Goal: Information Seeking & Learning: Learn about a topic

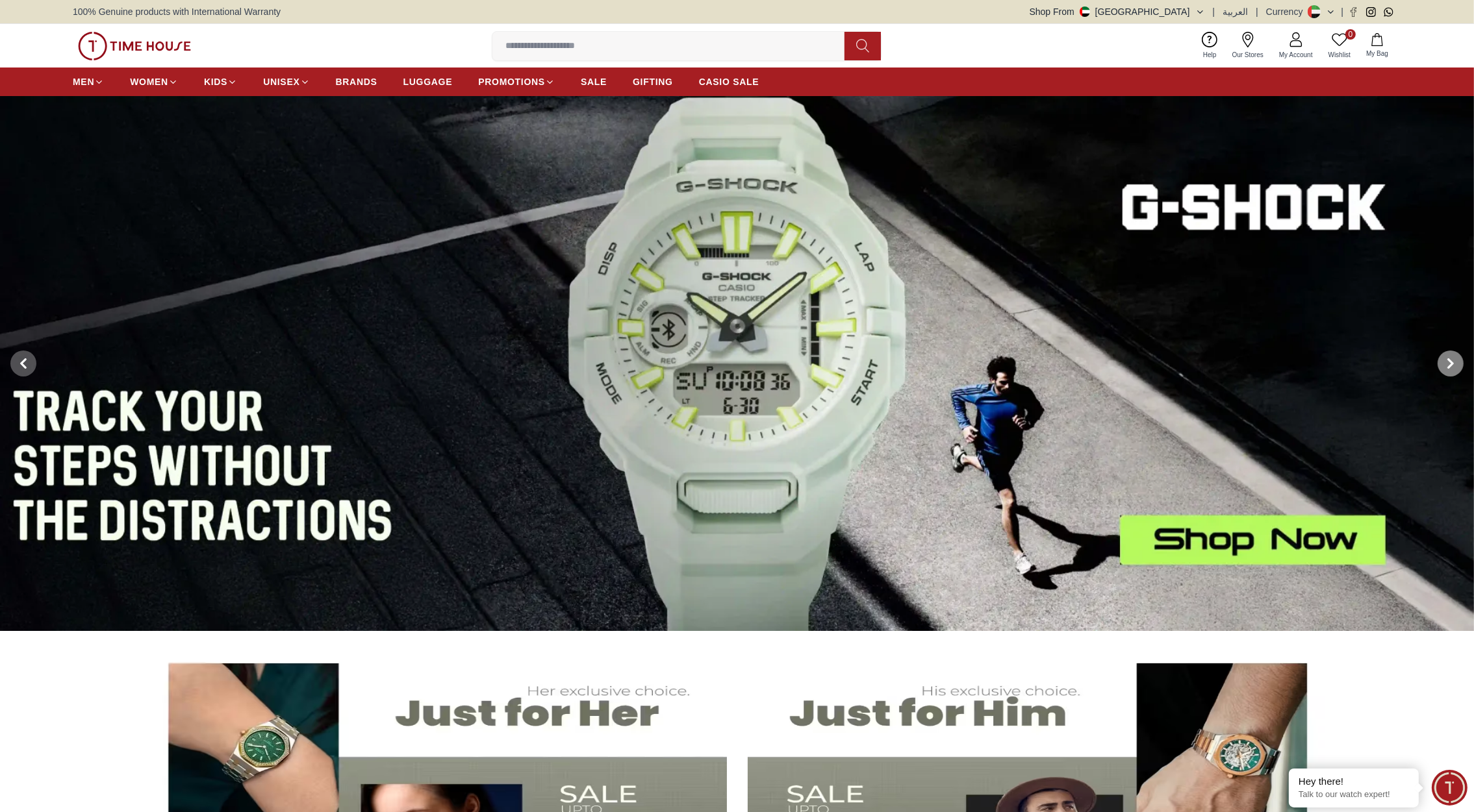
click at [1445, 359] on icon at bounding box center [1451, 364] width 11 height 11
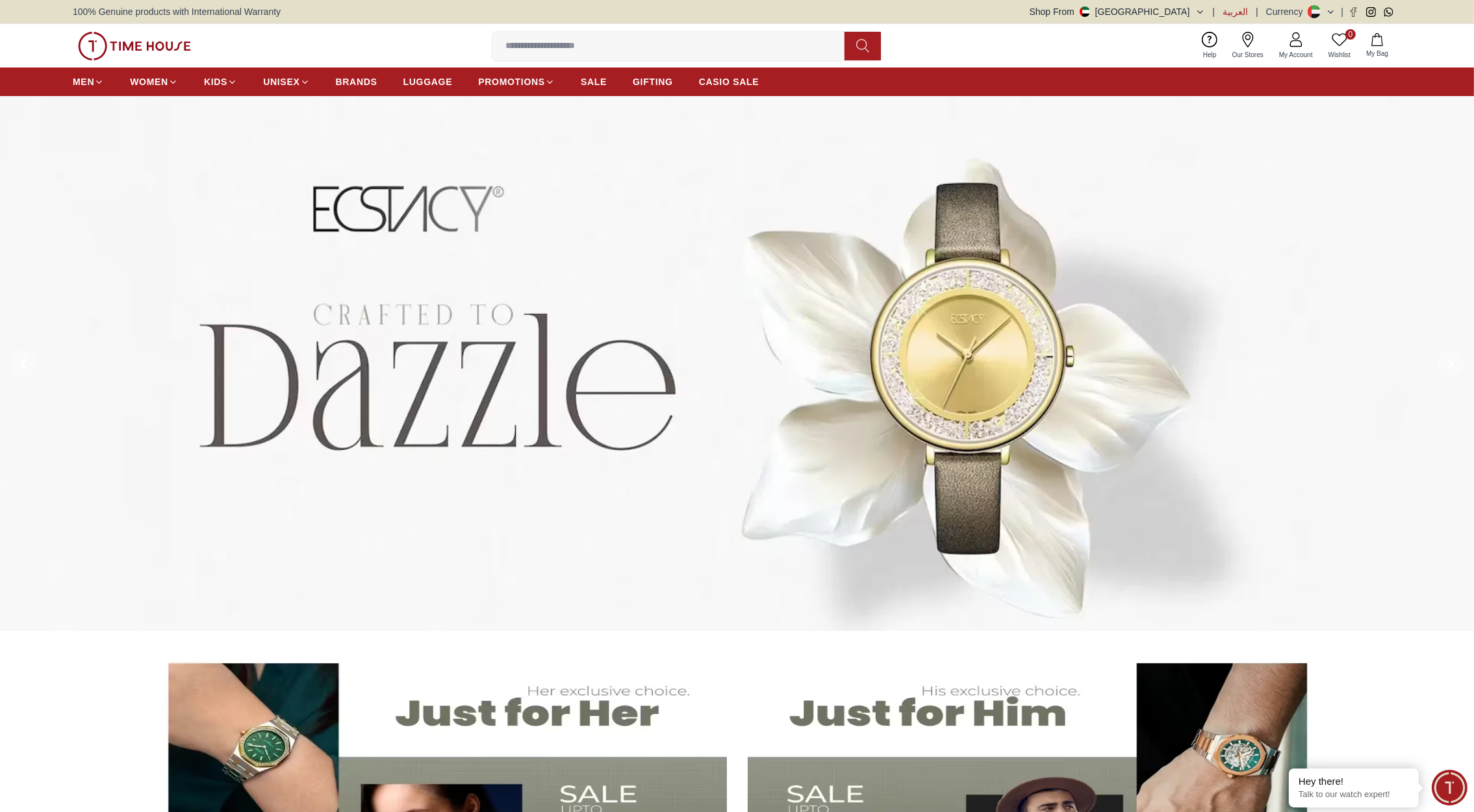
click at [1242, 7] on span "العربية" at bounding box center [1235, 11] width 25 height 13
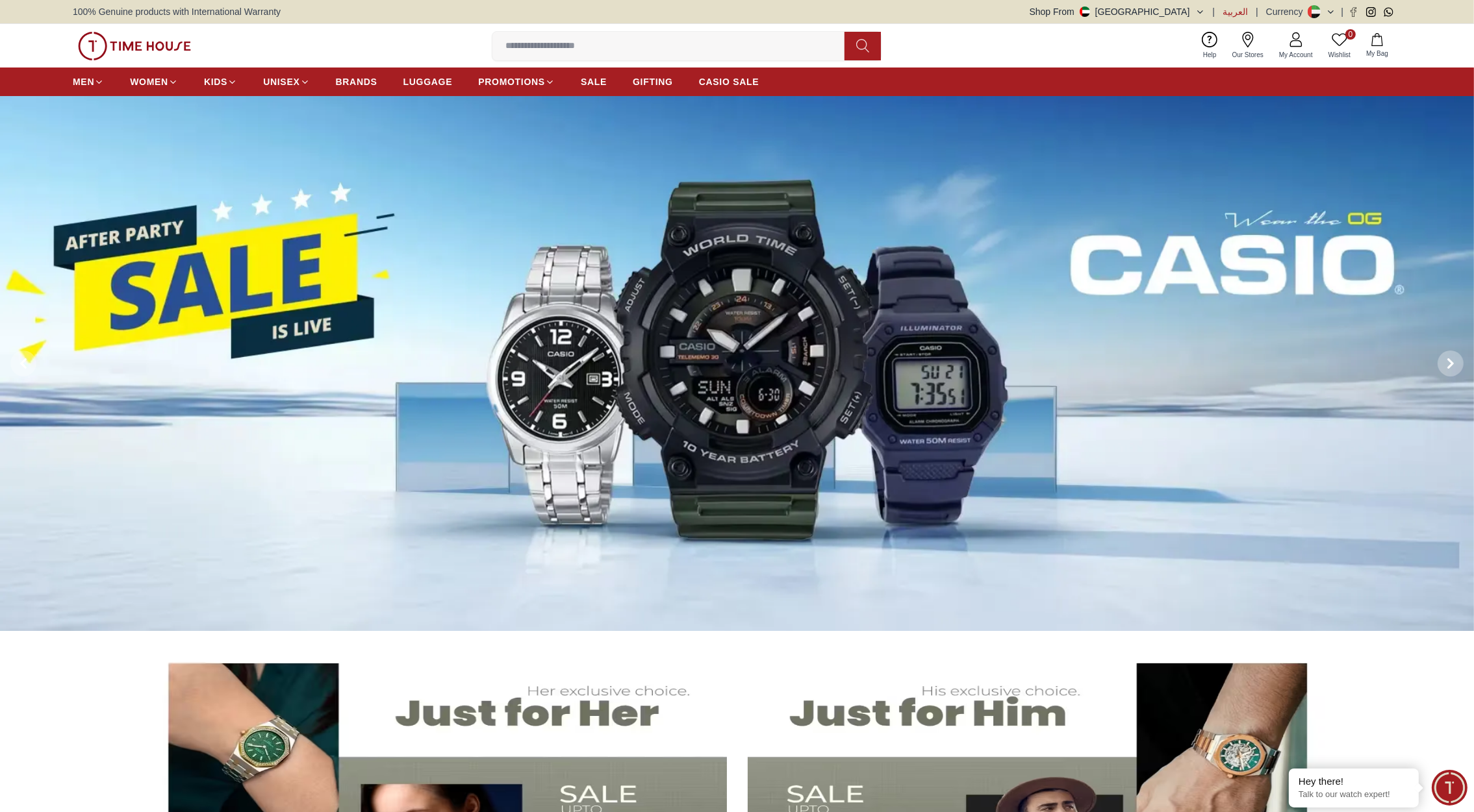
click at [1237, 11] on span "العربية" at bounding box center [1235, 11] width 25 height 13
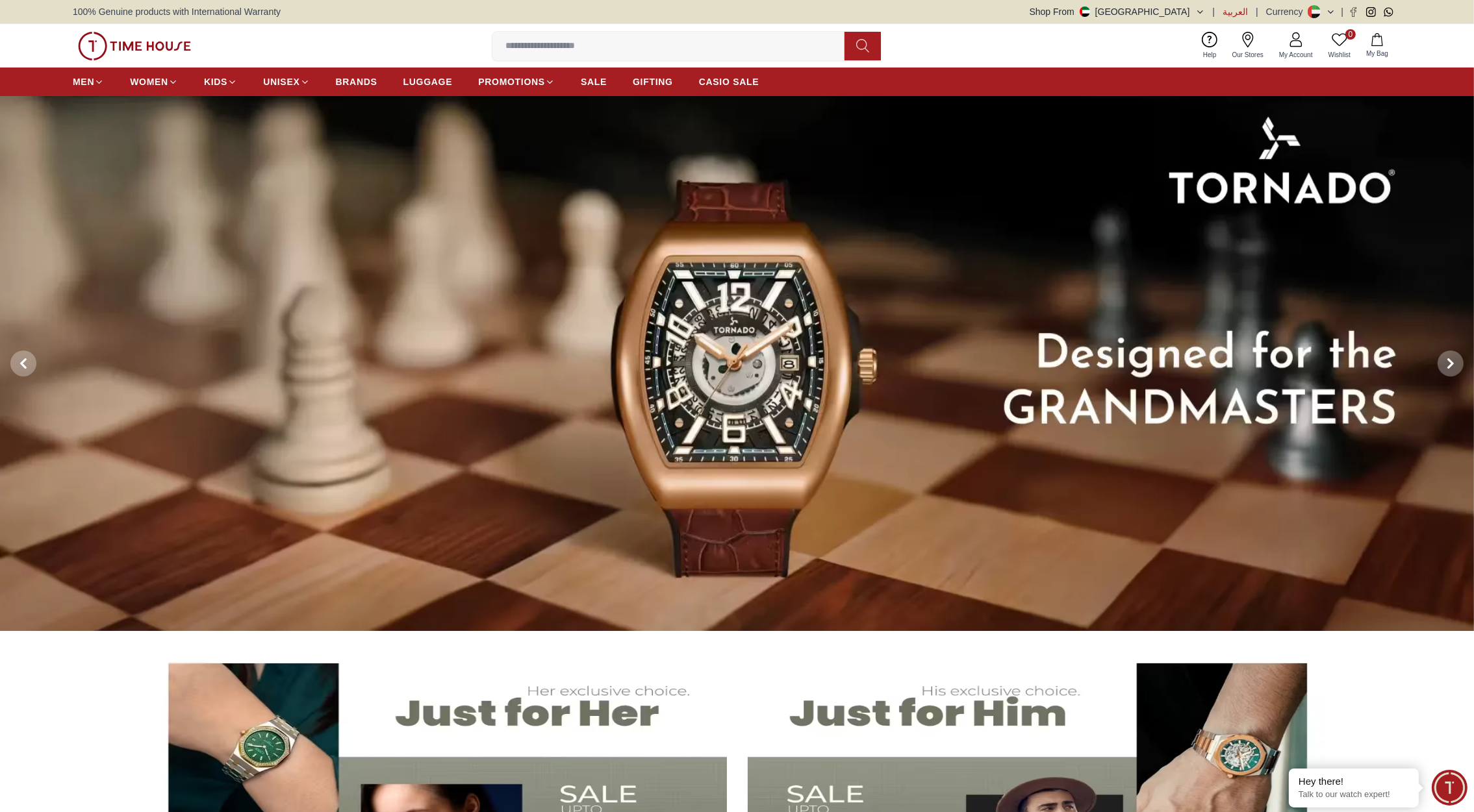
click at [1237, 11] on span "العربية" at bounding box center [1235, 11] width 25 height 13
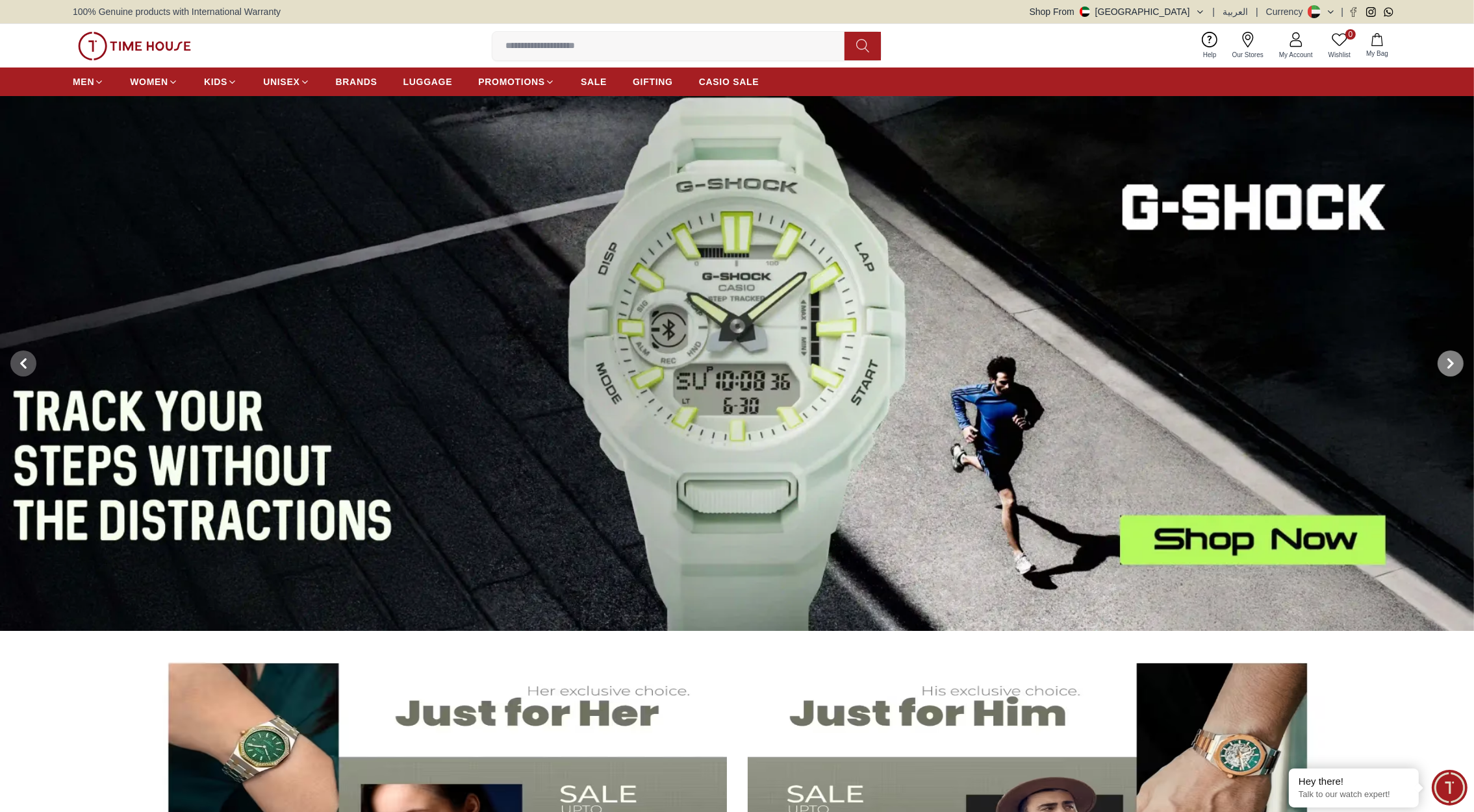
click at [1452, 363] on icon at bounding box center [1450, 363] width 4 height 8
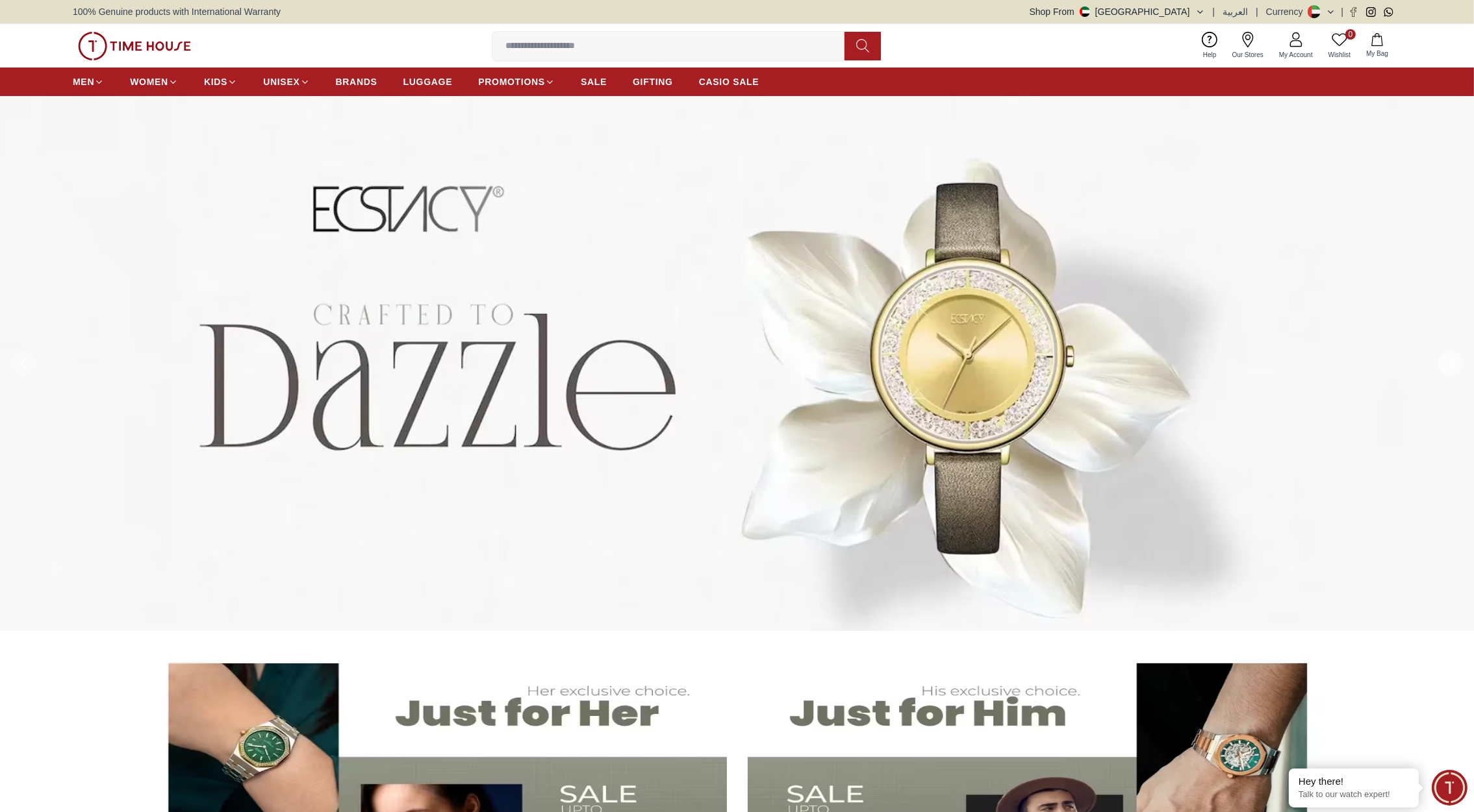
click at [1451, 363] on icon at bounding box center [1450, 363] width 4 height 8
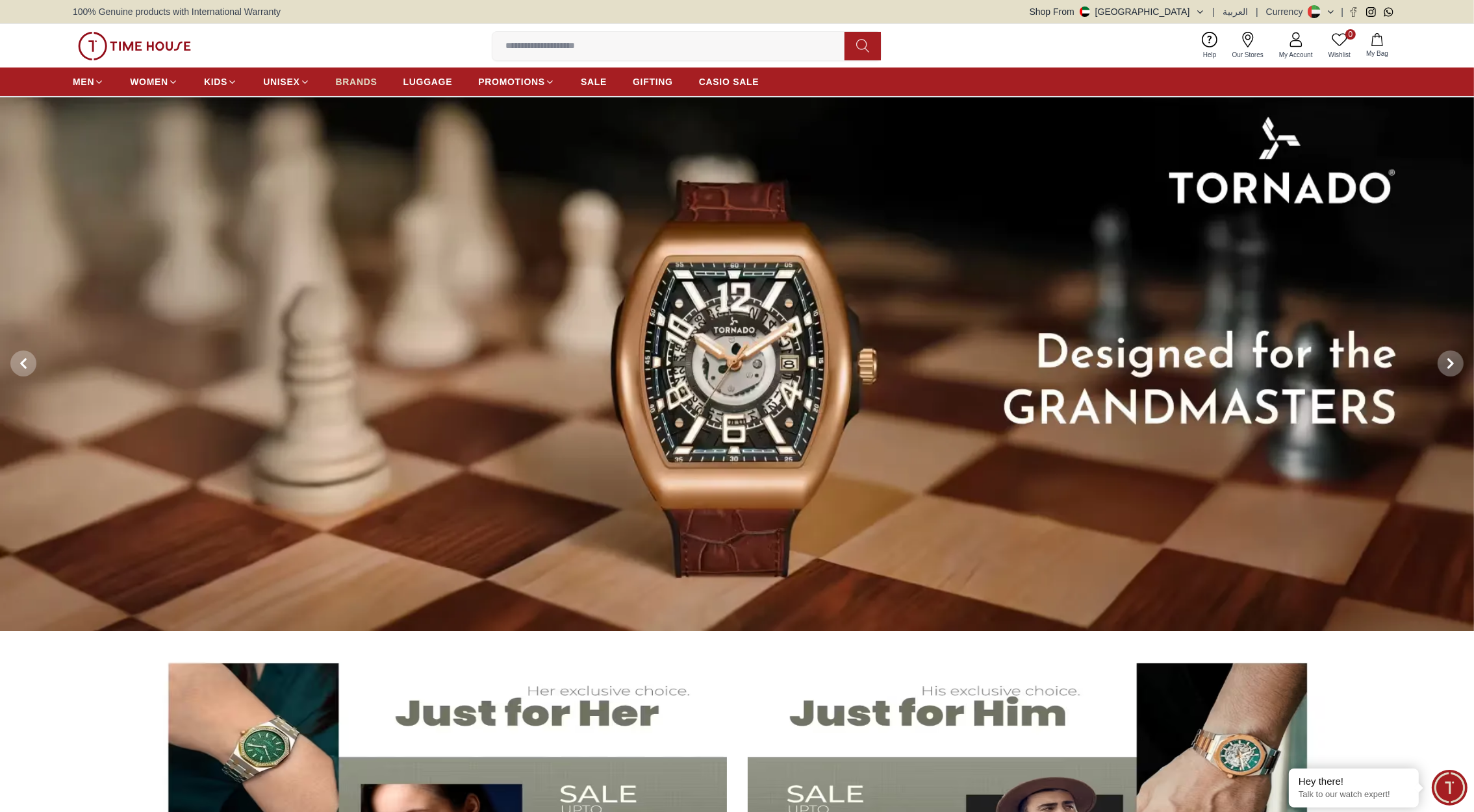
click at [367, 79] on span "BRANDS" at bounding box center [357, 82] width 42 height 13
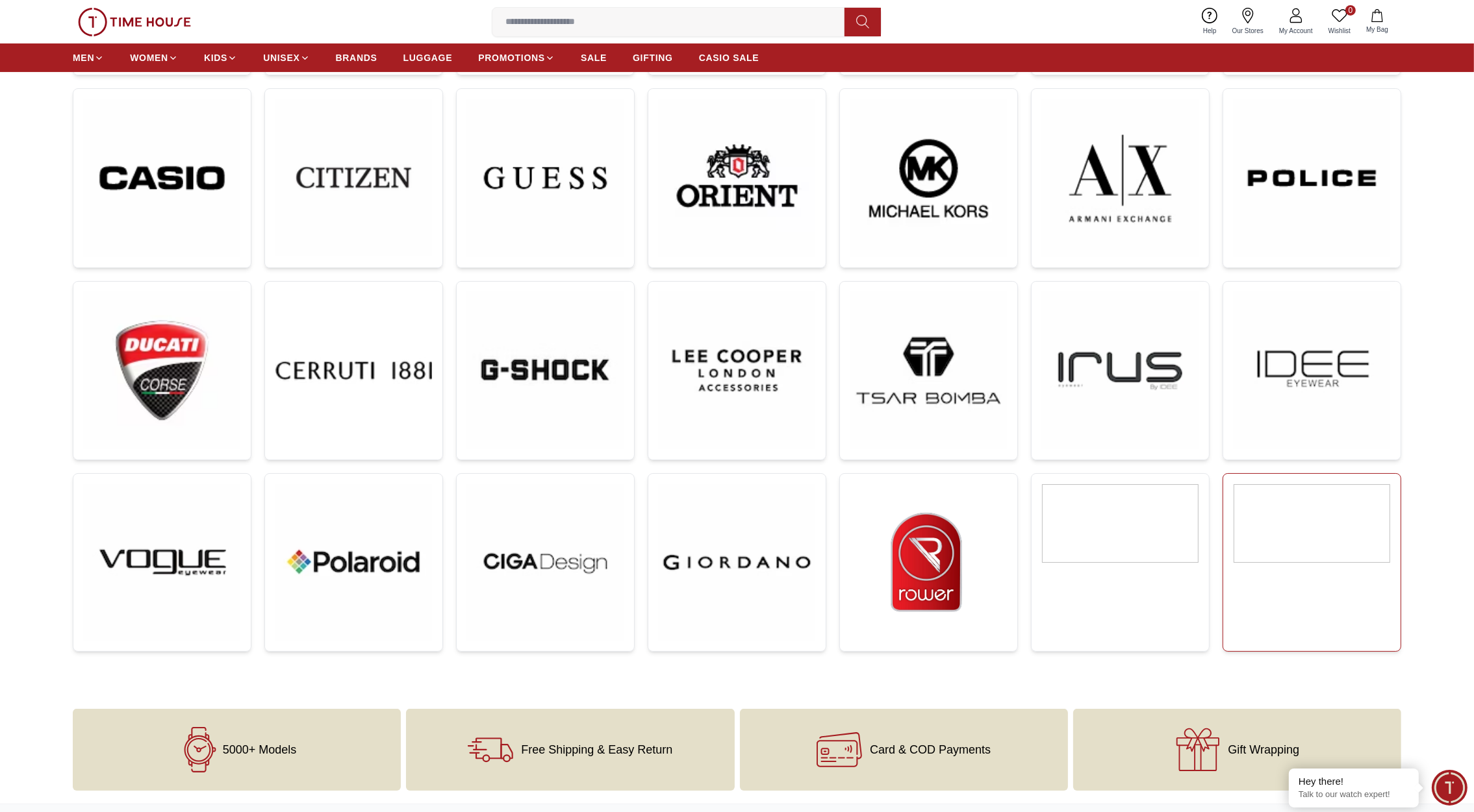
scroll to position [382, 0]
click at [965, 565] on img at bounding box center [928, 564] width 157 height 157
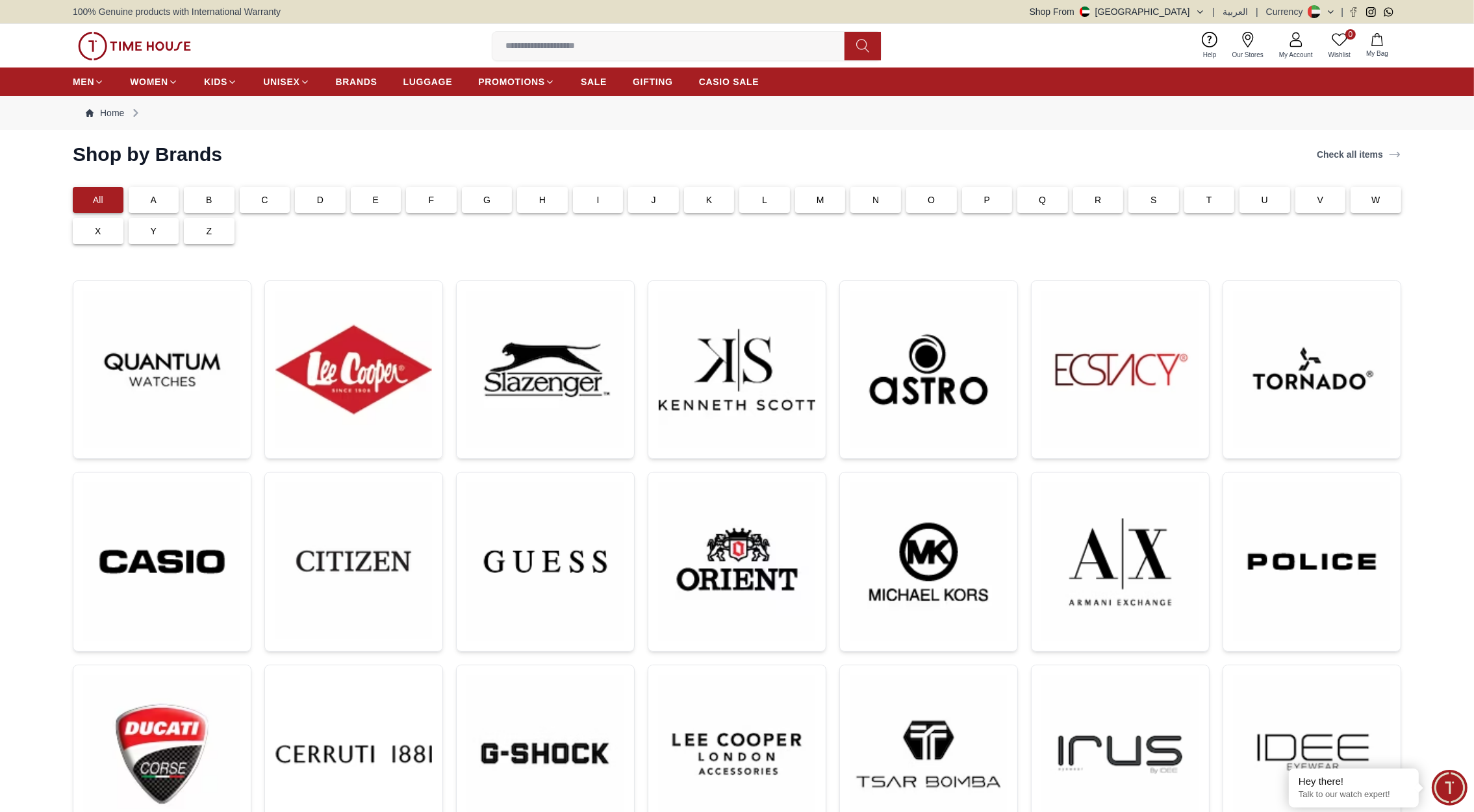
scroll to position [382, 0]
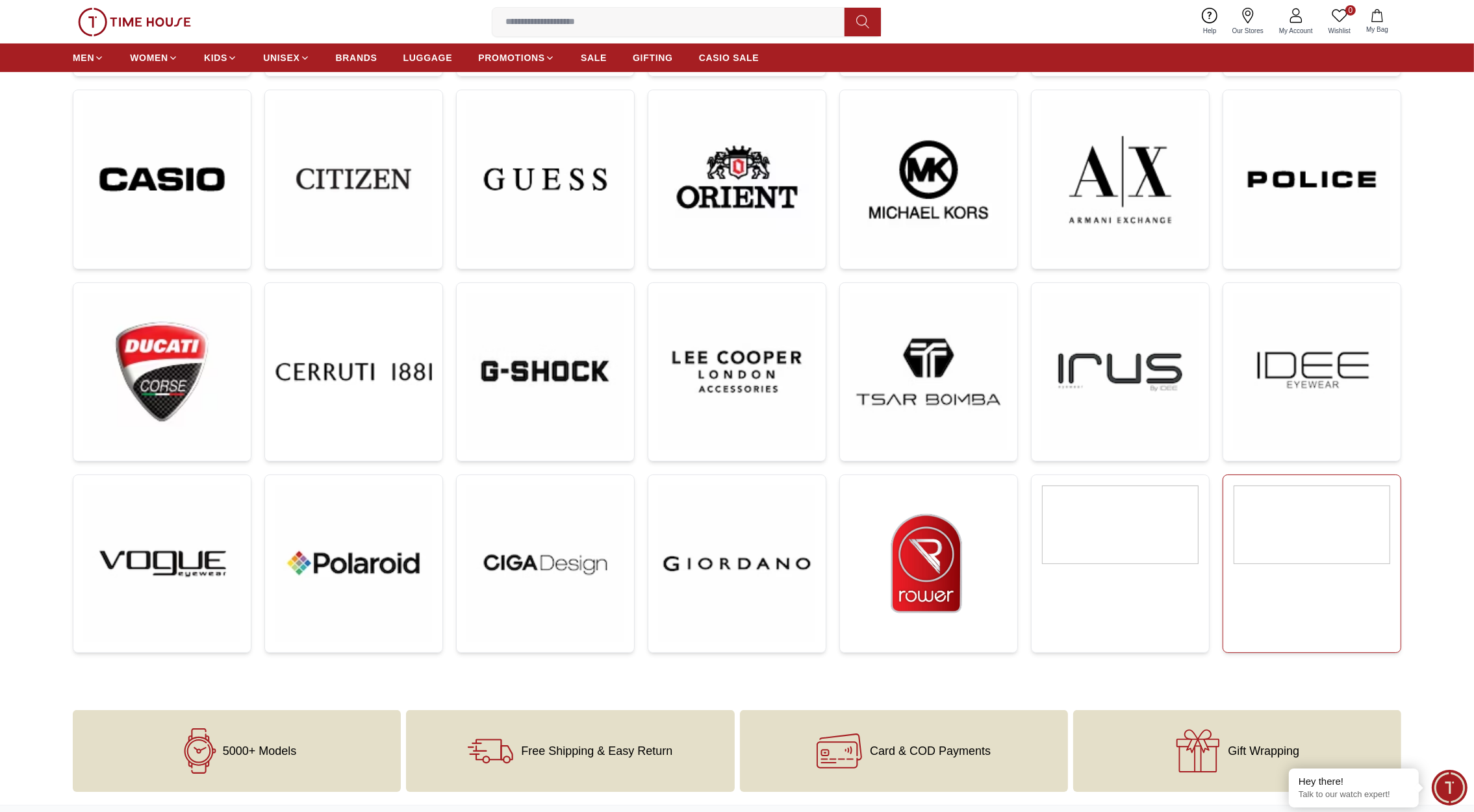
click at [1272, 533] on img at bounding box center [1311, 525] width 157 height 79
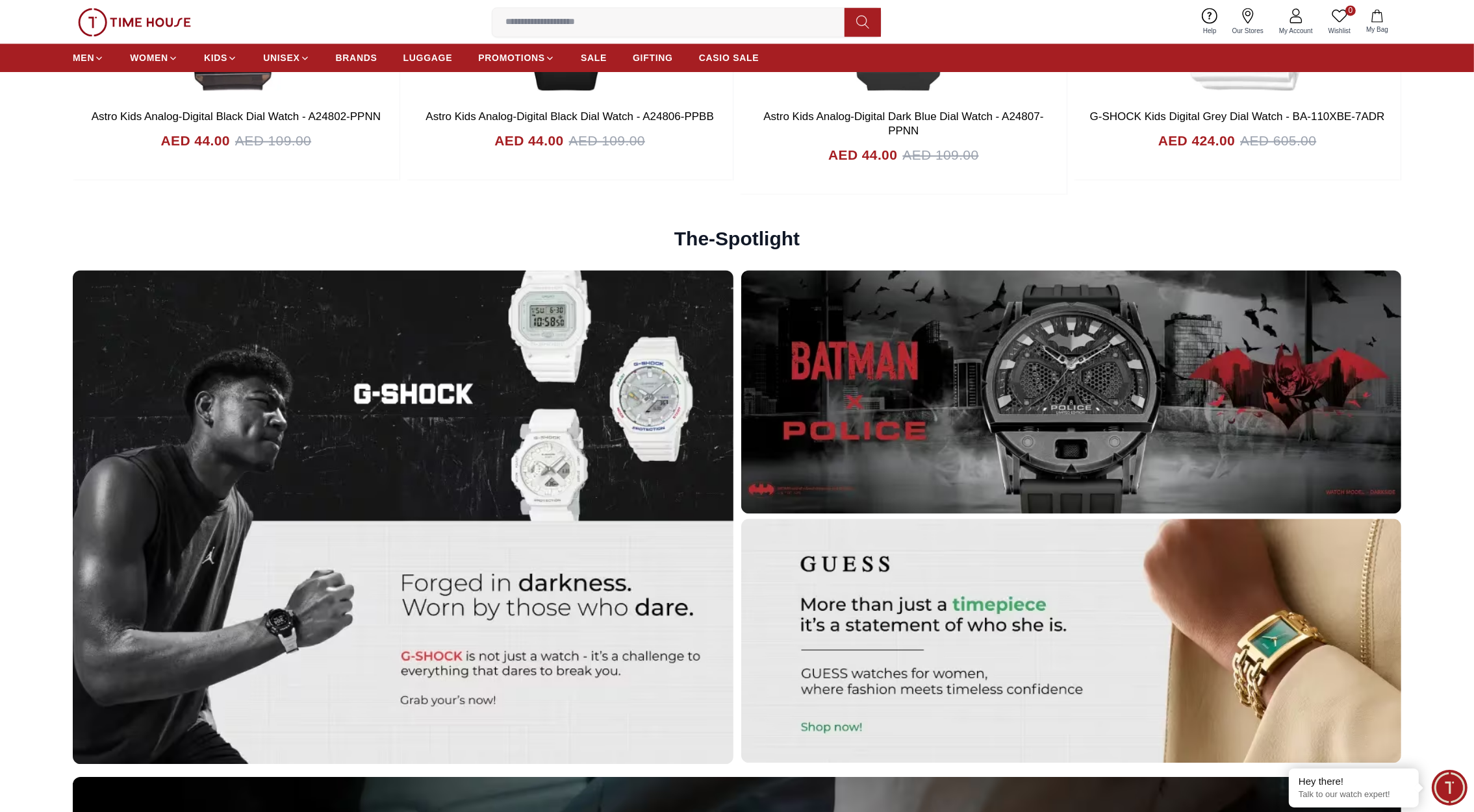
scroll to position [4183, 0]
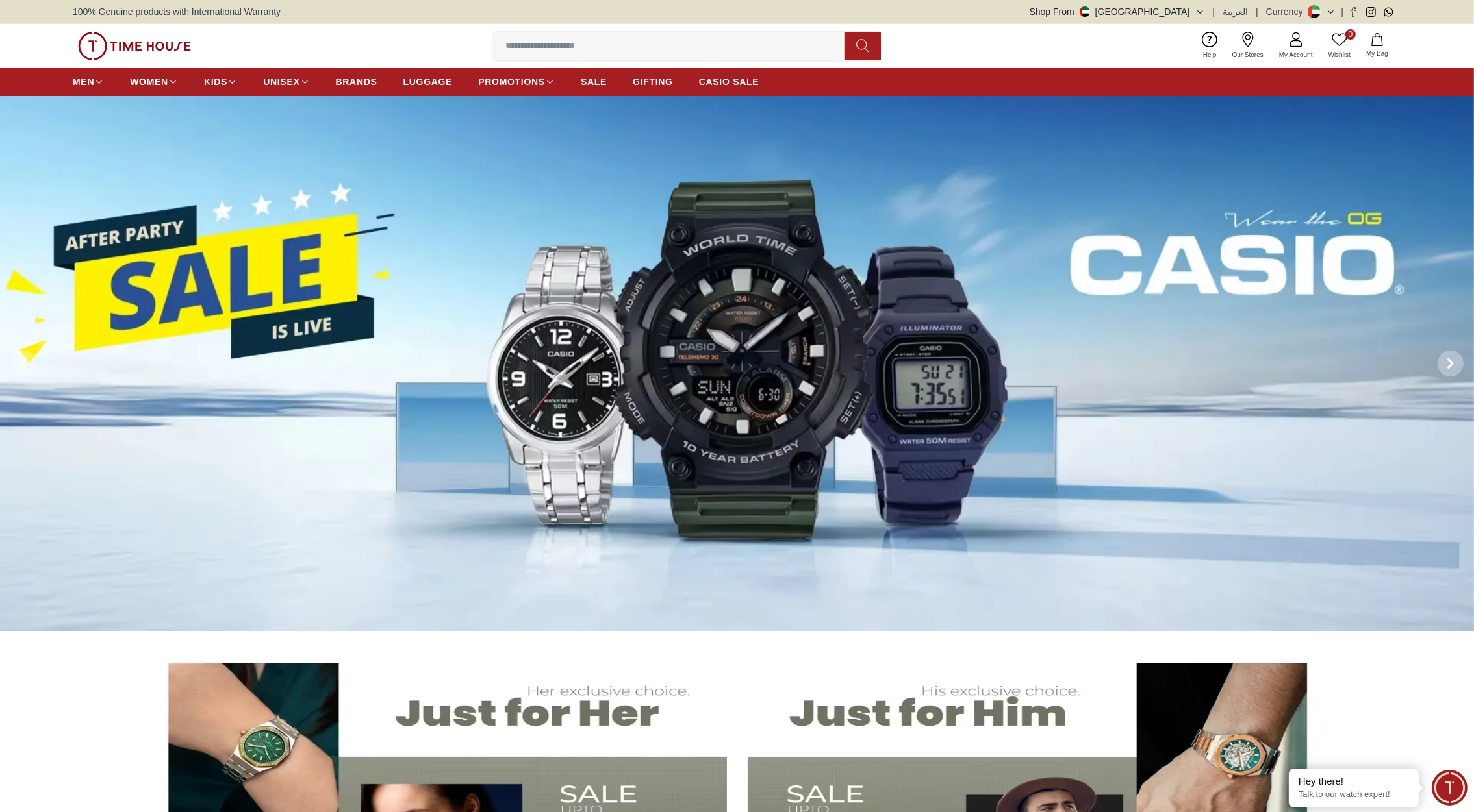
click at [1183, 9] on button "Shop From UAE" at bounding box center [1117, 11] width 176 height 13
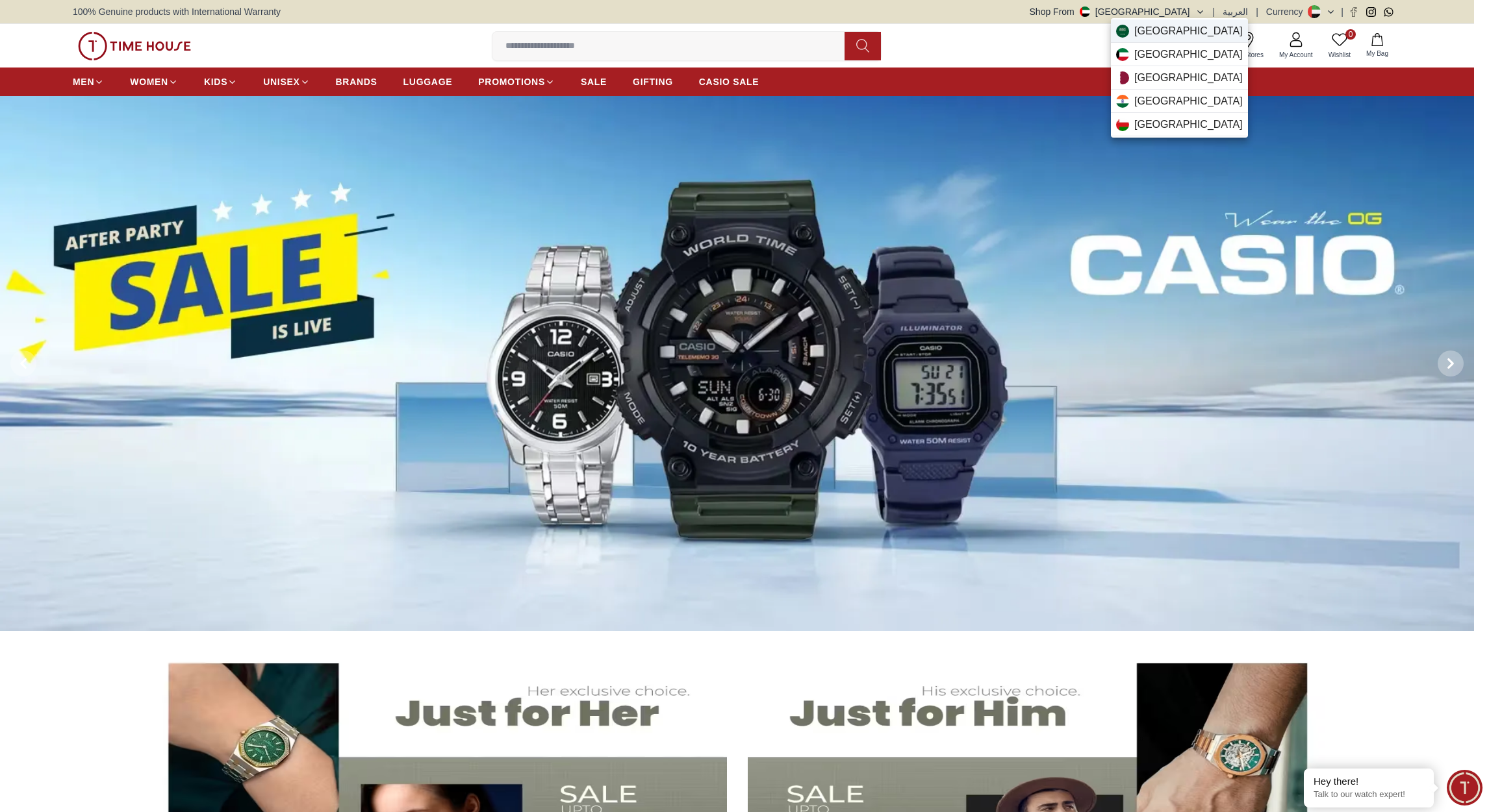
click at [1160, 30] on span "Saudi Arabia" at bounding box center [1188, 31] width 108 height 16
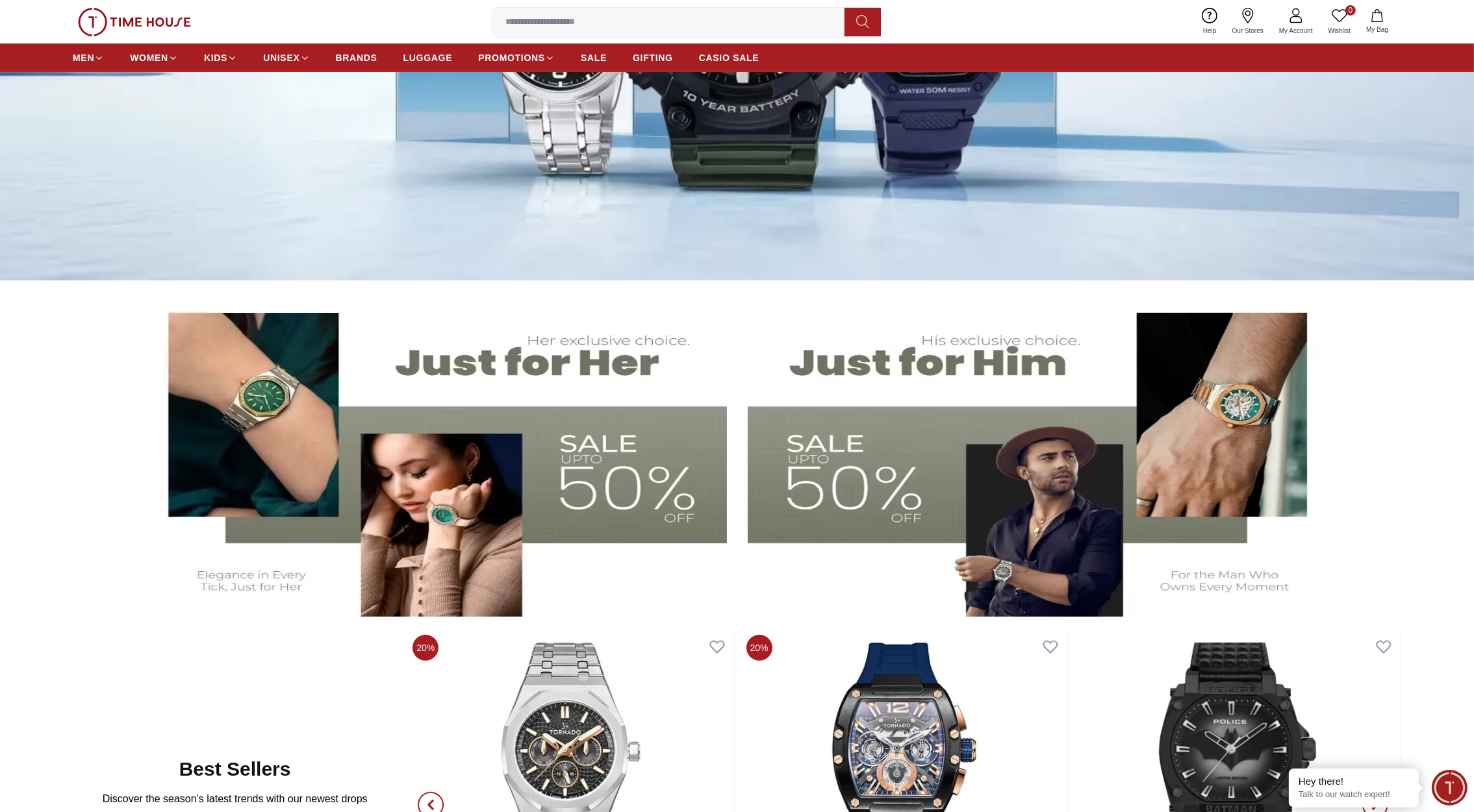
scroll to position [351, 0]
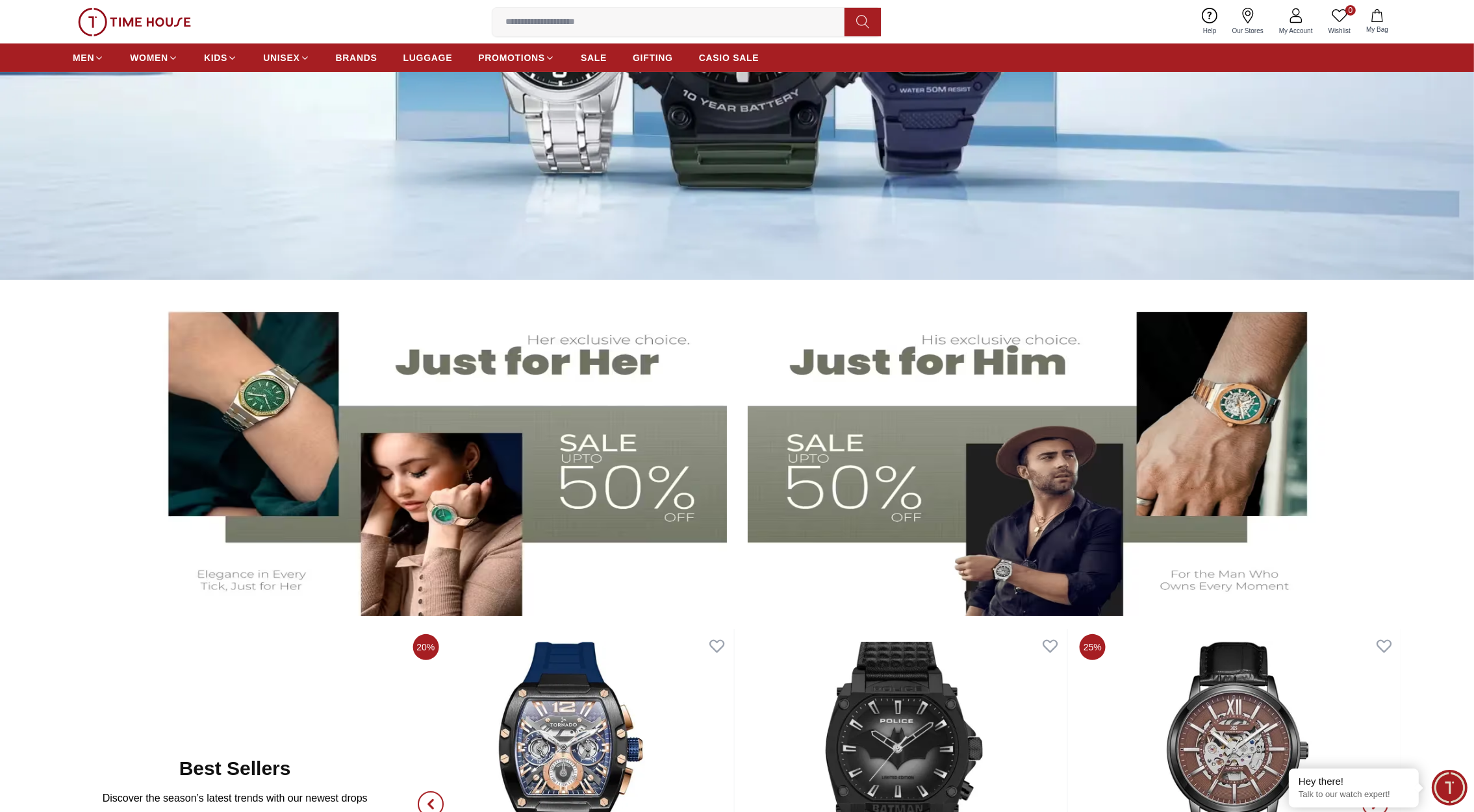
click at [435, 387] on img at bounding box center [435, 454] width 582 height 323
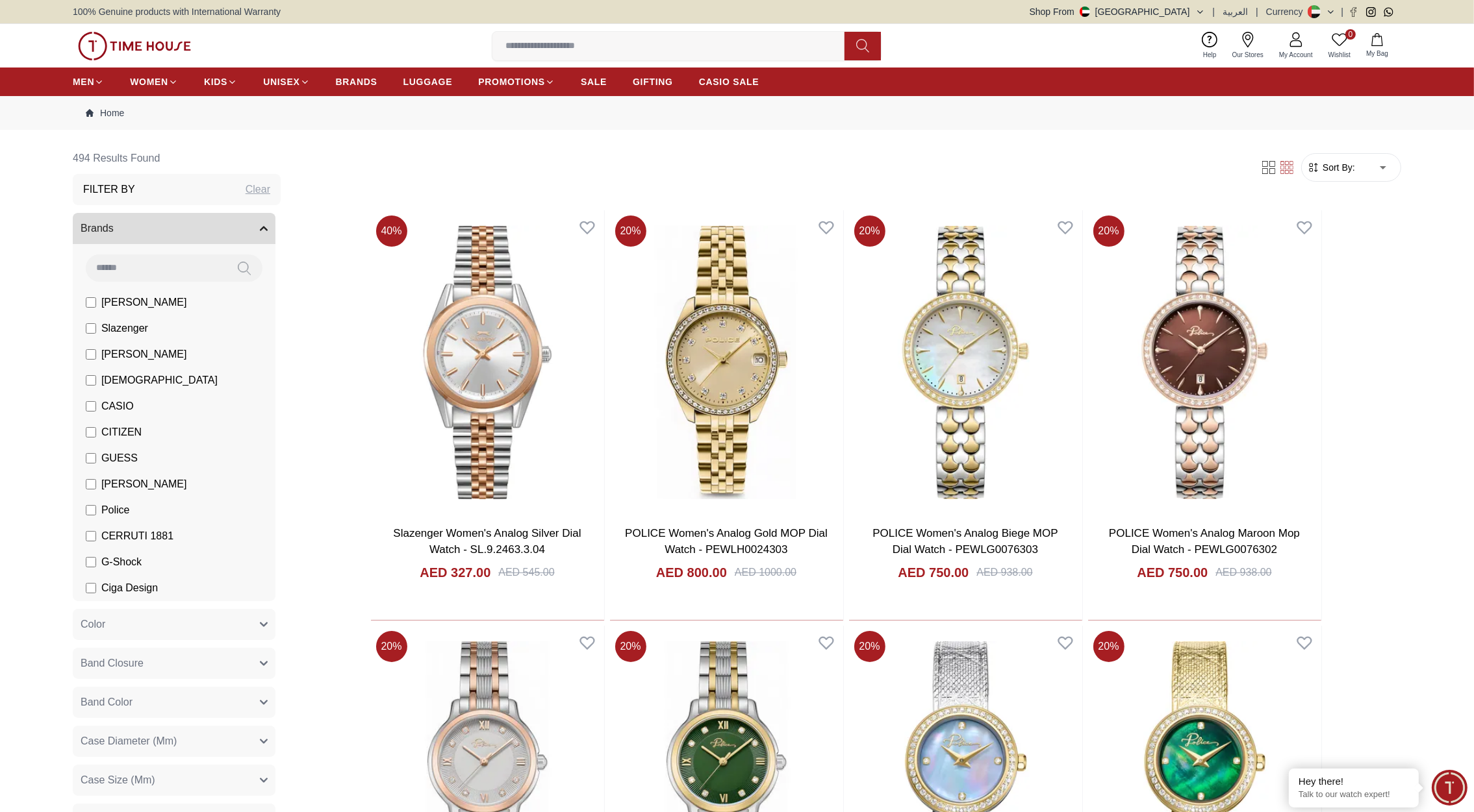
click at [135, 39] on img at bounding box center [134, 46] width 113 height 29
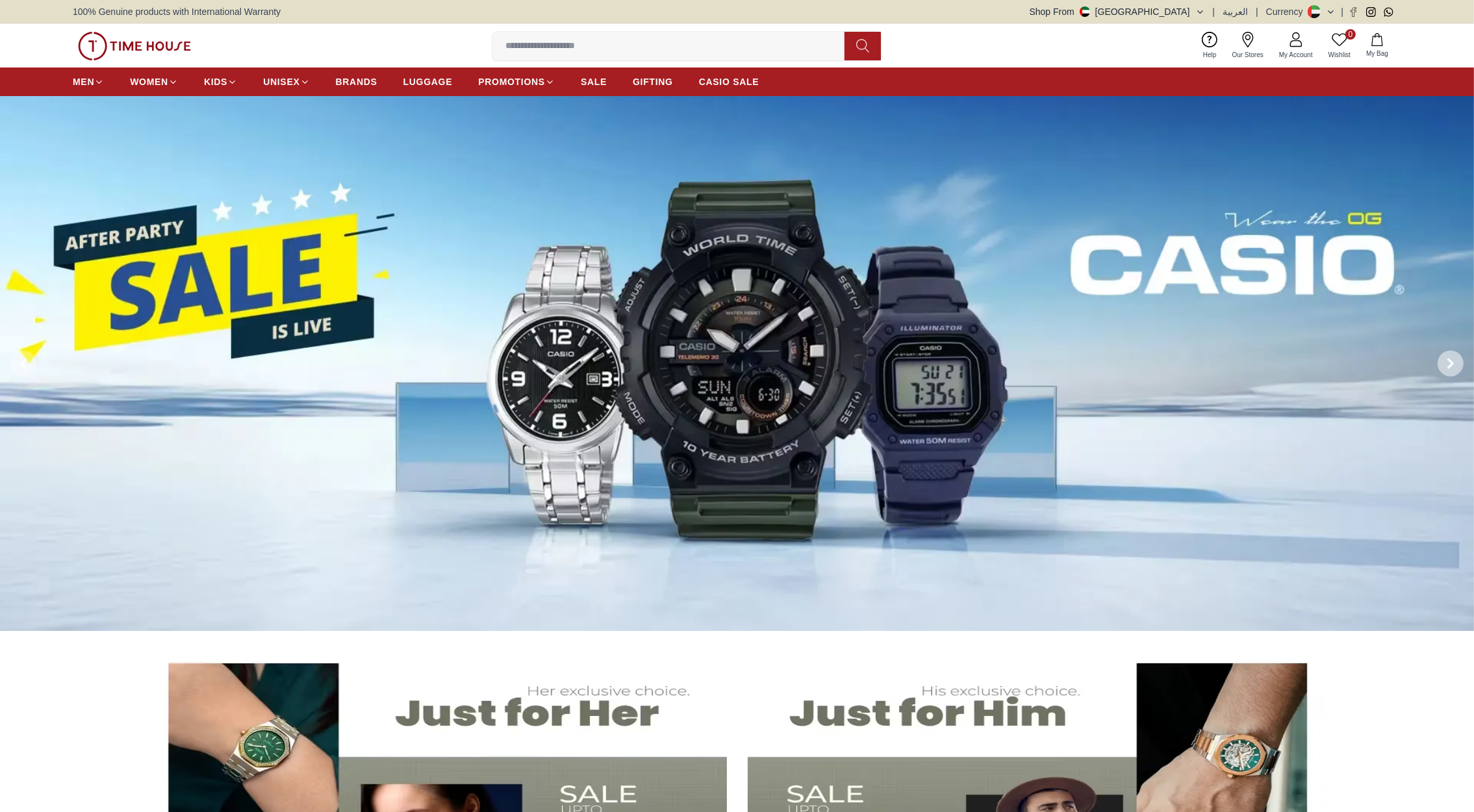
click at [1451, 359] on icon at bounding box center [1451, 364] width 11 height 11
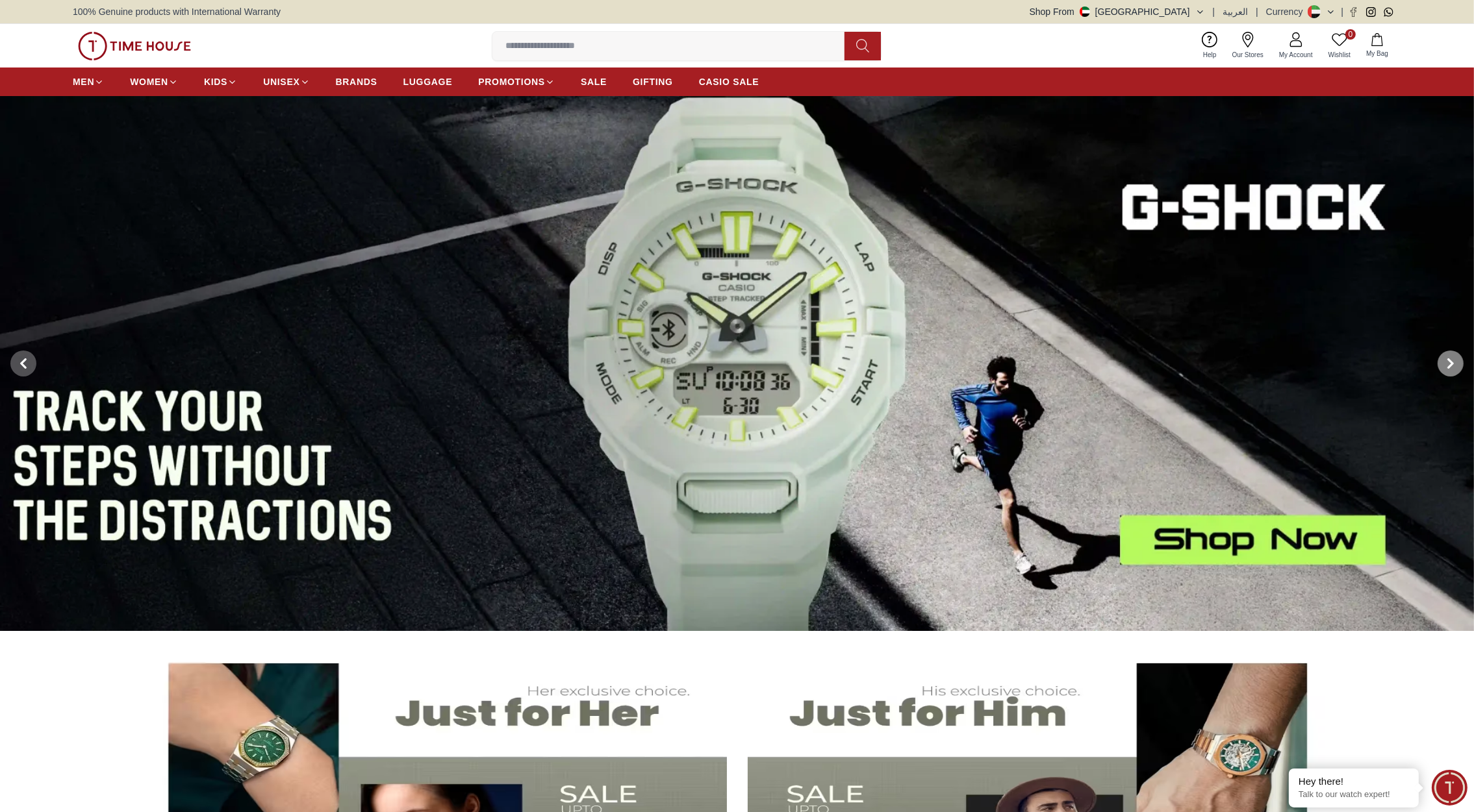
click at [1451, 359] on icon at bounding box center [1451, 364] width 11 height 11
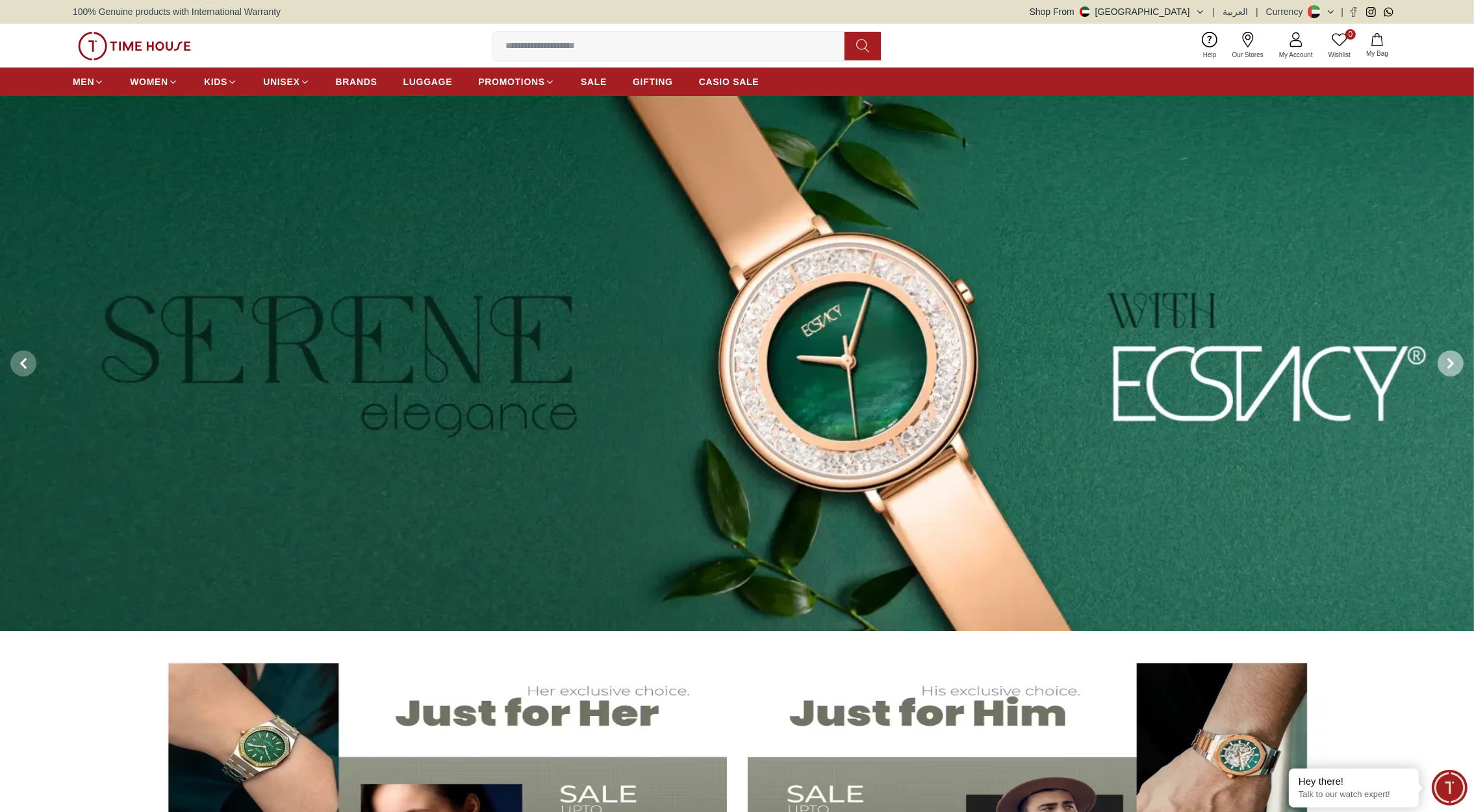
click at [1451, 359] on icon at bounding box center [1451, 364] width 11 height 11
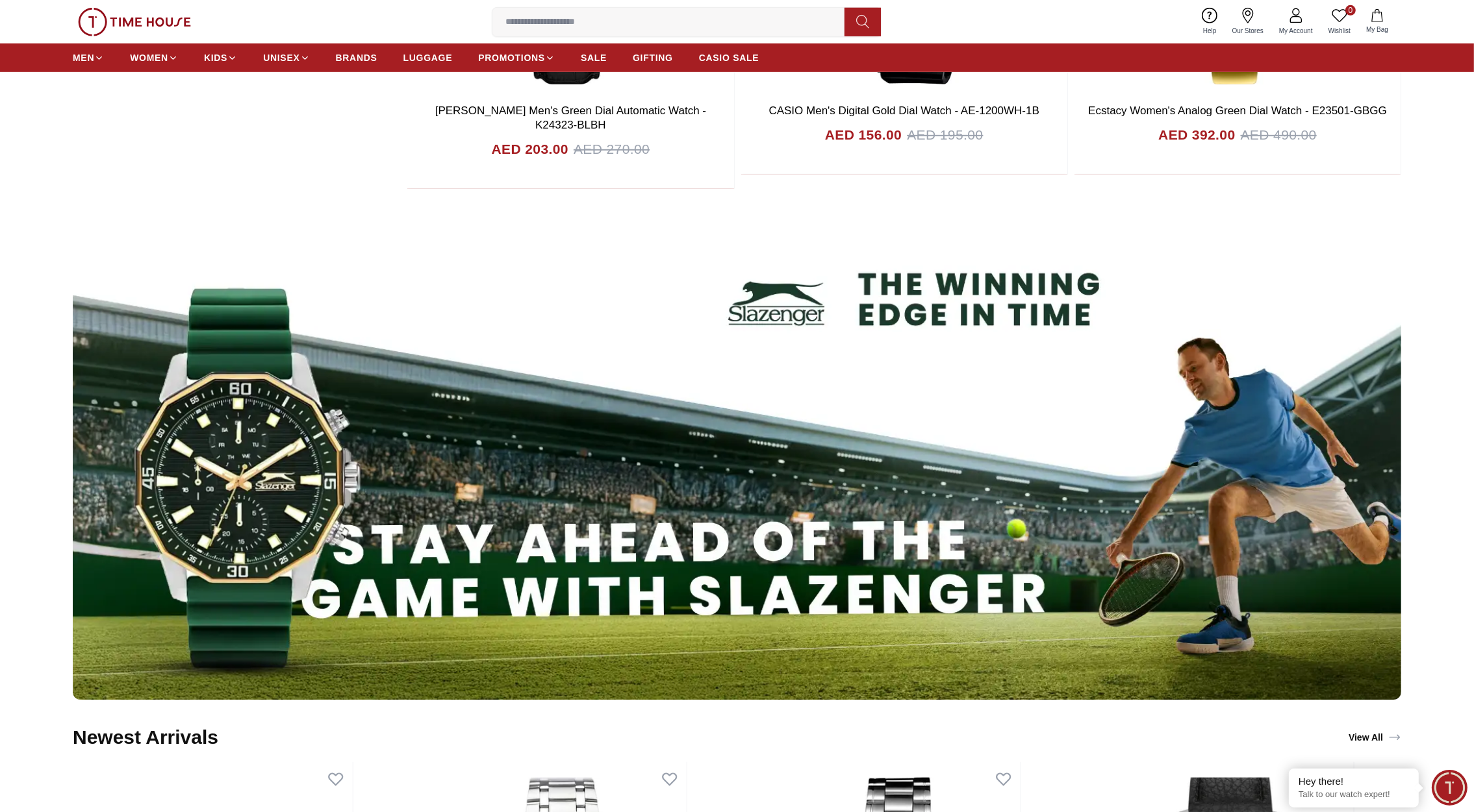
scroll to position [1150, 0]
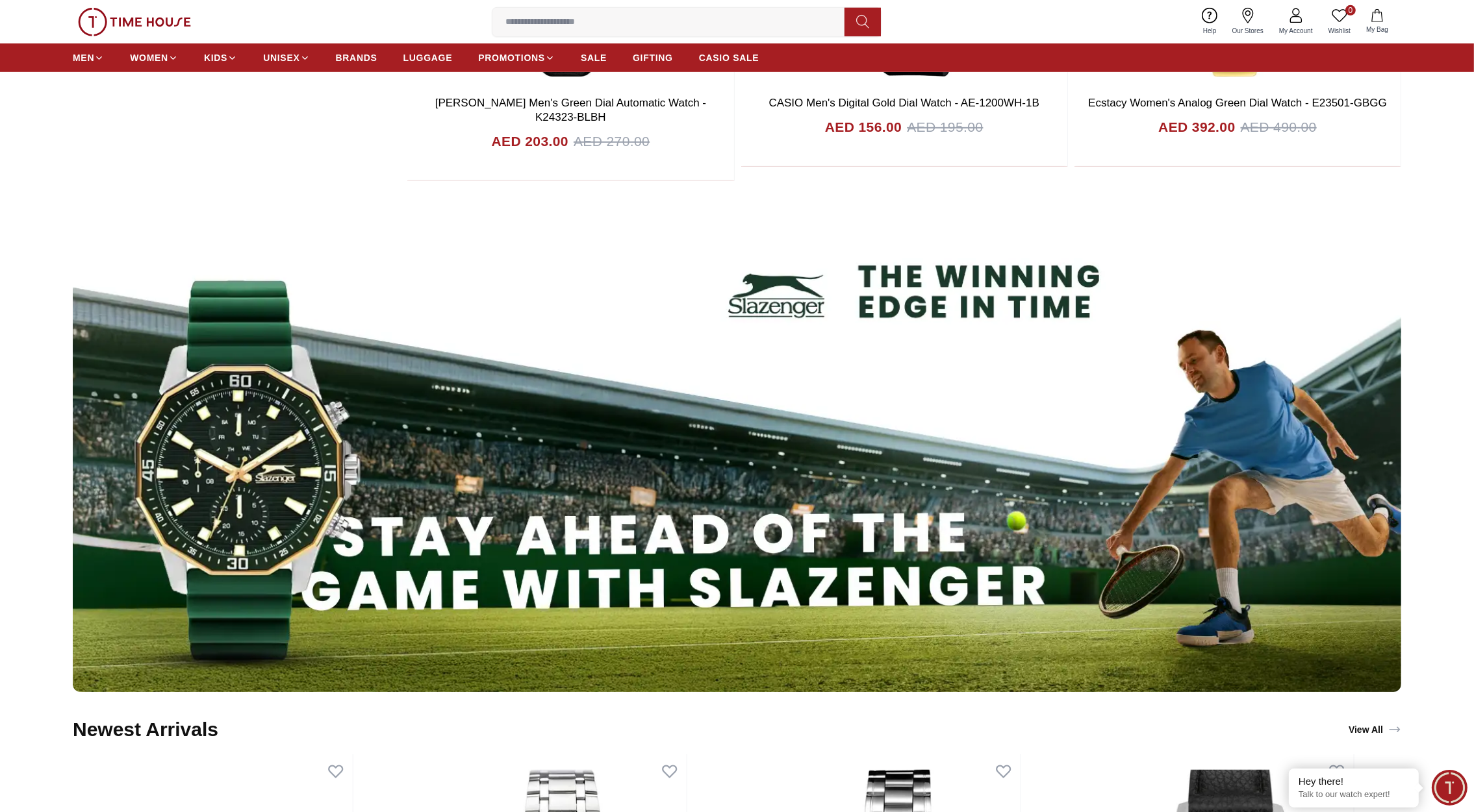
click at [790, 453] on img at bounding box center [737, 443] width 1329 height 498
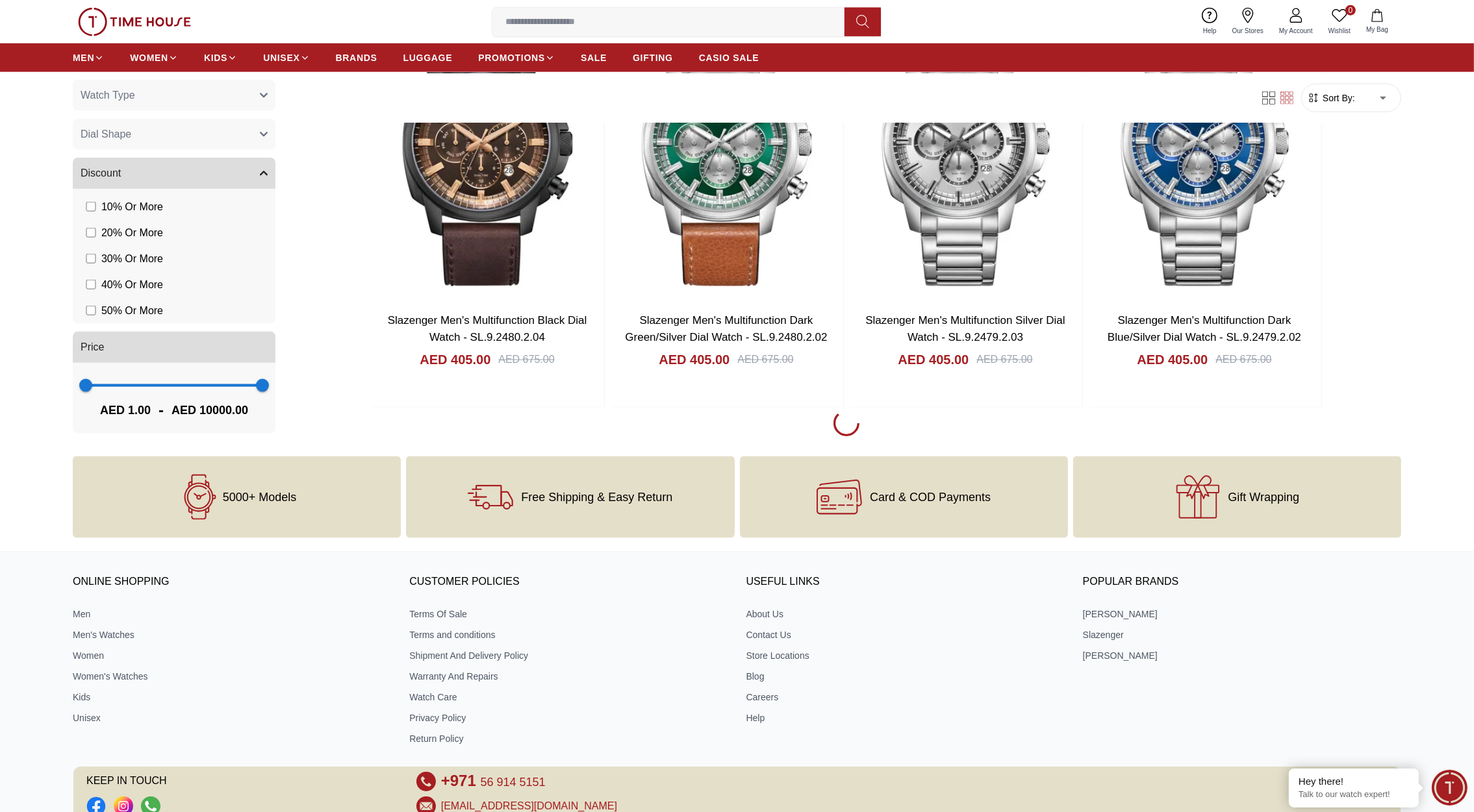
scroll to position [2495, 0]
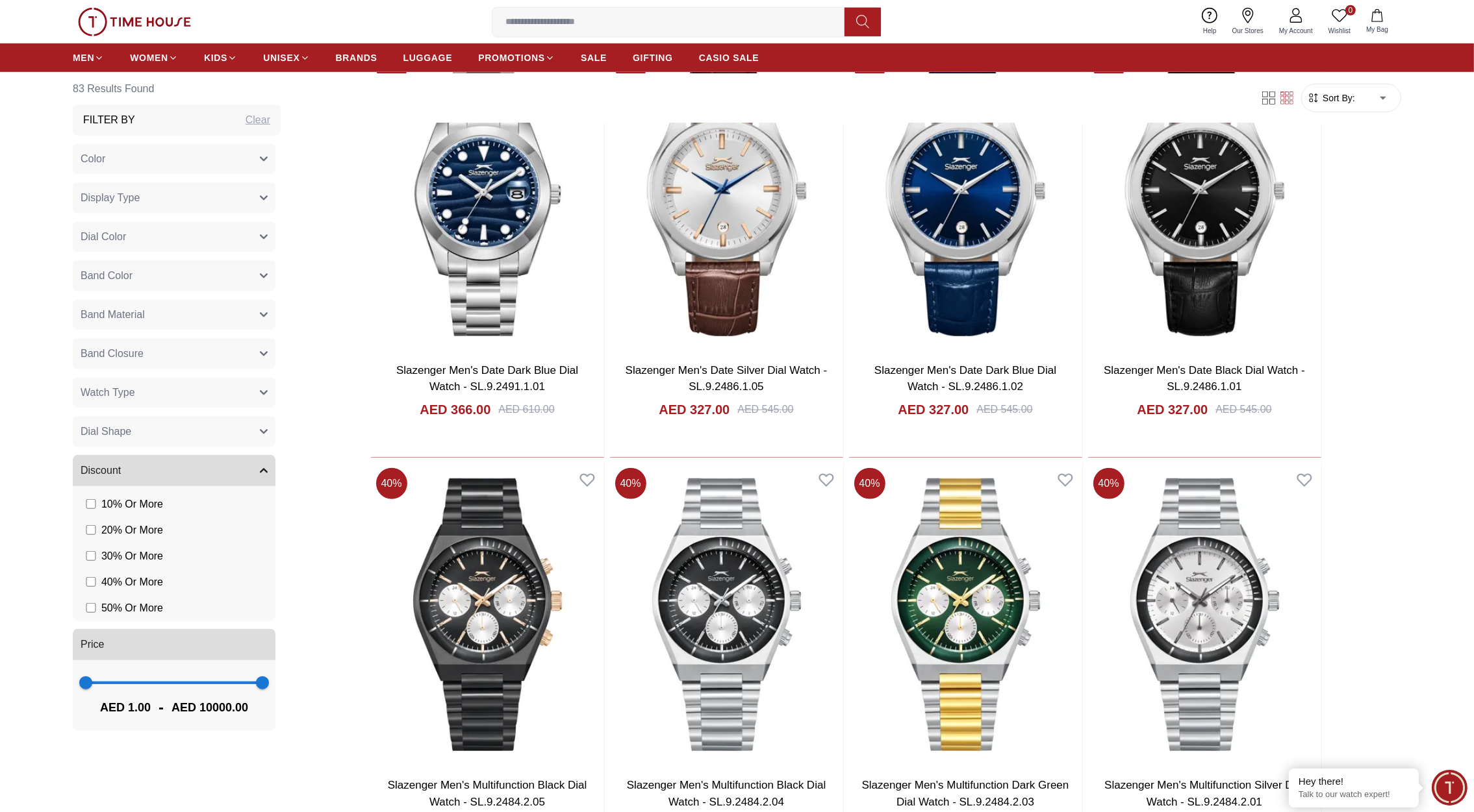
scroll to position [1210, 0]
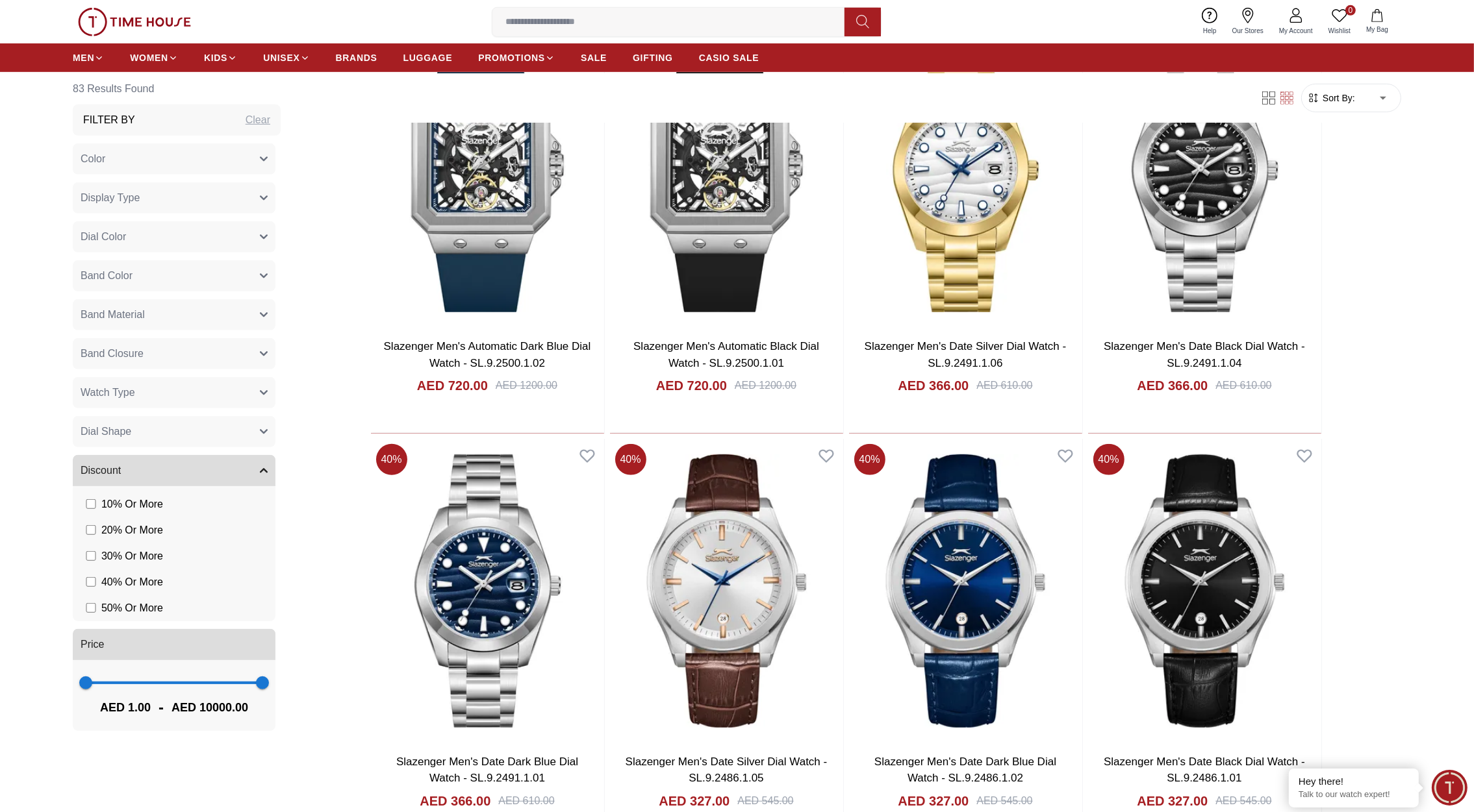
click at [160, 18] on img at bounding box center [134, 22] width 113 height 29
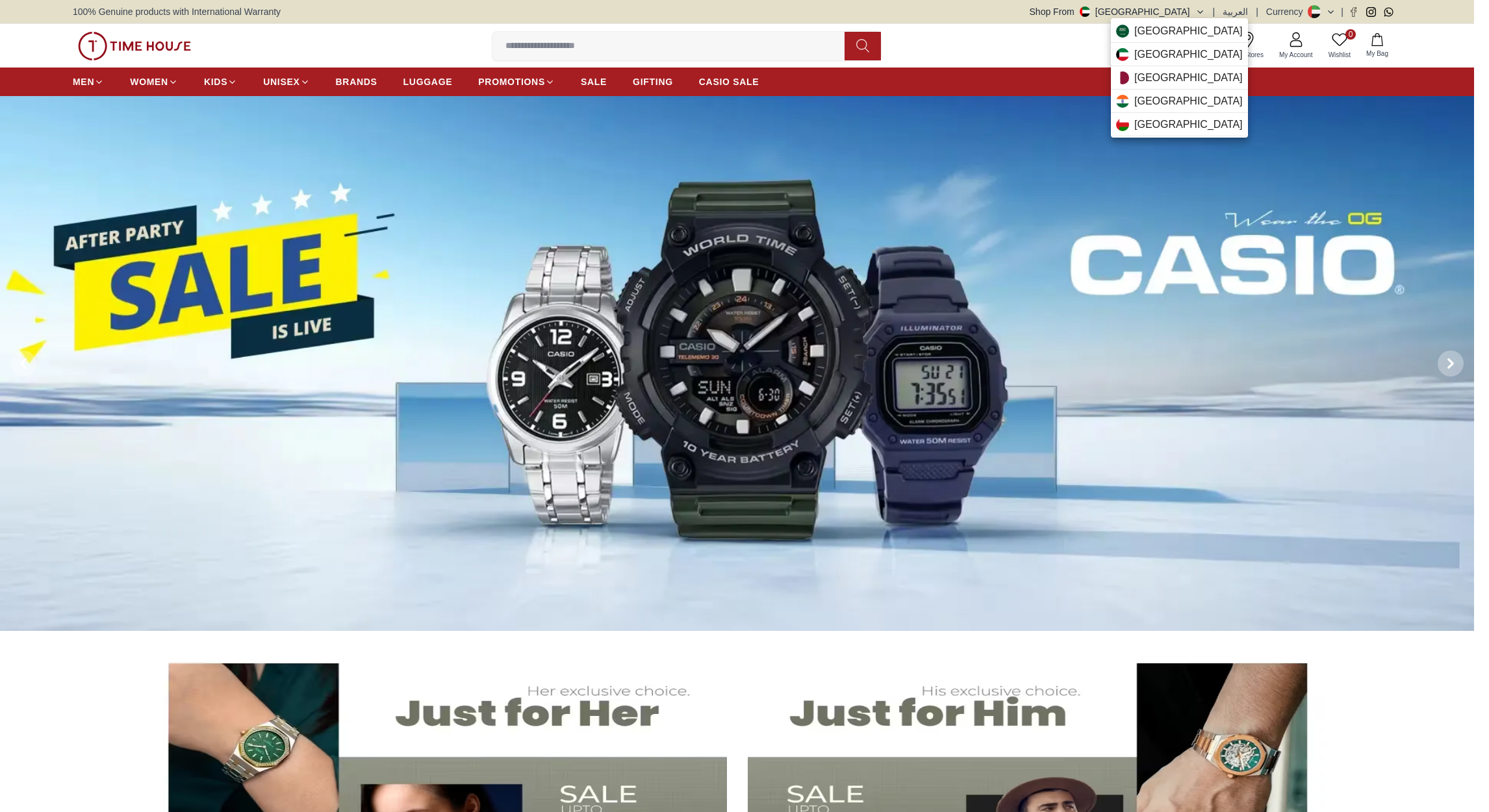
click at [1142, 38] on span "[GEOGRAPHIC_DATA]" at bounding box center [1188, 31] width 108 height 16
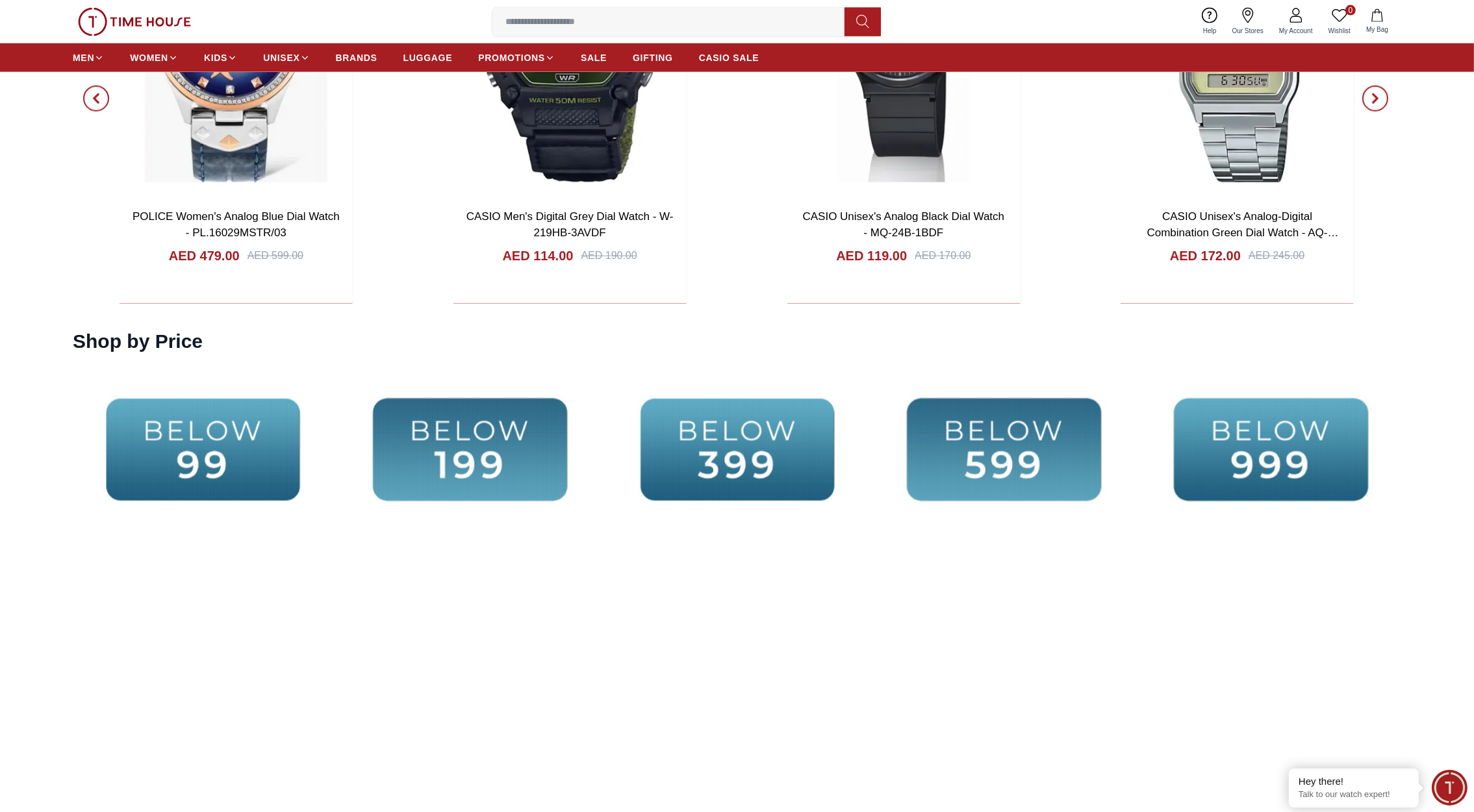
scroll to position [2971, 0]
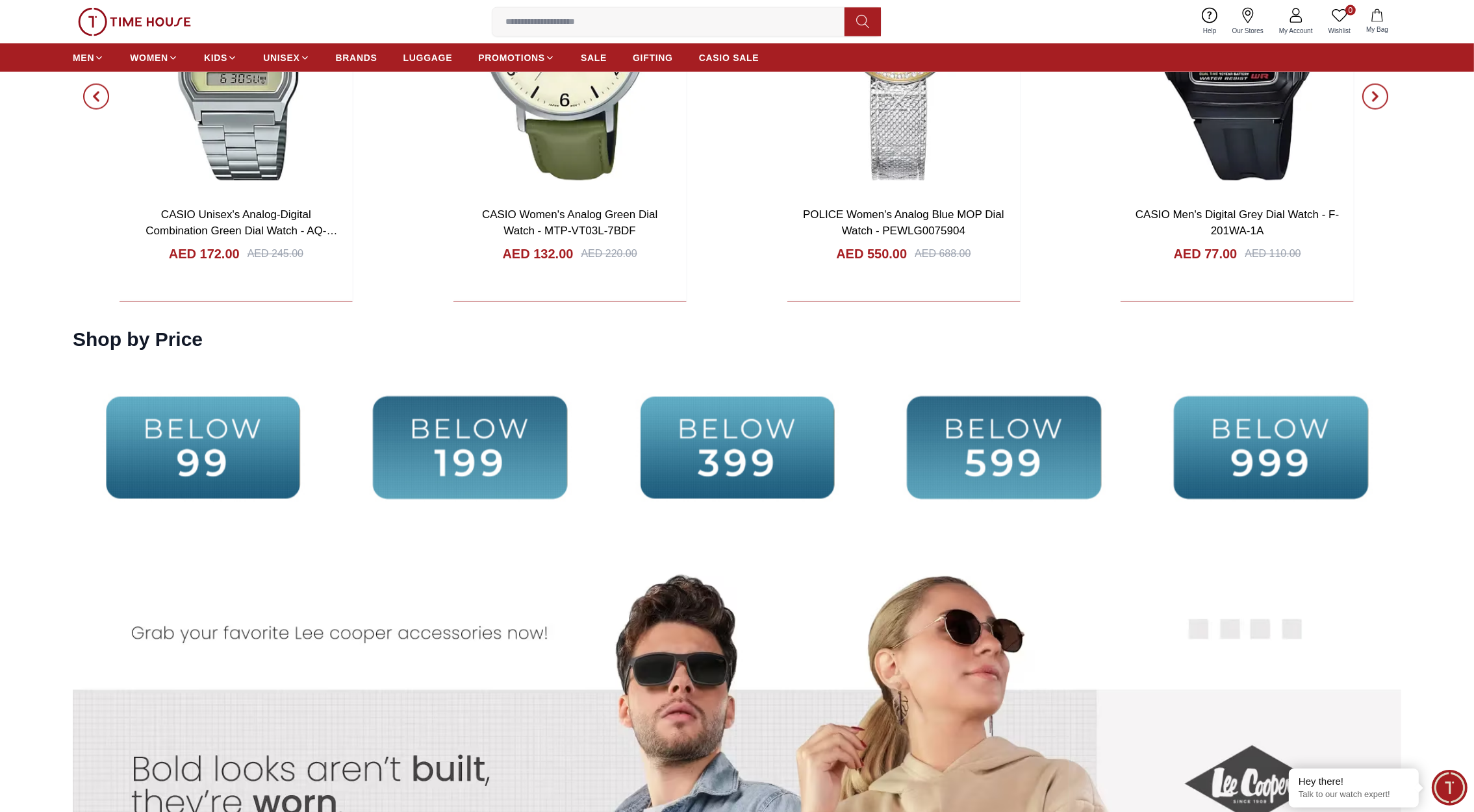
click at [204, 406] on img at bounding box center [203, 447] width 260 height 167
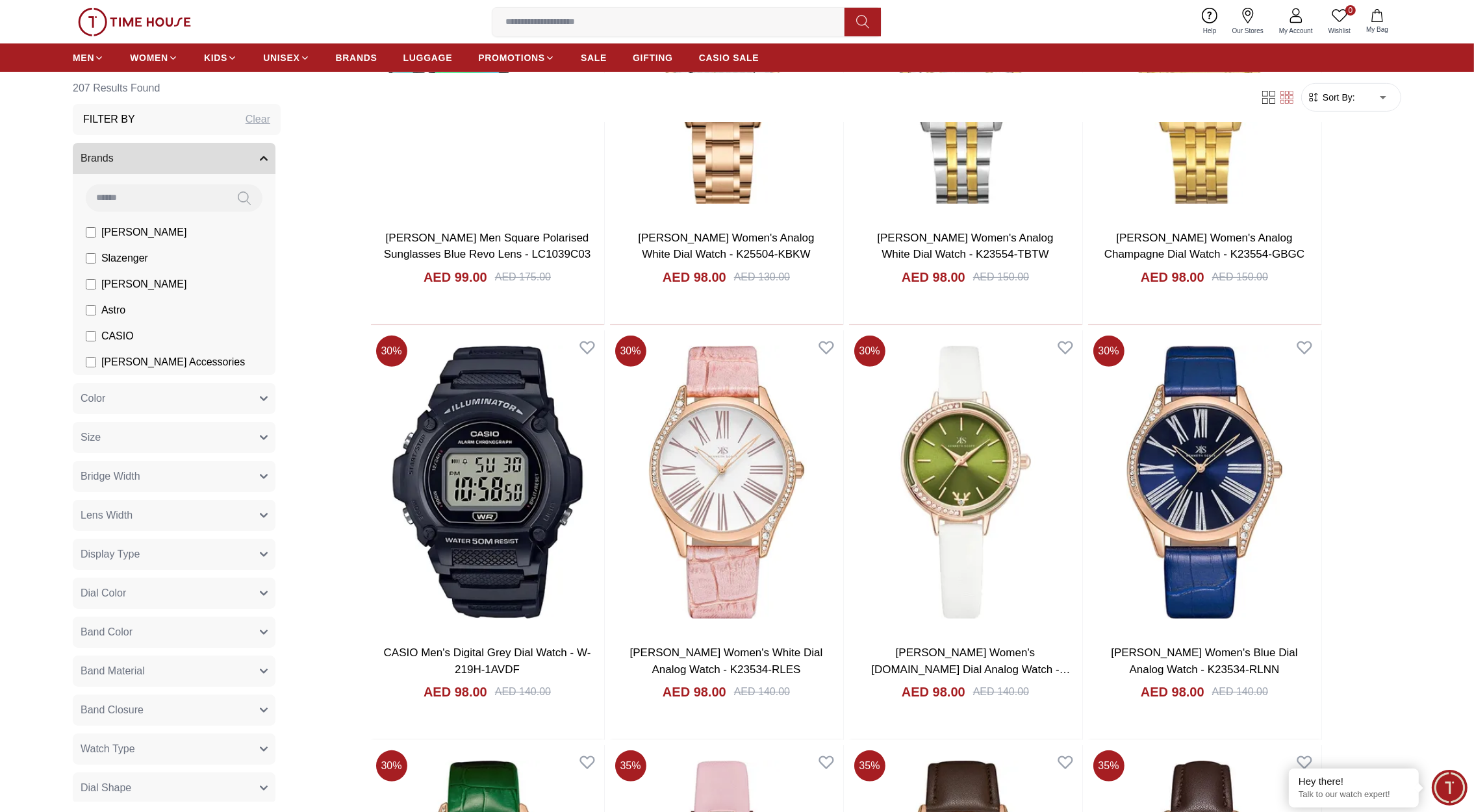
scroll to position [512, 0]
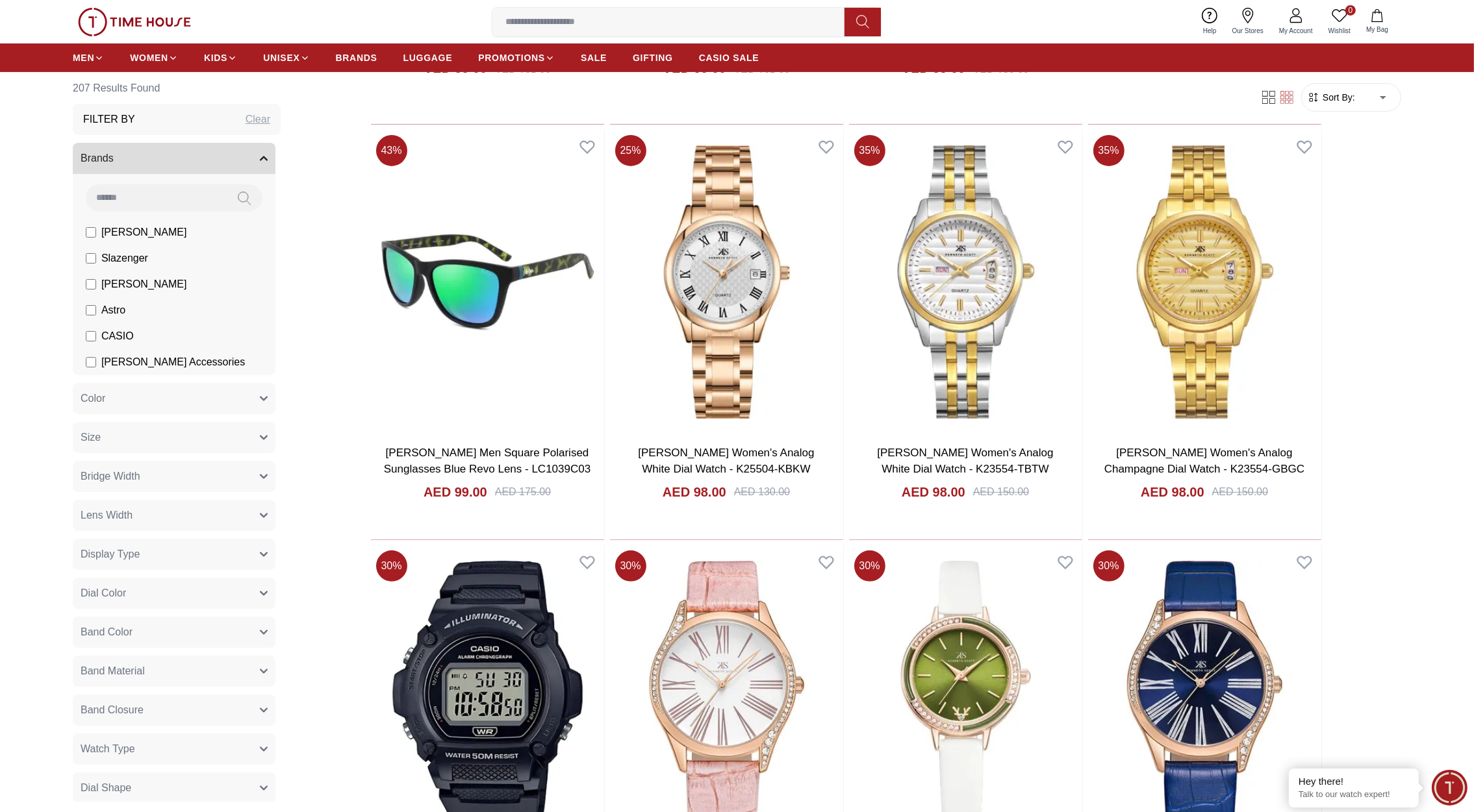
click at [148, 15] on img at bounding box center [134, 22] width 113 height 29
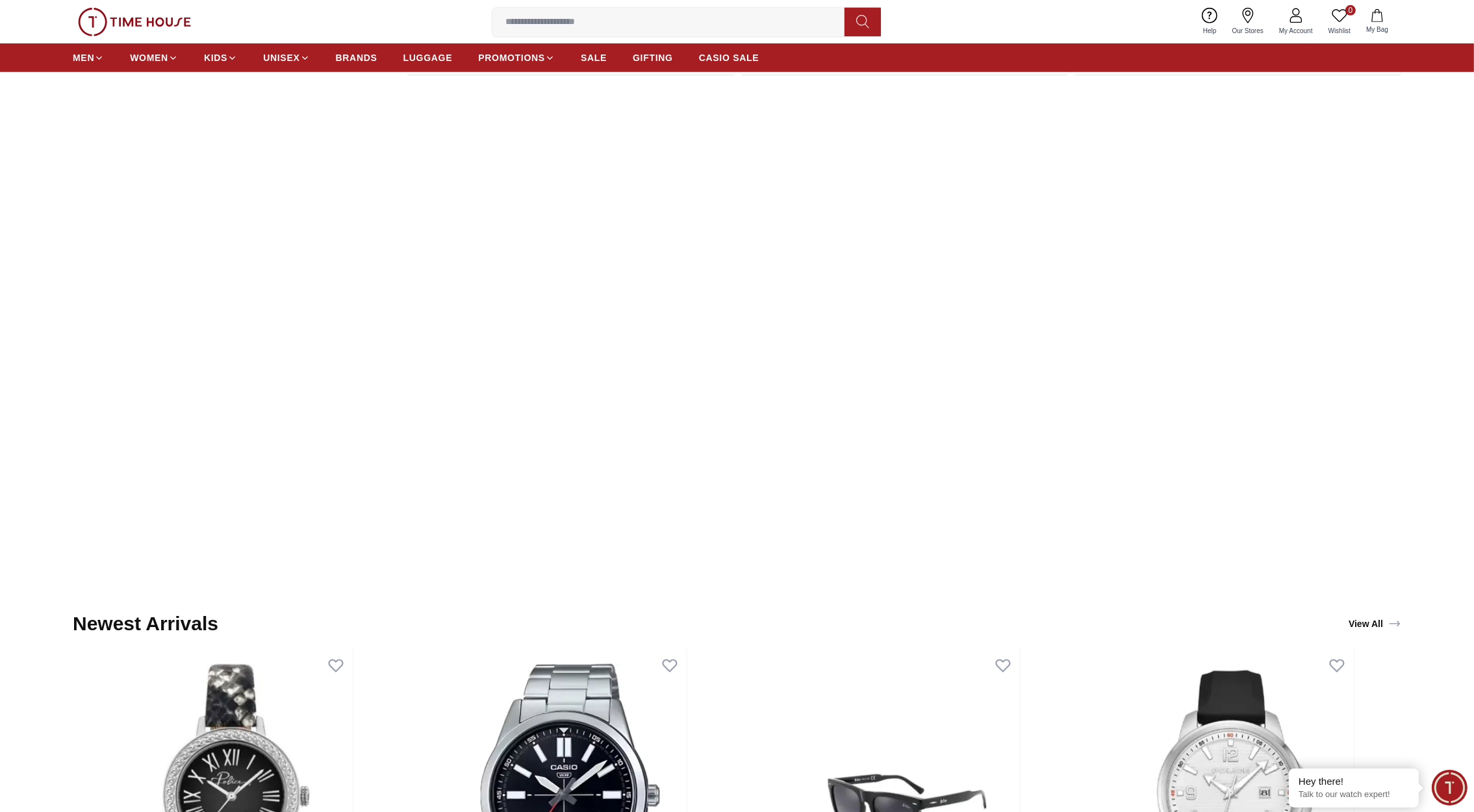
scroll to position [1249, 0]
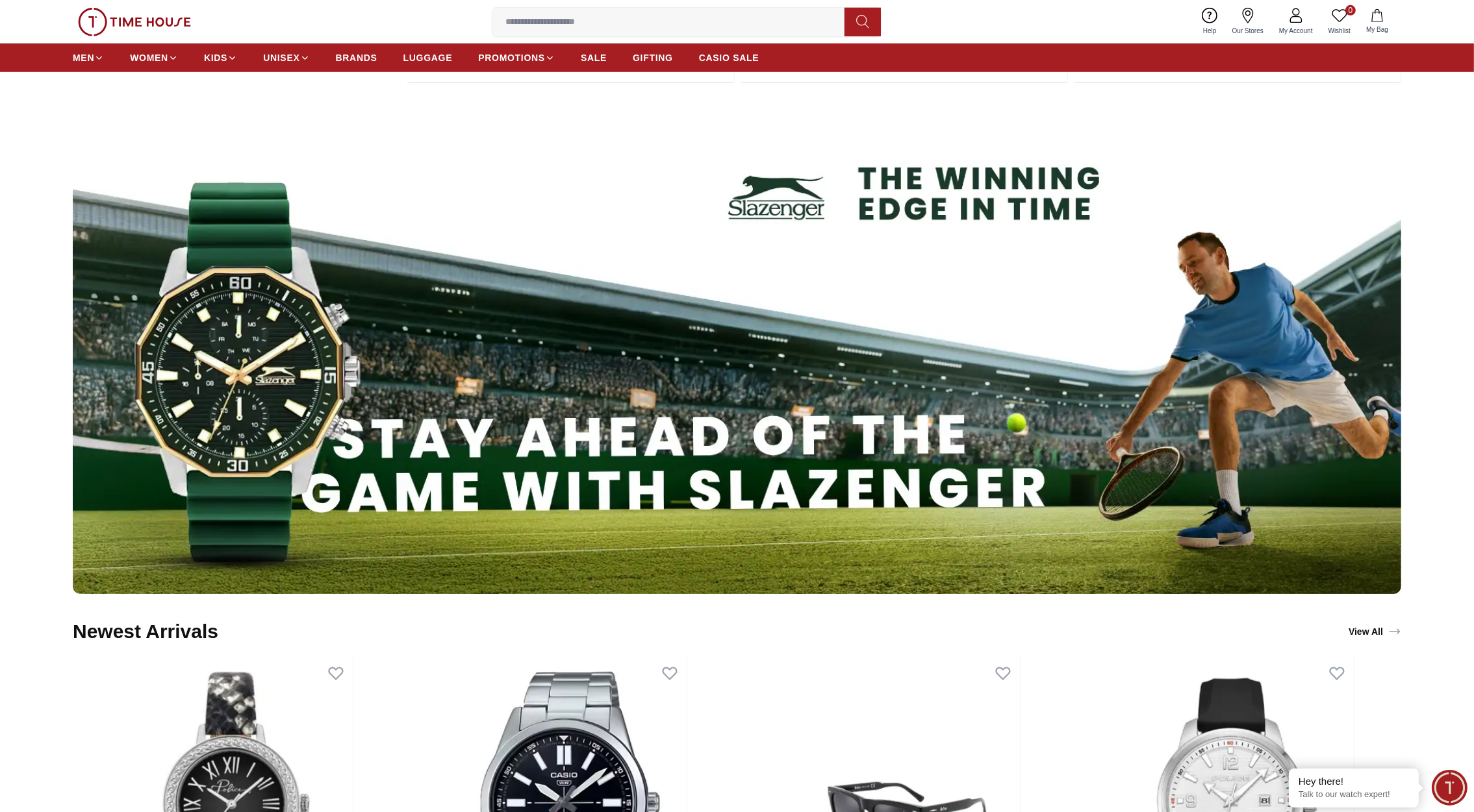
click at [896, 258] on img at bounding box center [737, 345] width 1329 height 498
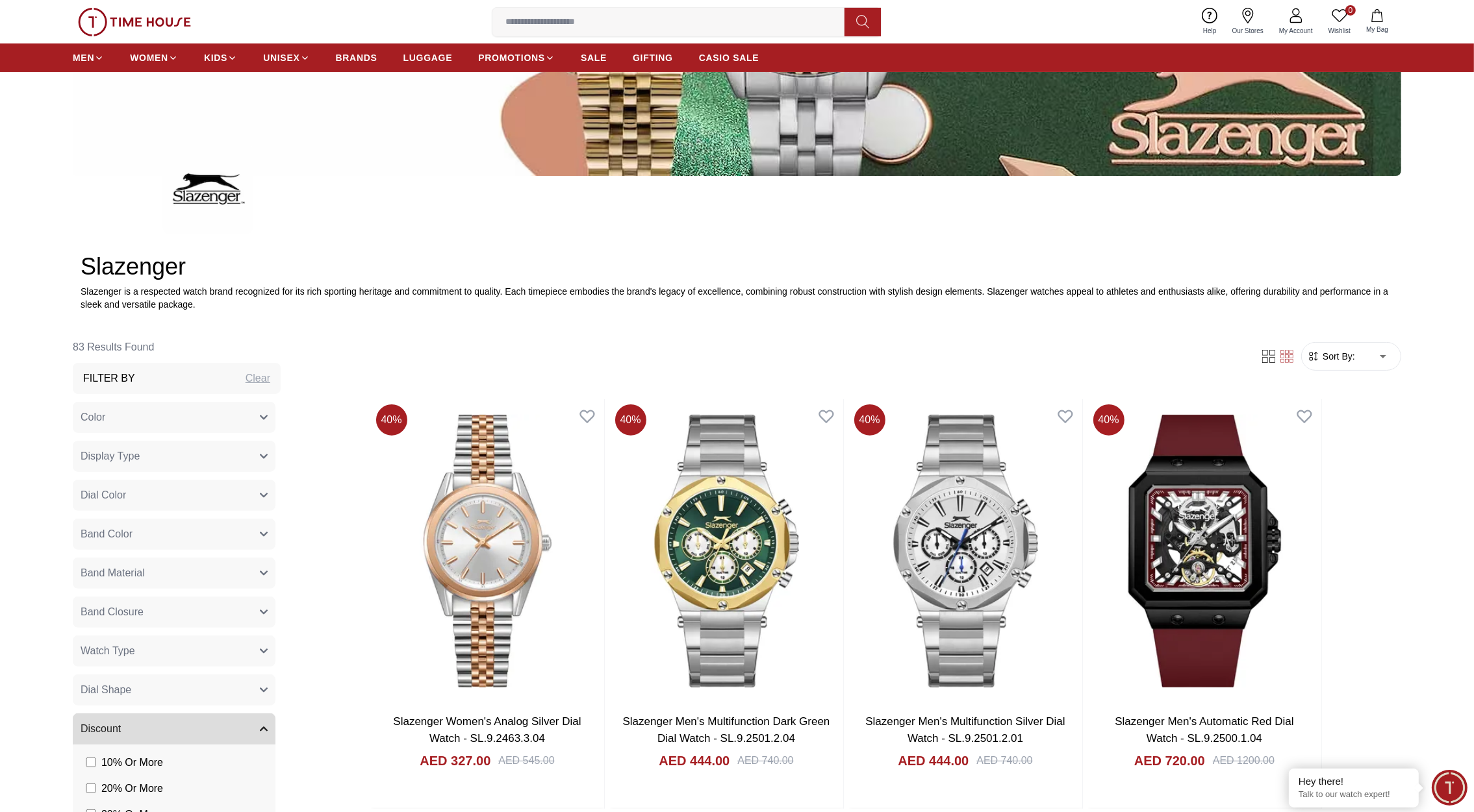
scroll to position [423, 0]
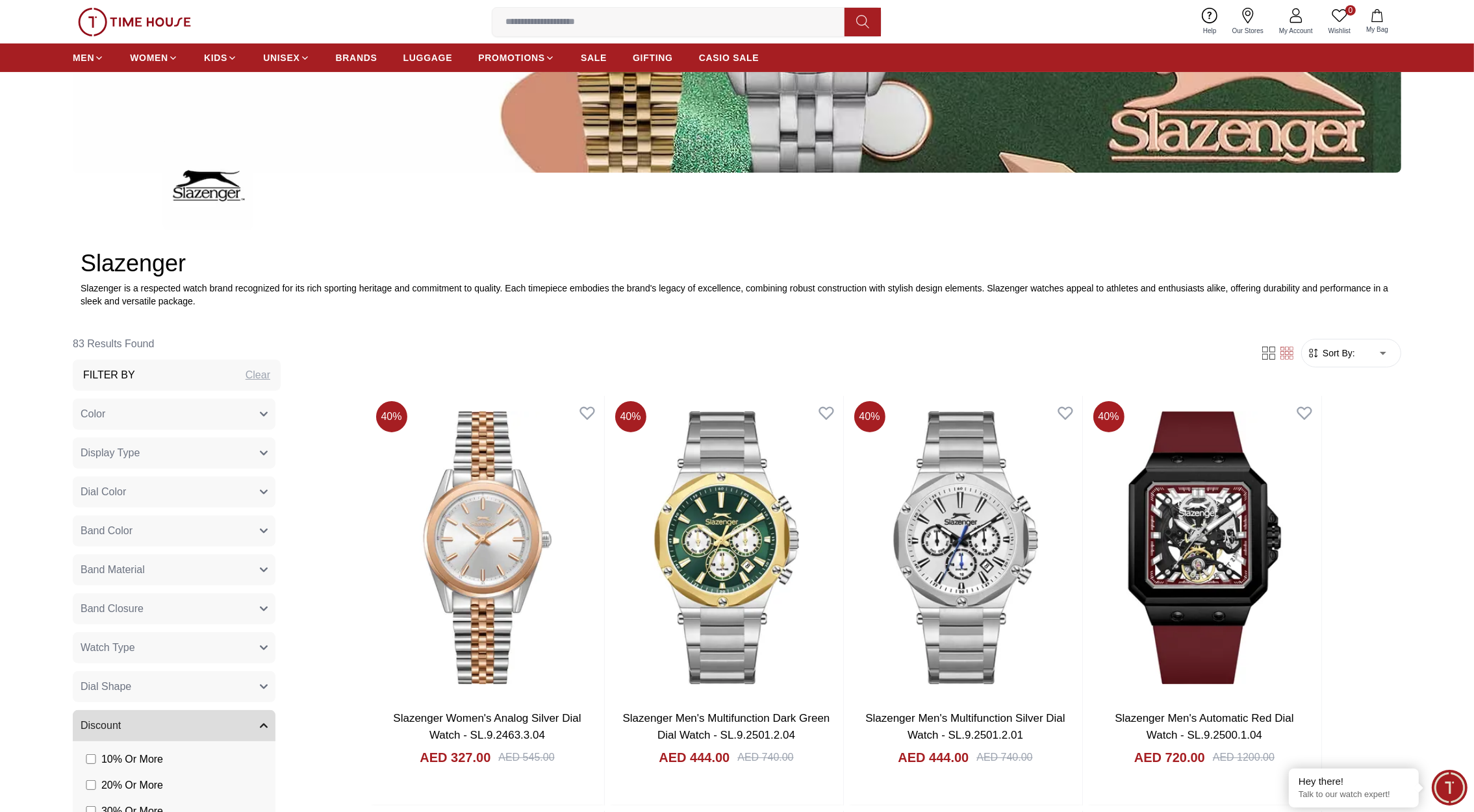
click at [138, 24] on img at bounding box center [134, 22] width 113 height 29
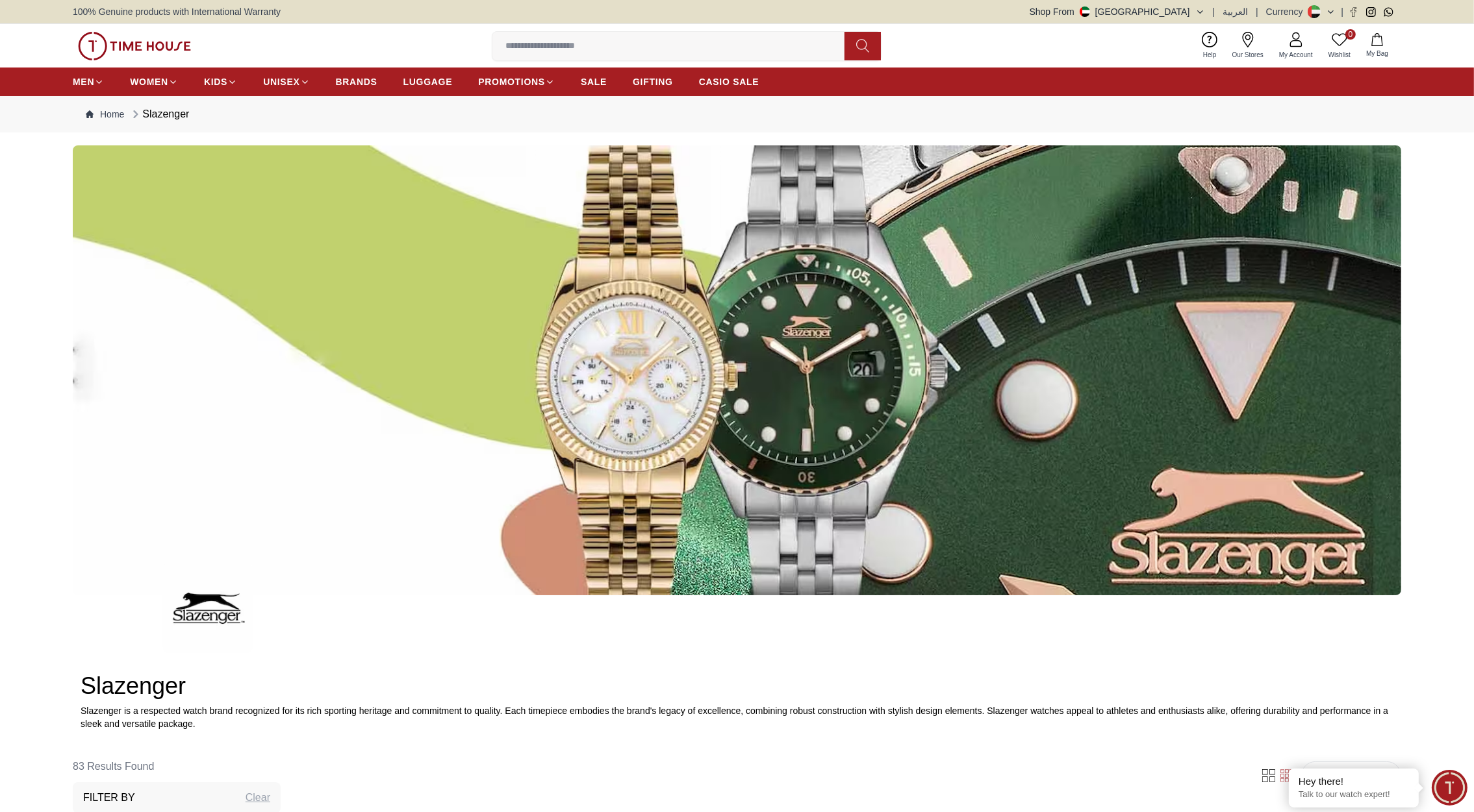
click at [167, 39] on img at bounding box center [134, 46] width 113 height 29
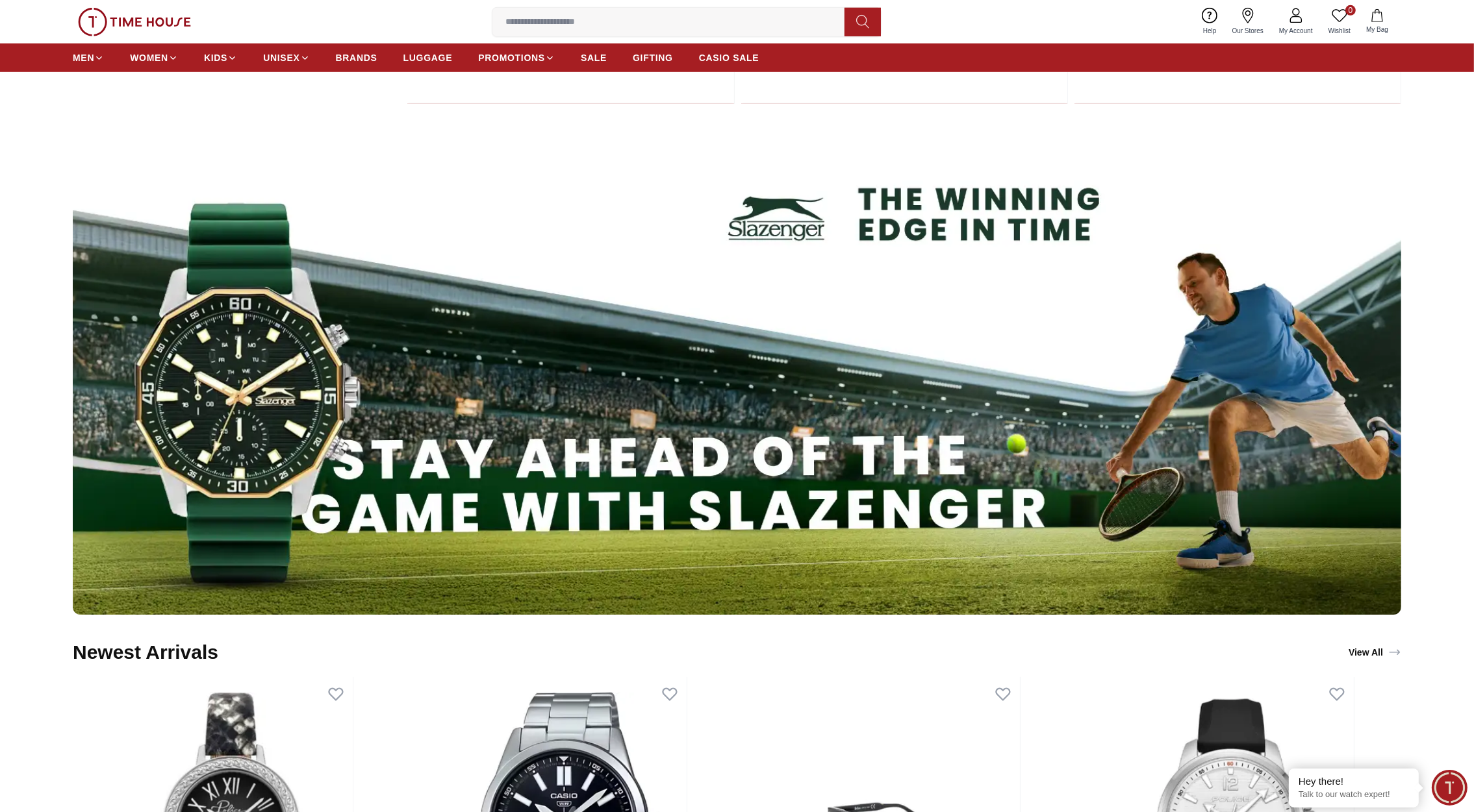
scroll to position [1176, 0]
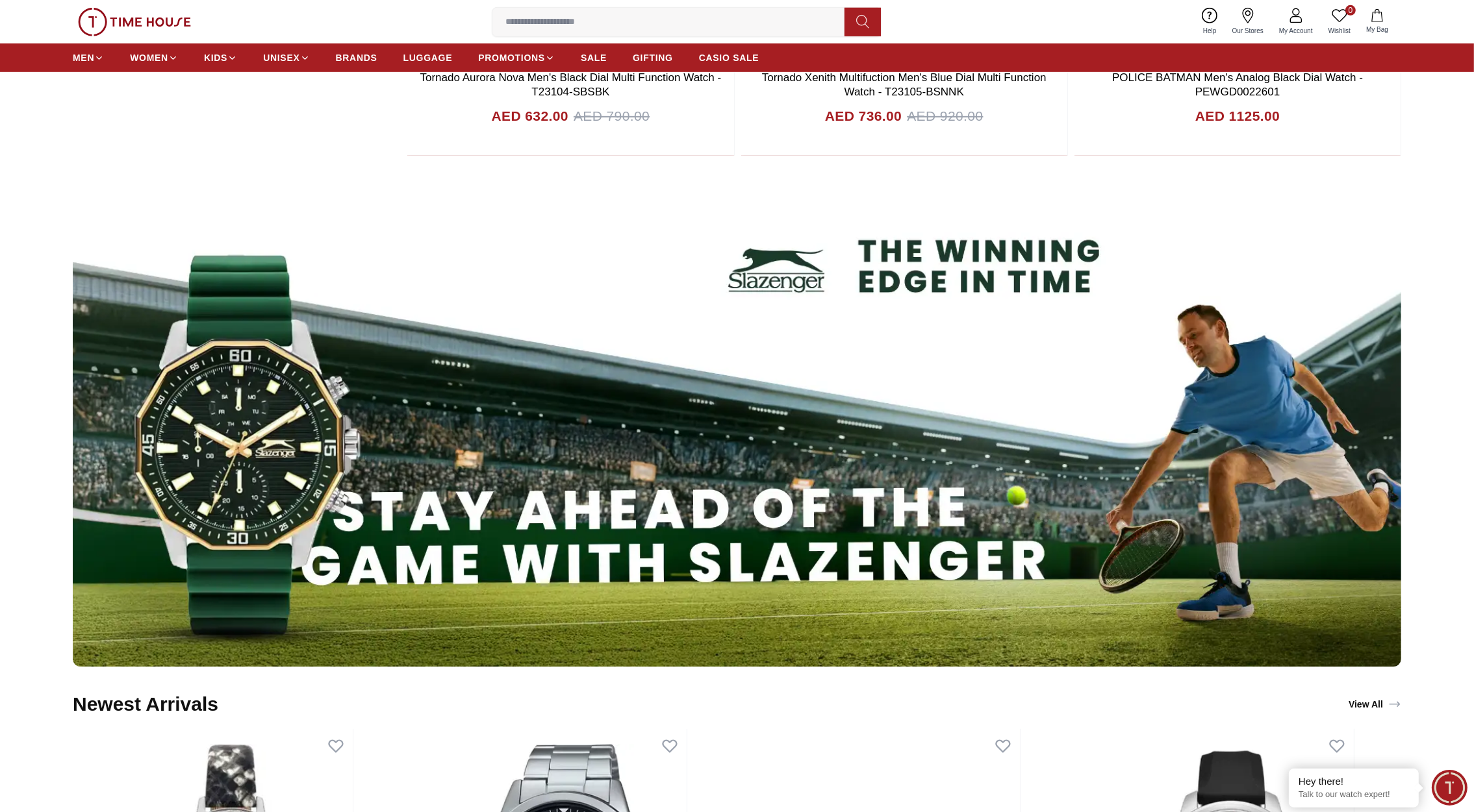
click at [778, 371] on img at bounding box center [737, 418] width 1329 height 498
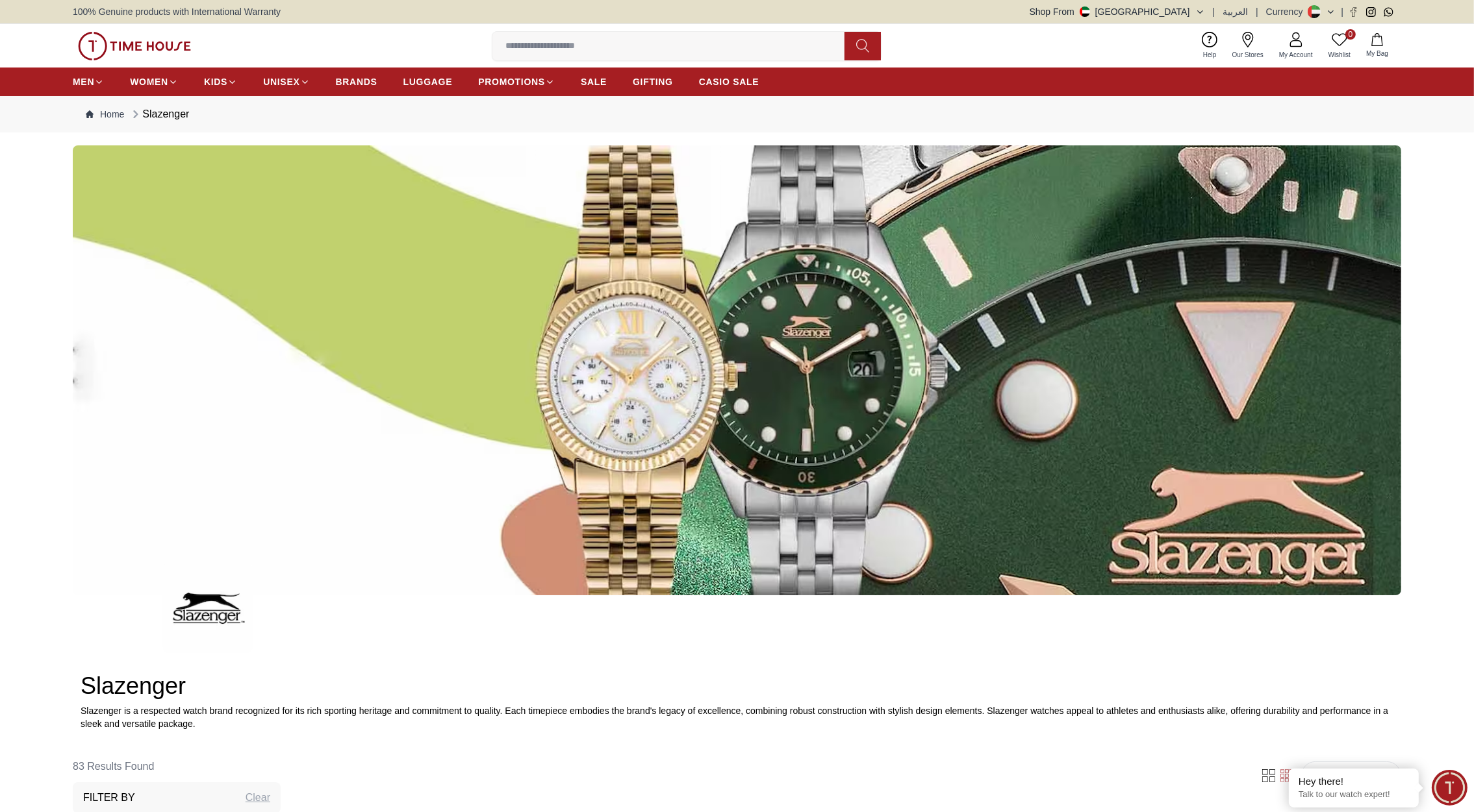
click at [135, 42] on img at bounding box center [134, 46] width 113 height 29
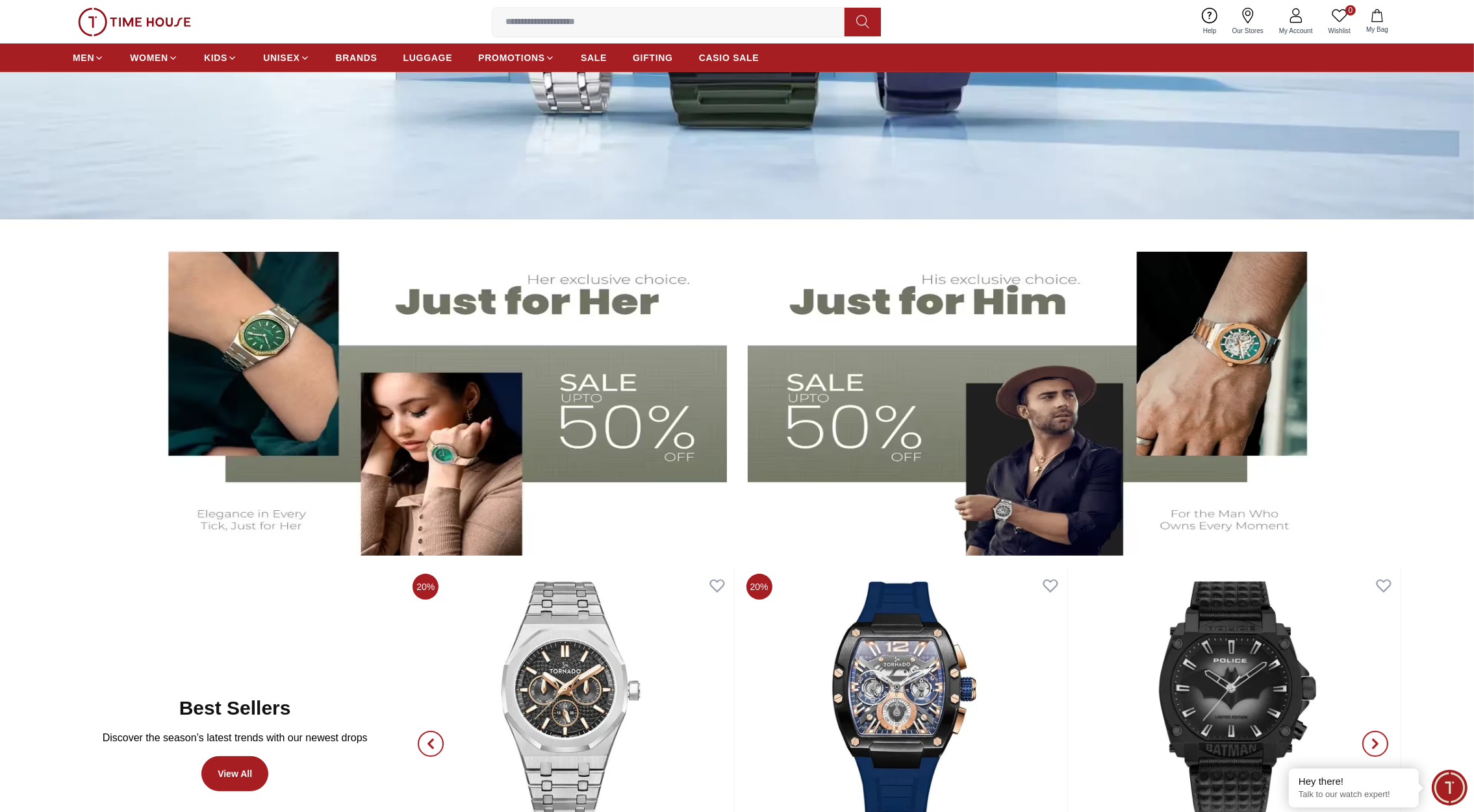
scroll to position [411, 0]
click at [463, 313] on img at bounding box center [435, 394] width 582 height 323
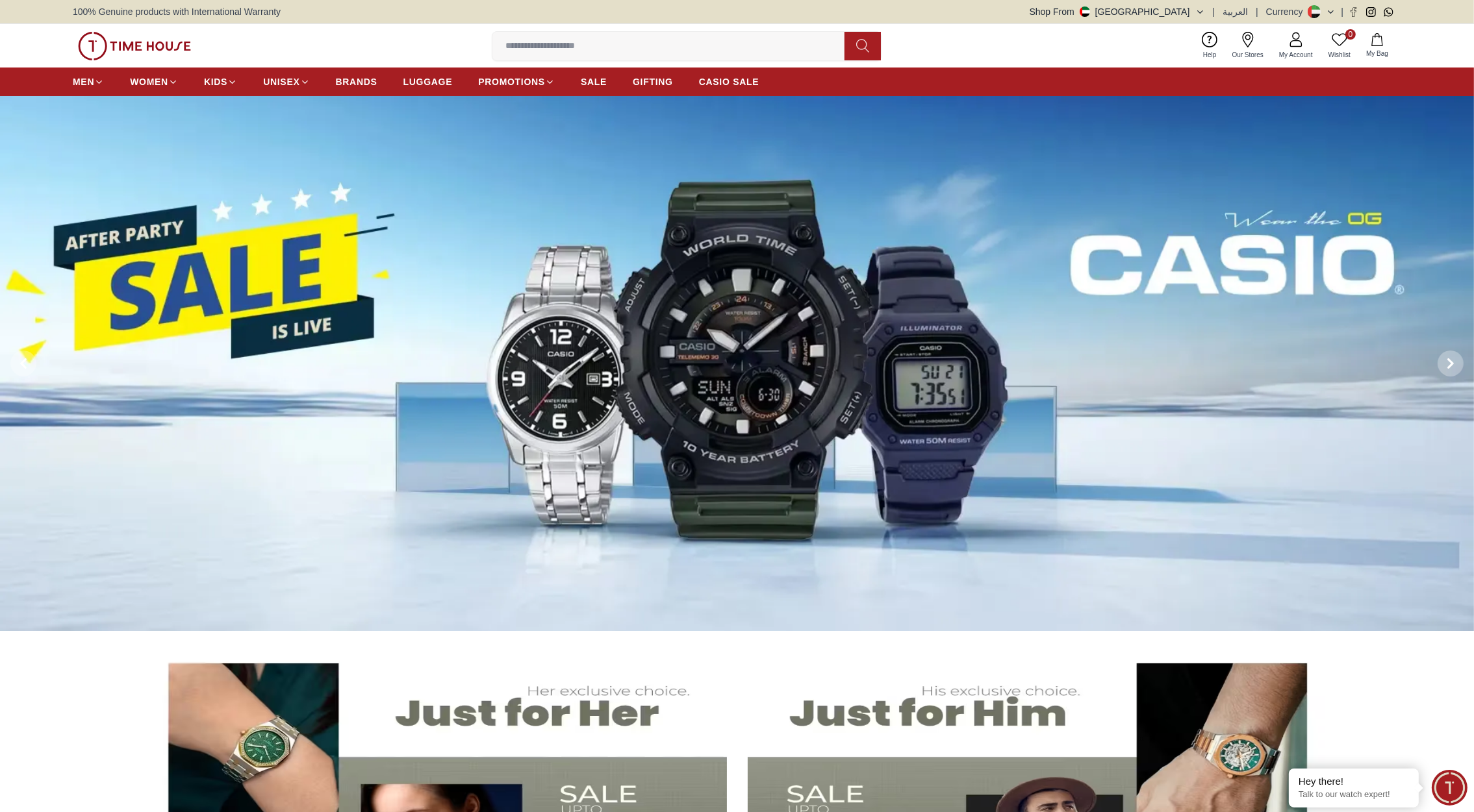
click at [1443, 350] on button at bounding box center [1451, 364] width 47 height 536
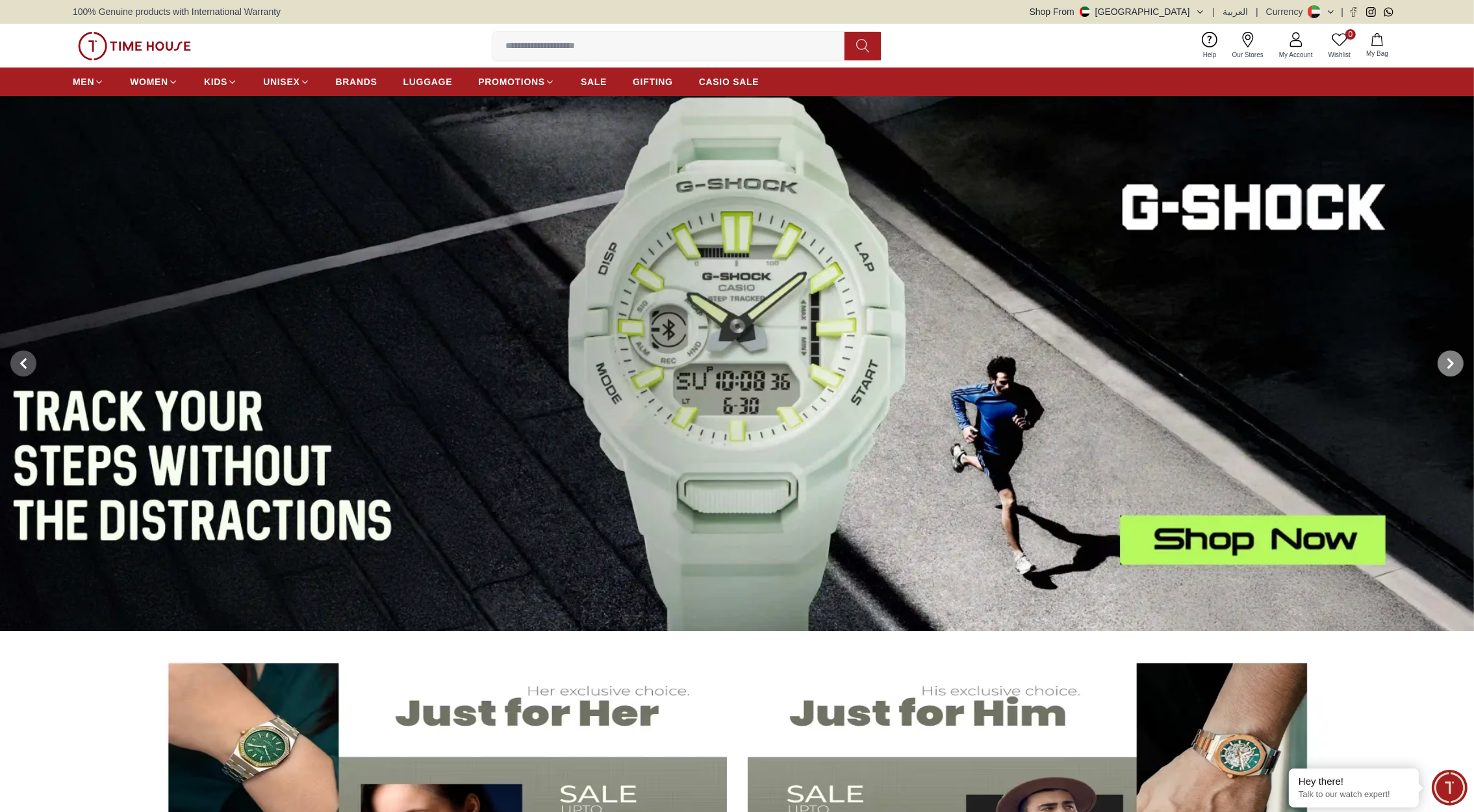
click at [1448, 359] on icon at bounding box center [1451, 364] width 11 height 11
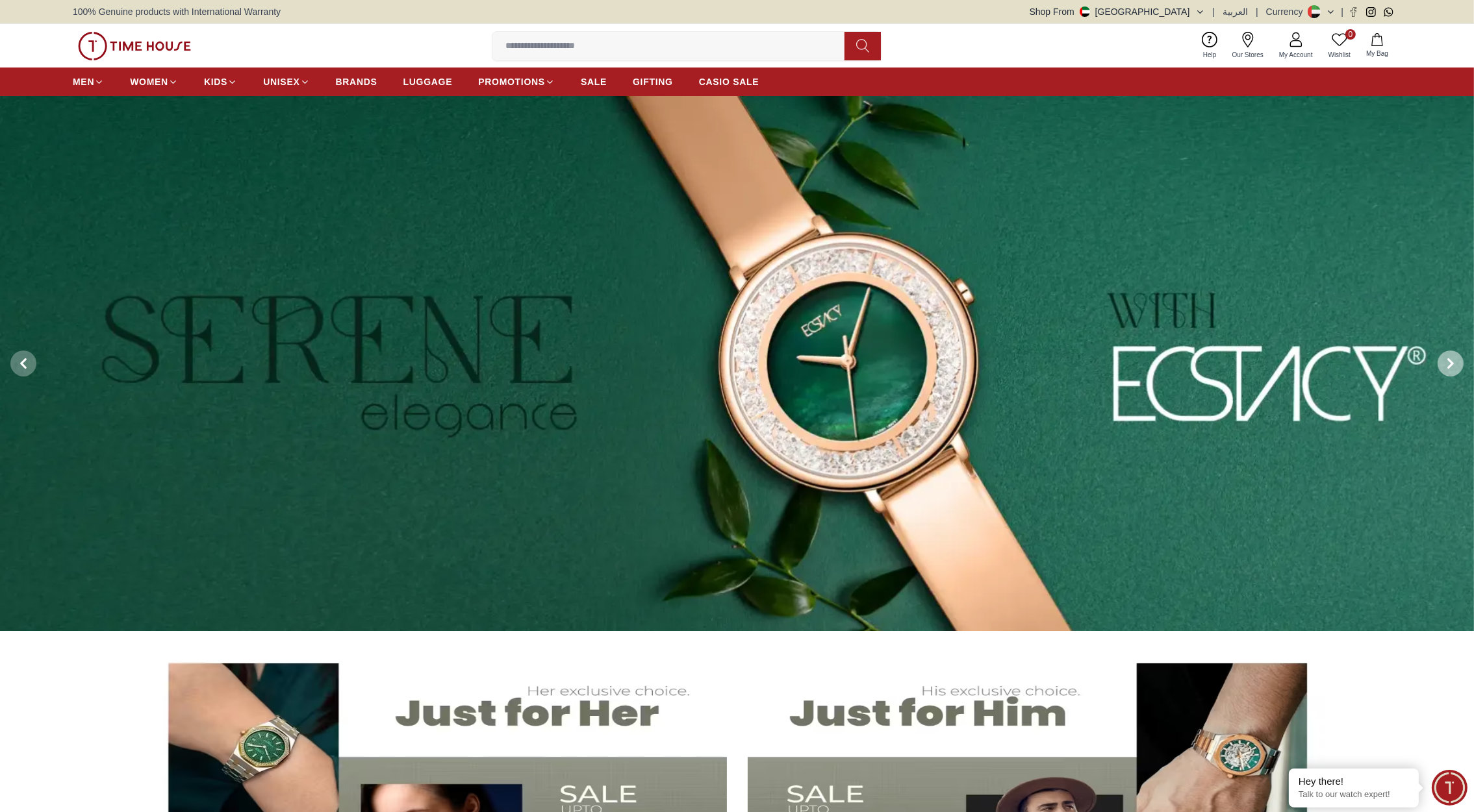
click at [1448, 359] on icon at bounding box center [1451, 364] width 11 height 11
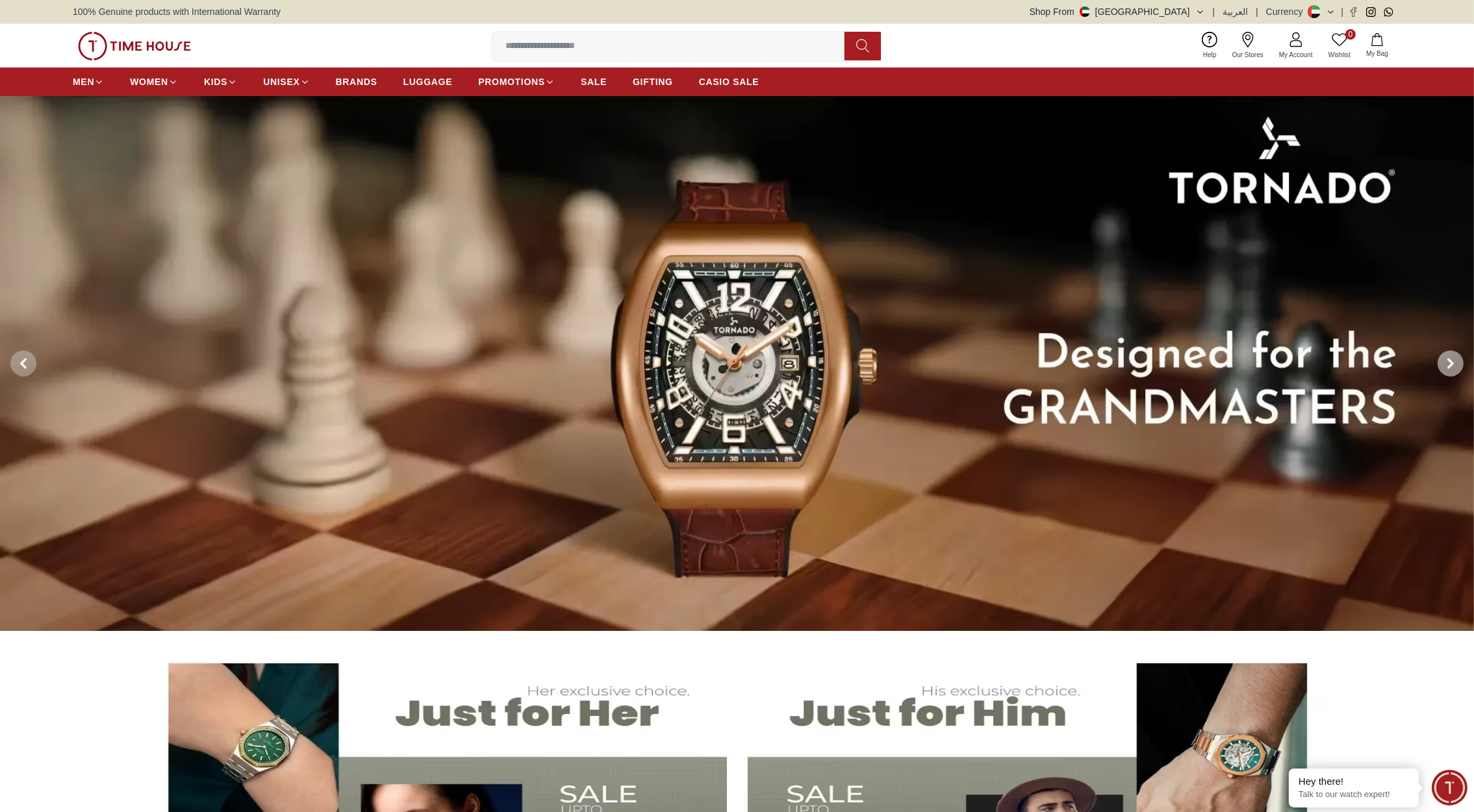
click at [1448, 359] on icon at bounding box center [1451, 364] width 11 height 11
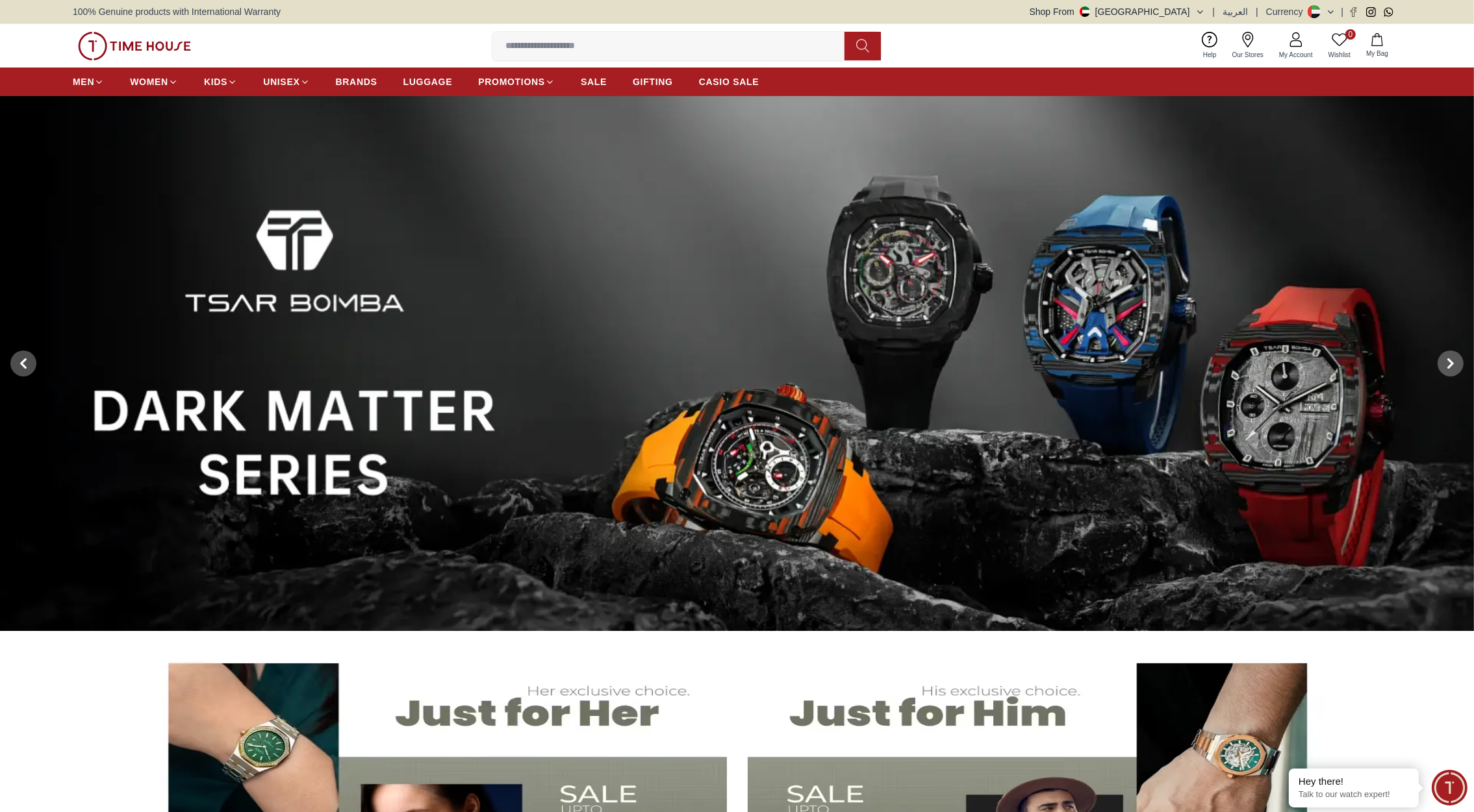
click at [945, 391] on img at bounding box center [737, 364] width 1474 height 536
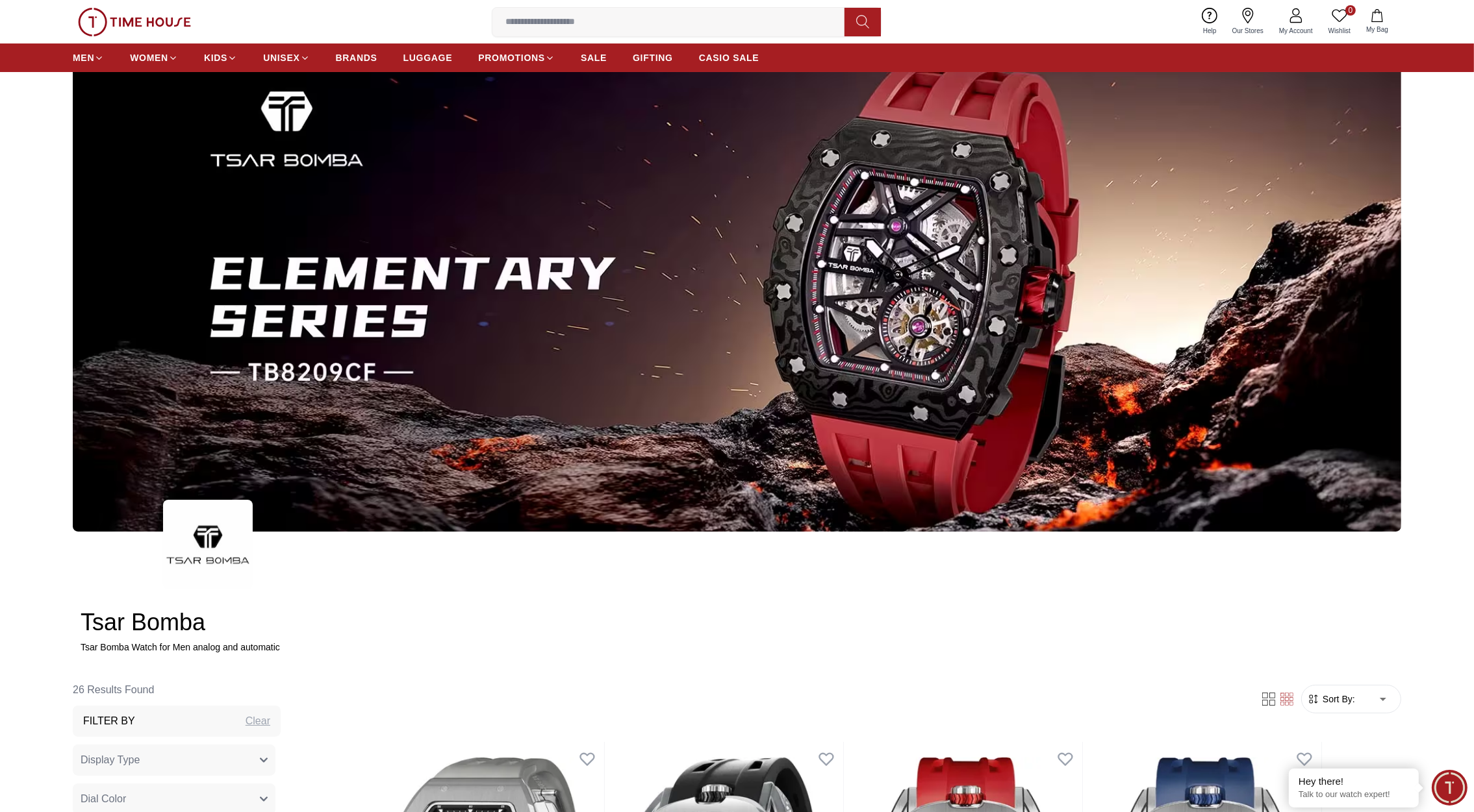
scroll to position [77, 0]
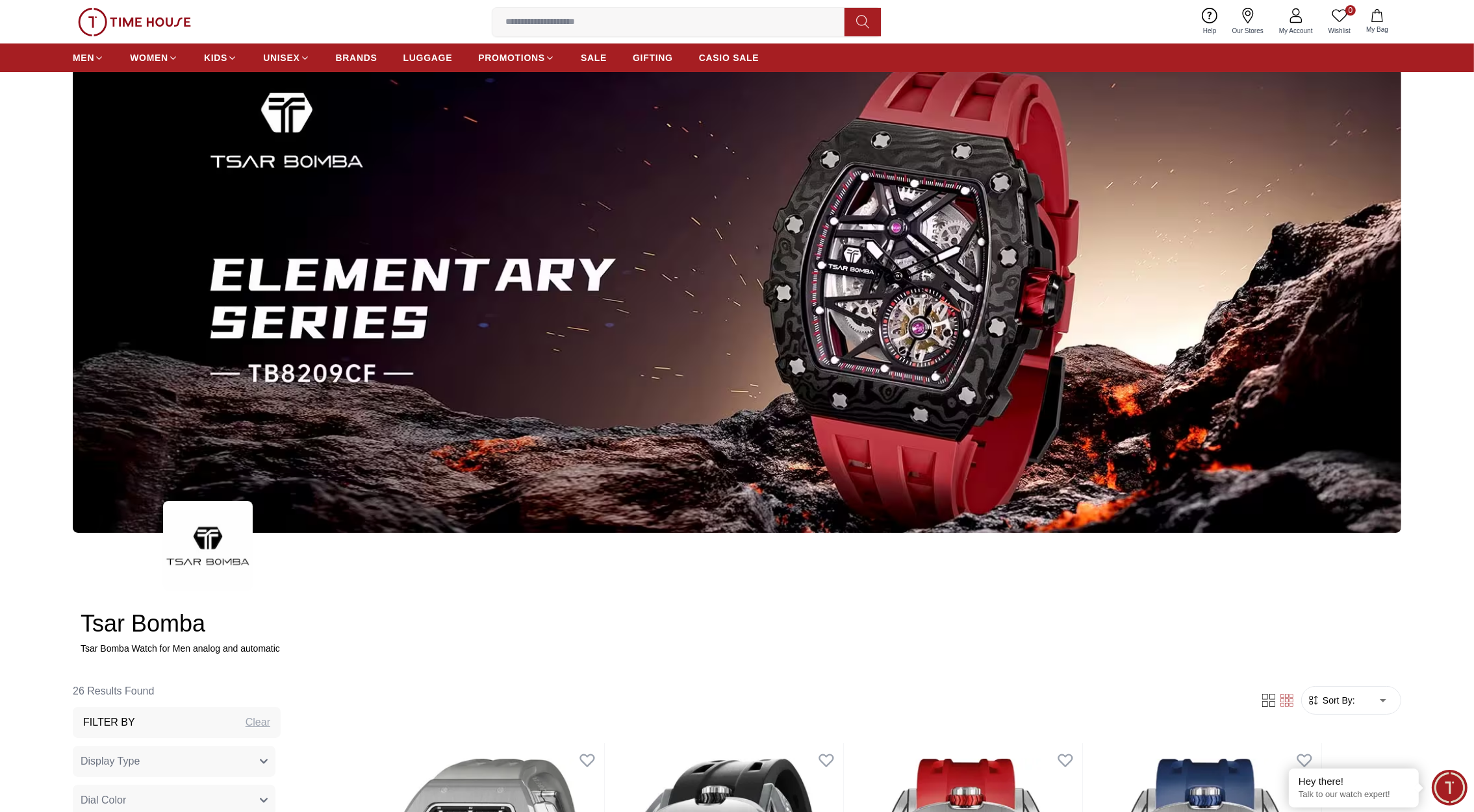
click at [139, 16] on img at bounding box center [134, 22] width 113 height 29
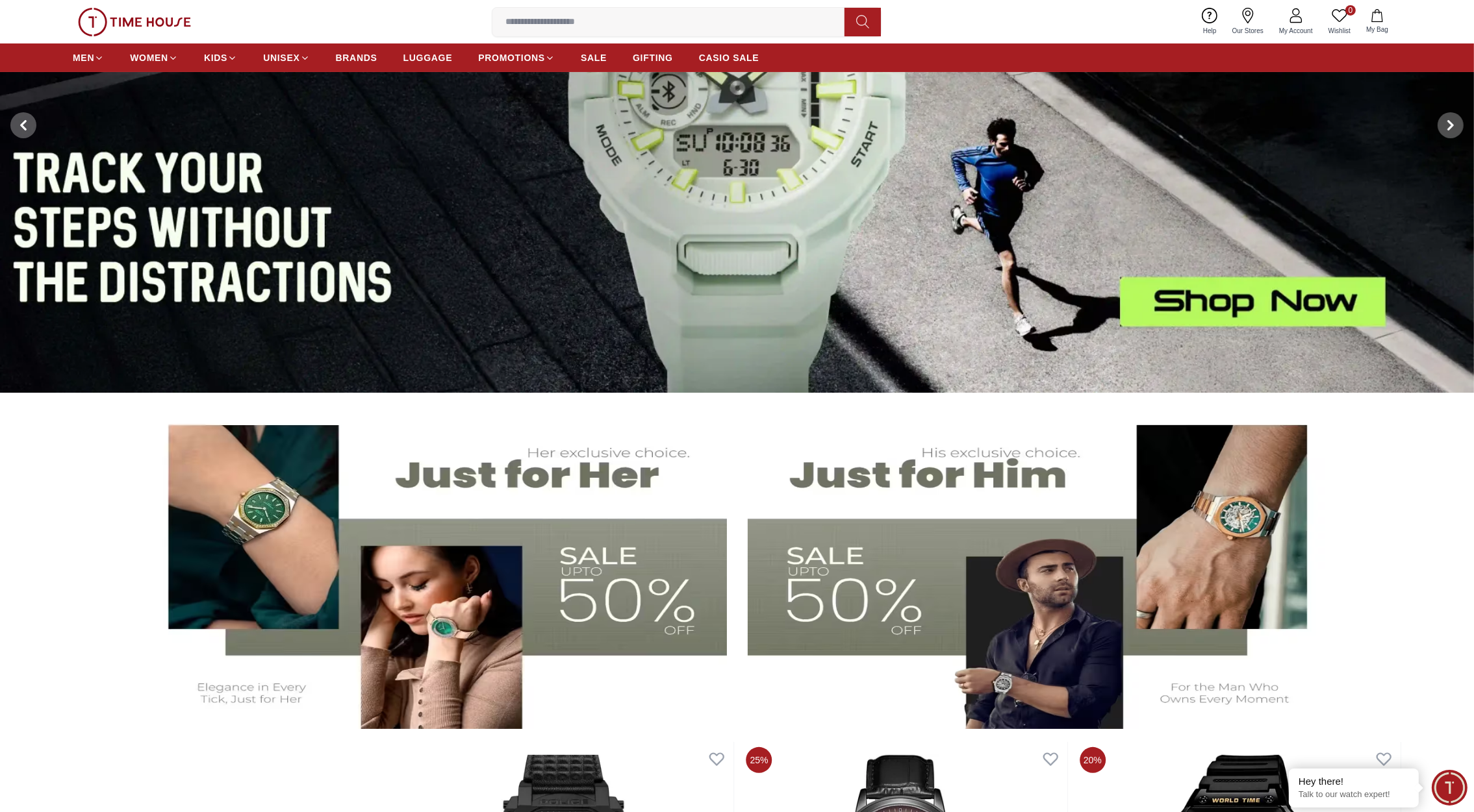
scroll to position [237, 0]
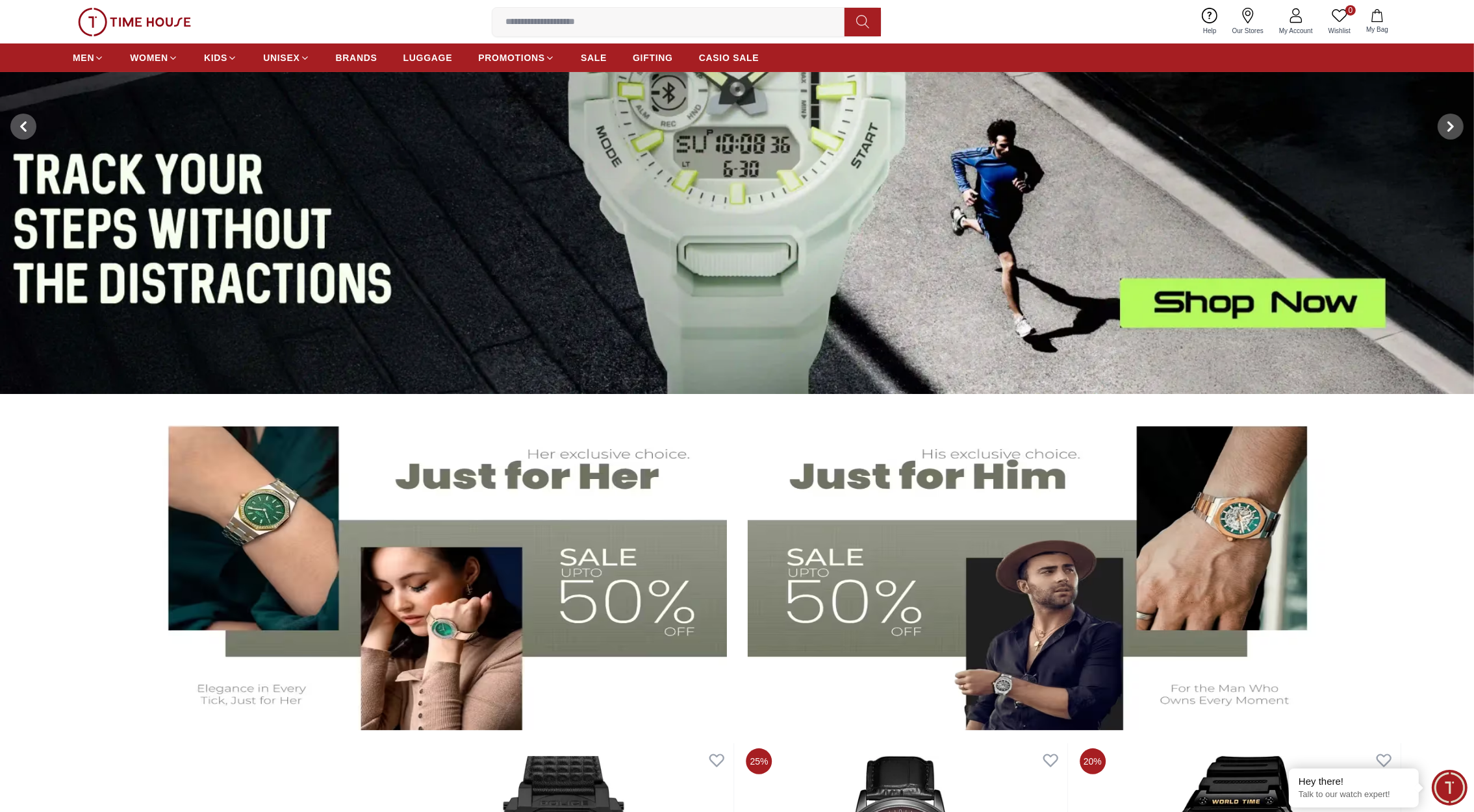
click at [467, 478] on img at bounding box center [435, 568] width 582 height 323
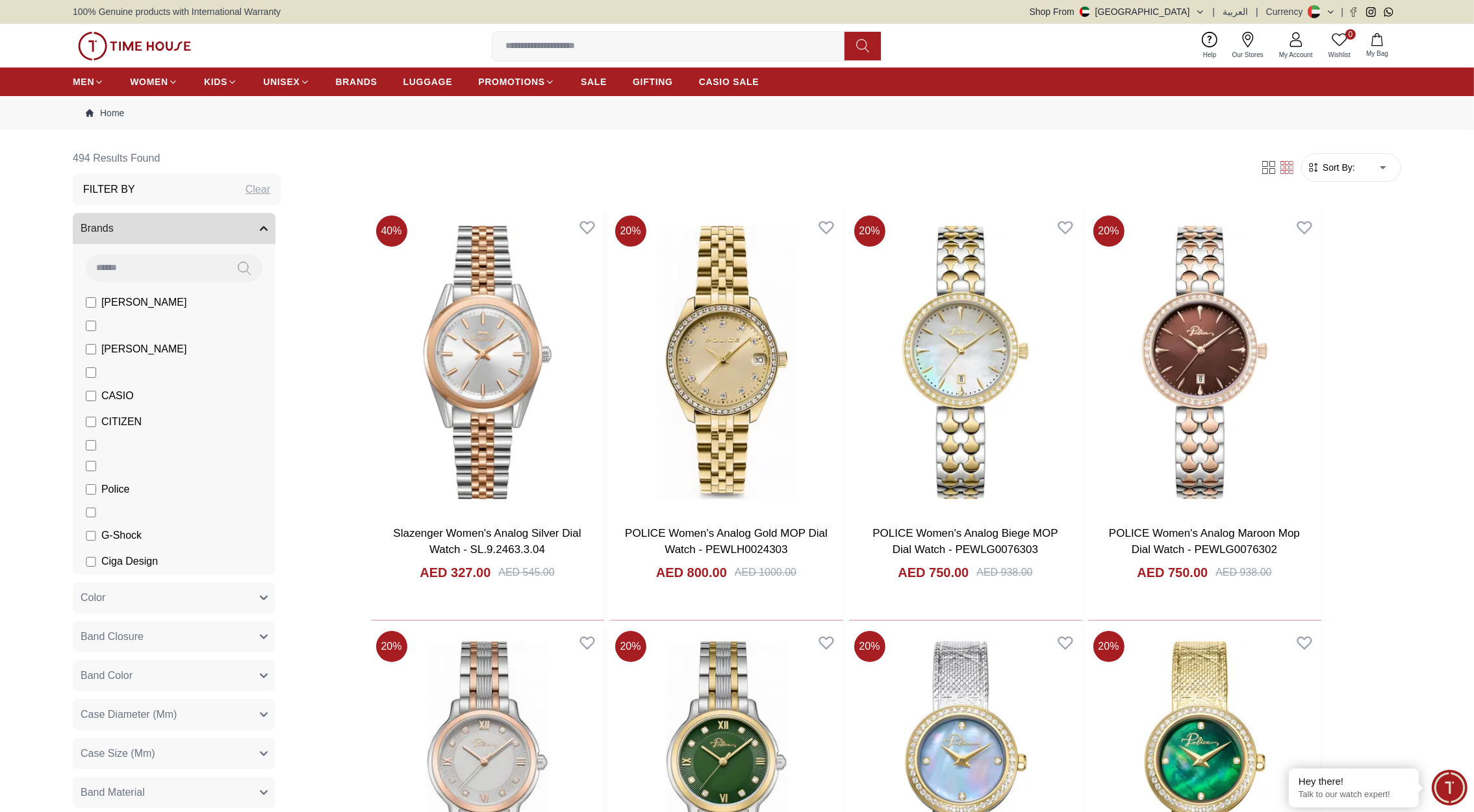
click at [161, 53] on img at bounding box center [134, 46] width 113 height 29
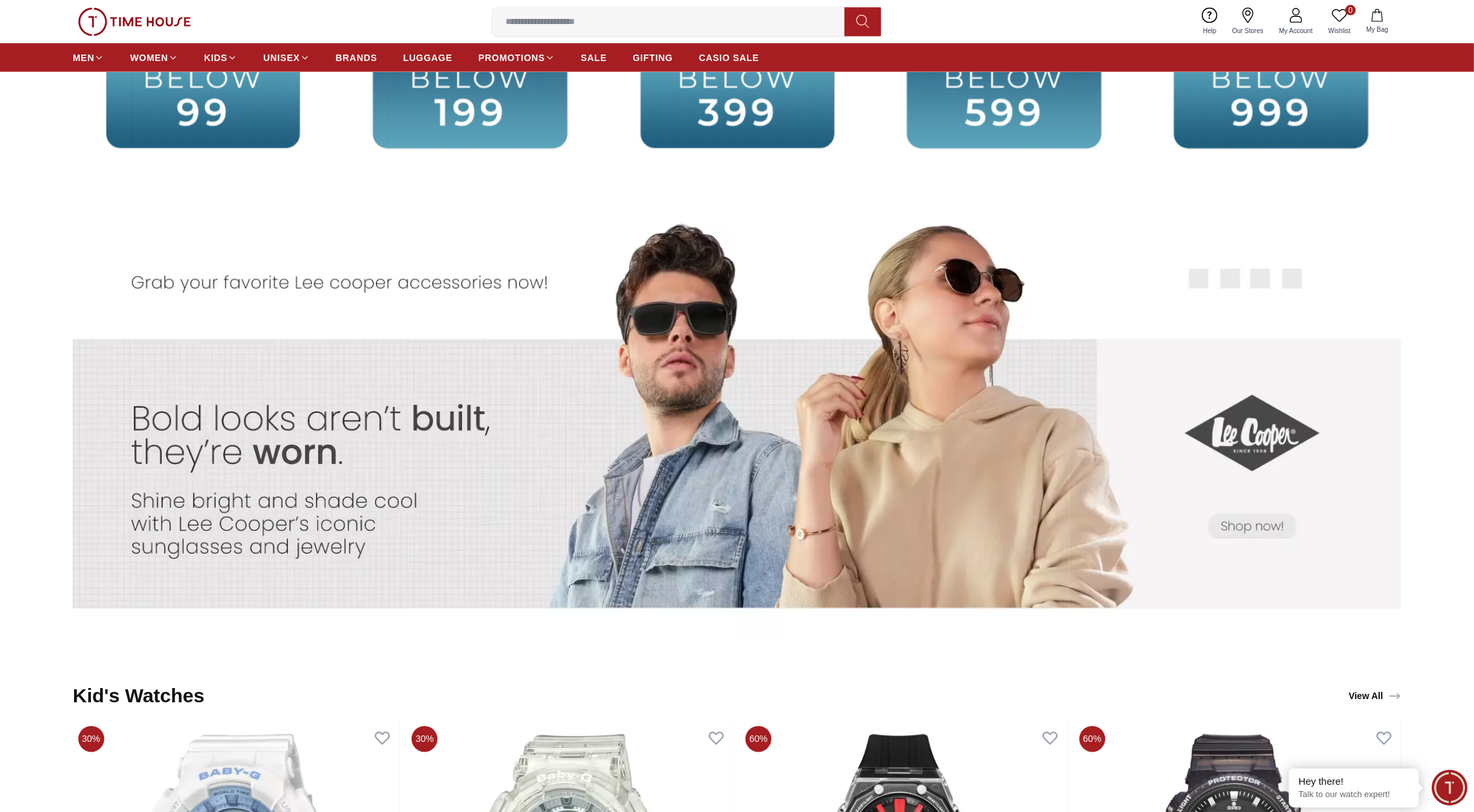
scroll to position [3261, 0]
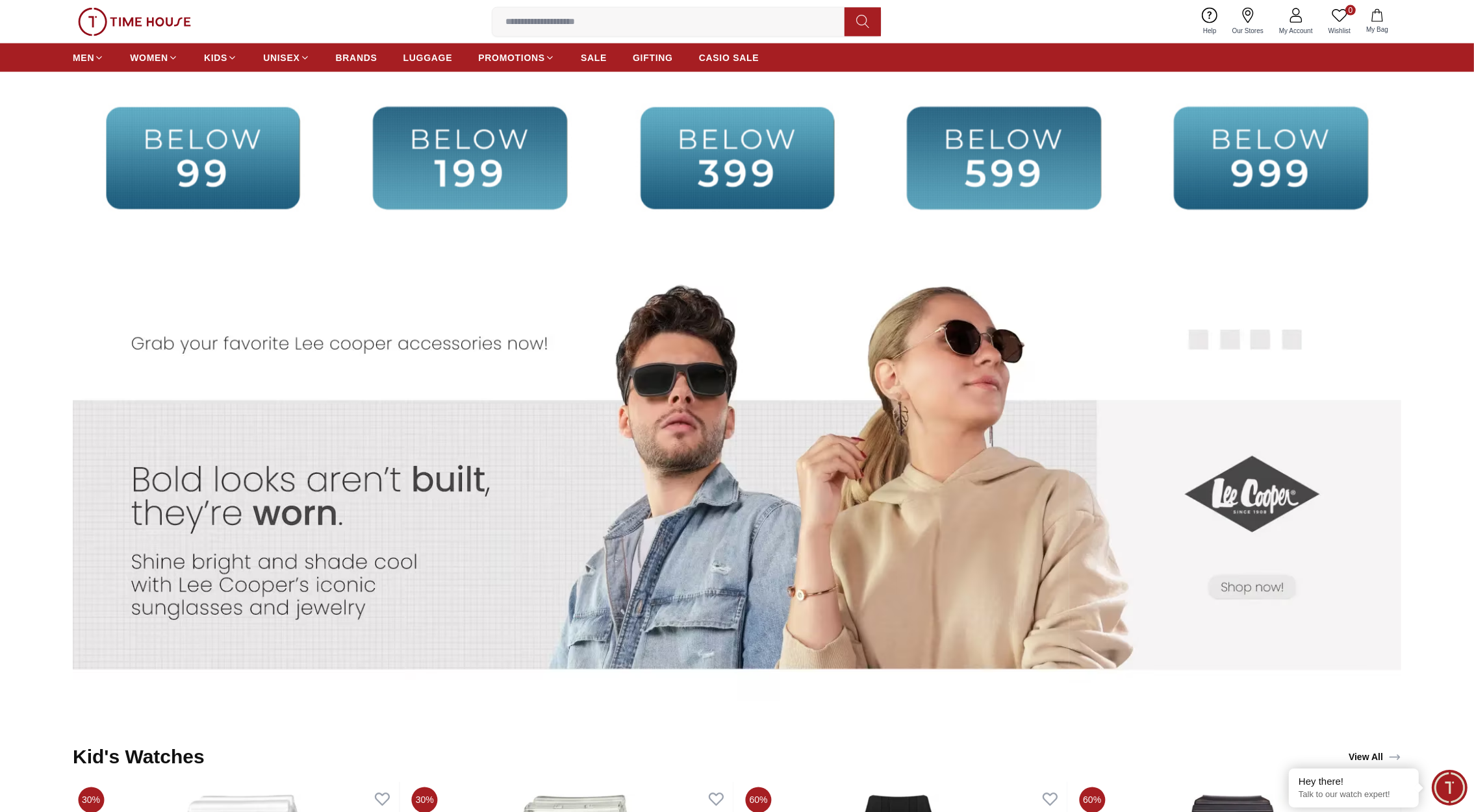
click at [1226, 539] on img at bounding box center [1235, 487] width 332 height 465
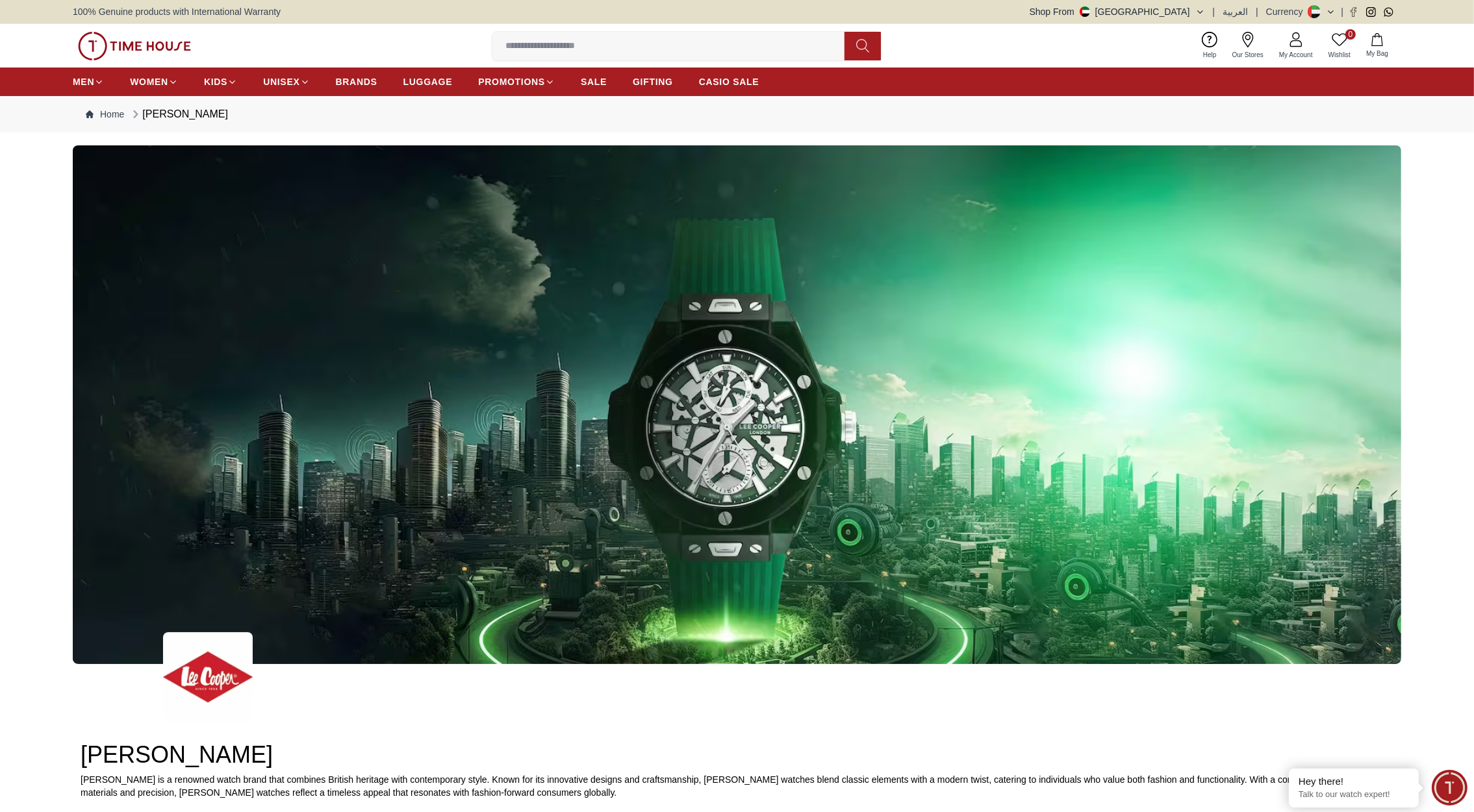
click at [167, 40] on img at bounding box center [134, 46] width 113 height 29
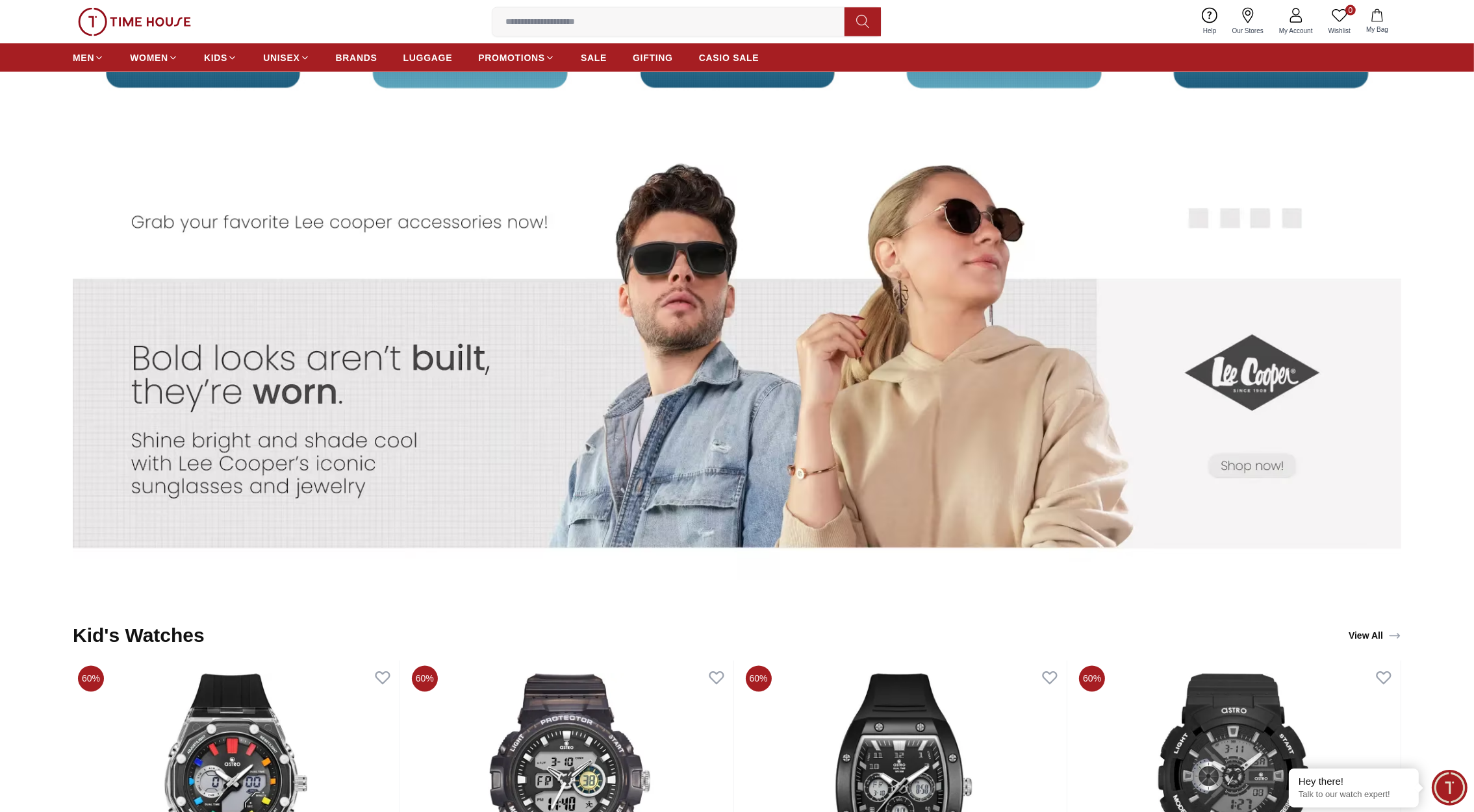
scroll to position [3283, 0]
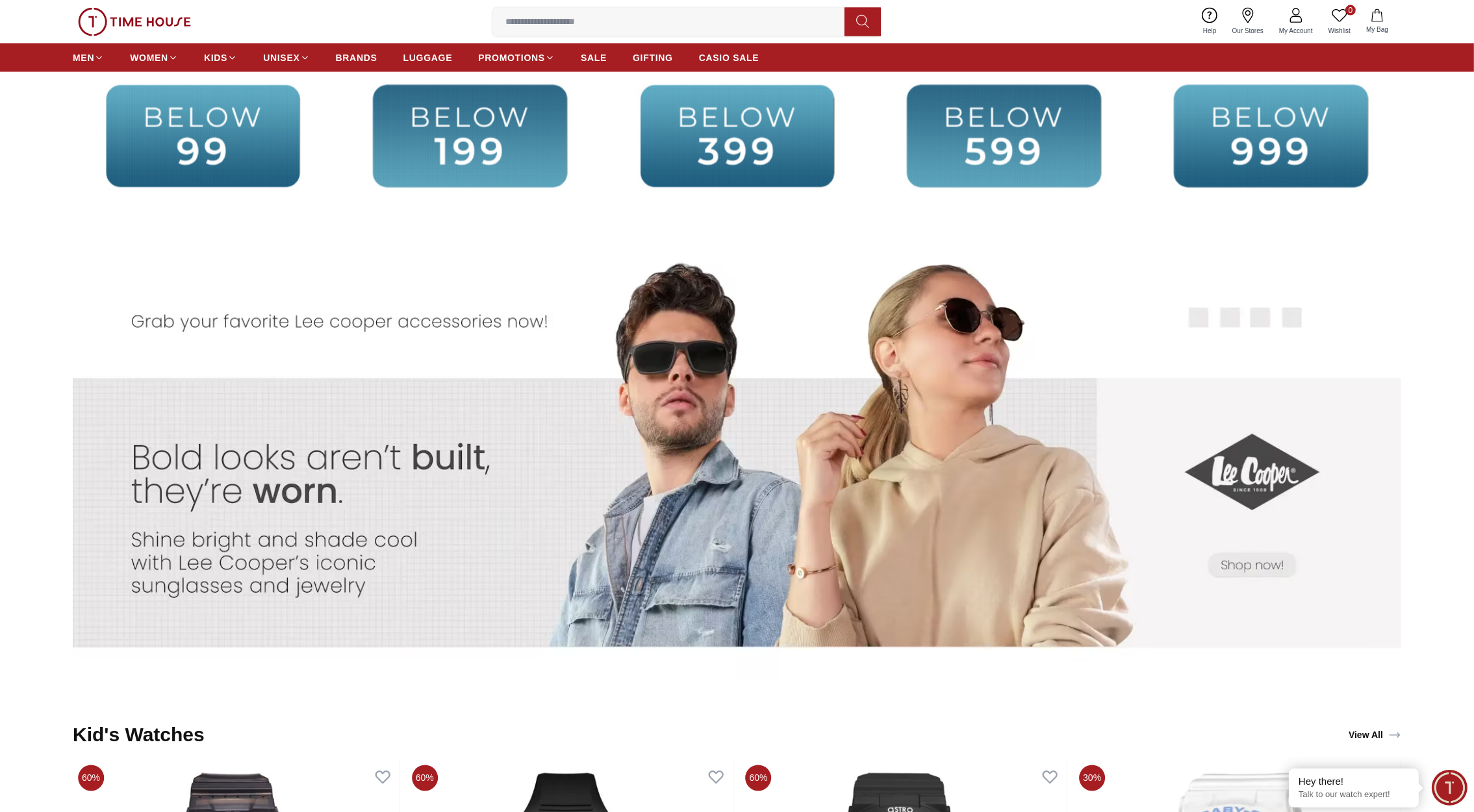
click at [685, 432] on img at bounding box center [571, 465] width 332 height 465
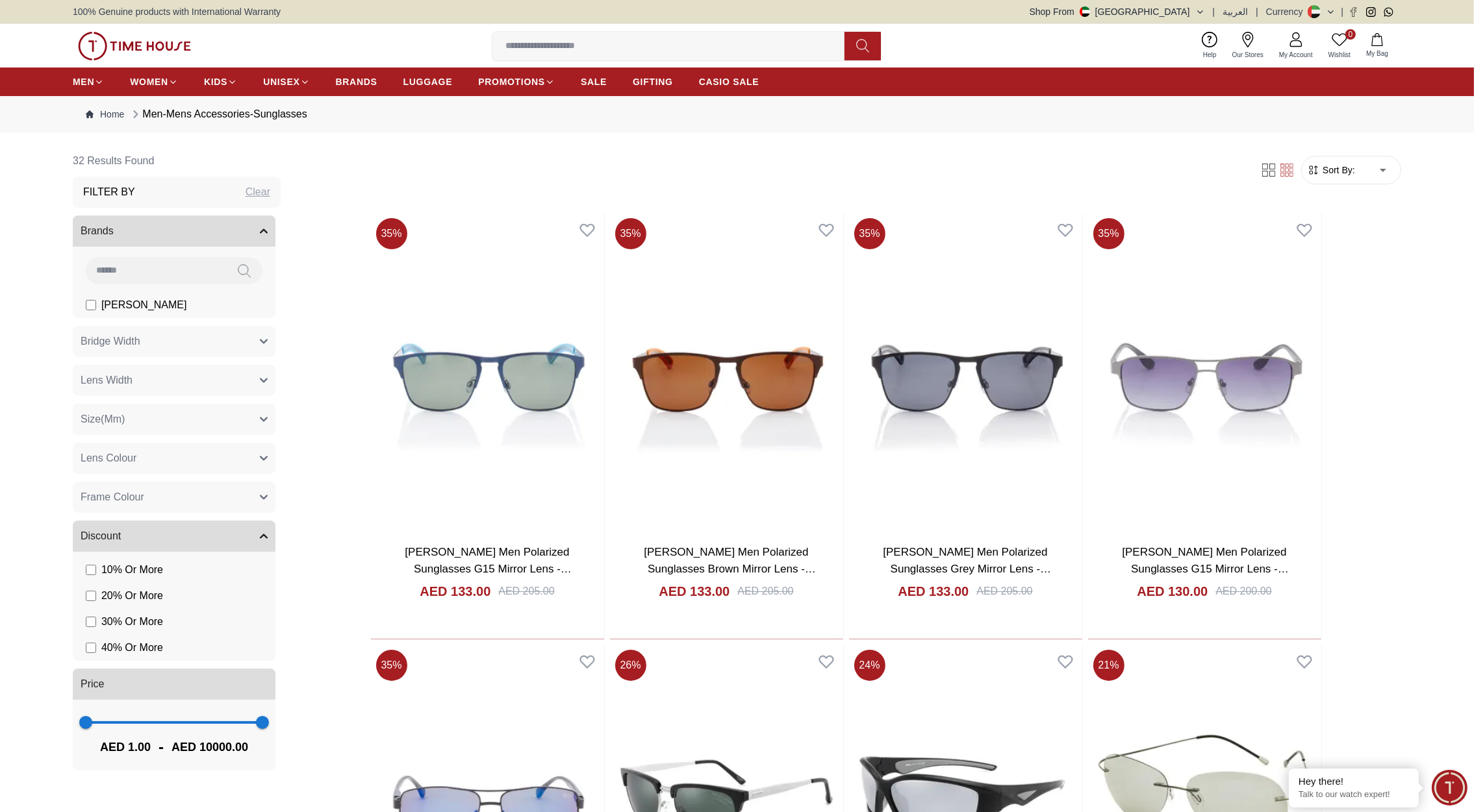
click at [155, 61] on div "0 Wishlist My Bag Help Our Stores My Account 0 Wishlist My Bag" at bounding box center [737, 45] width 1329 height 43
click at [150, 43] on img at bounding box center [134, 46] width 113 height 29
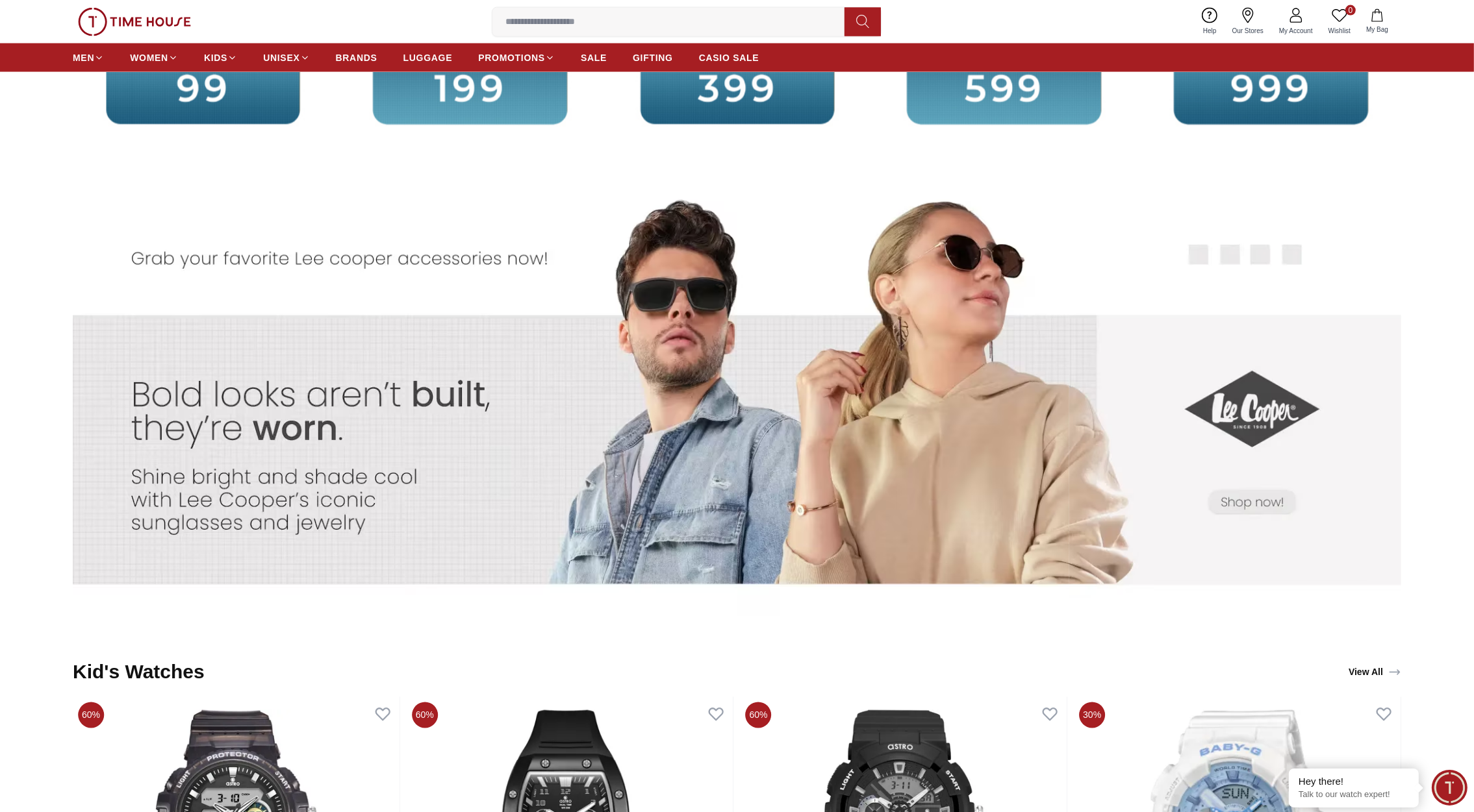
scroll to position [3345, 0]
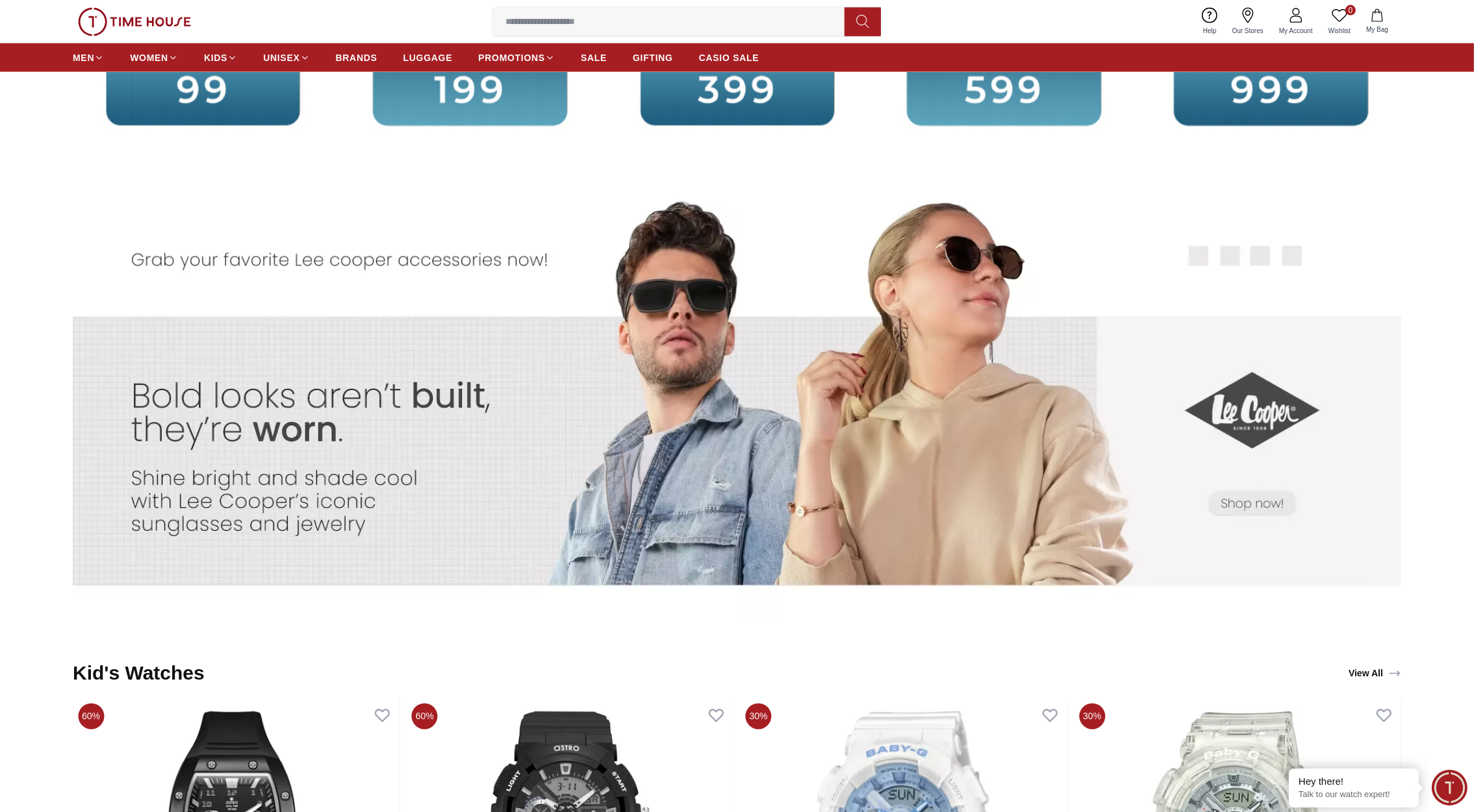
click at [662, 307] on img at bounding box center [571, 404] width 332 height 465
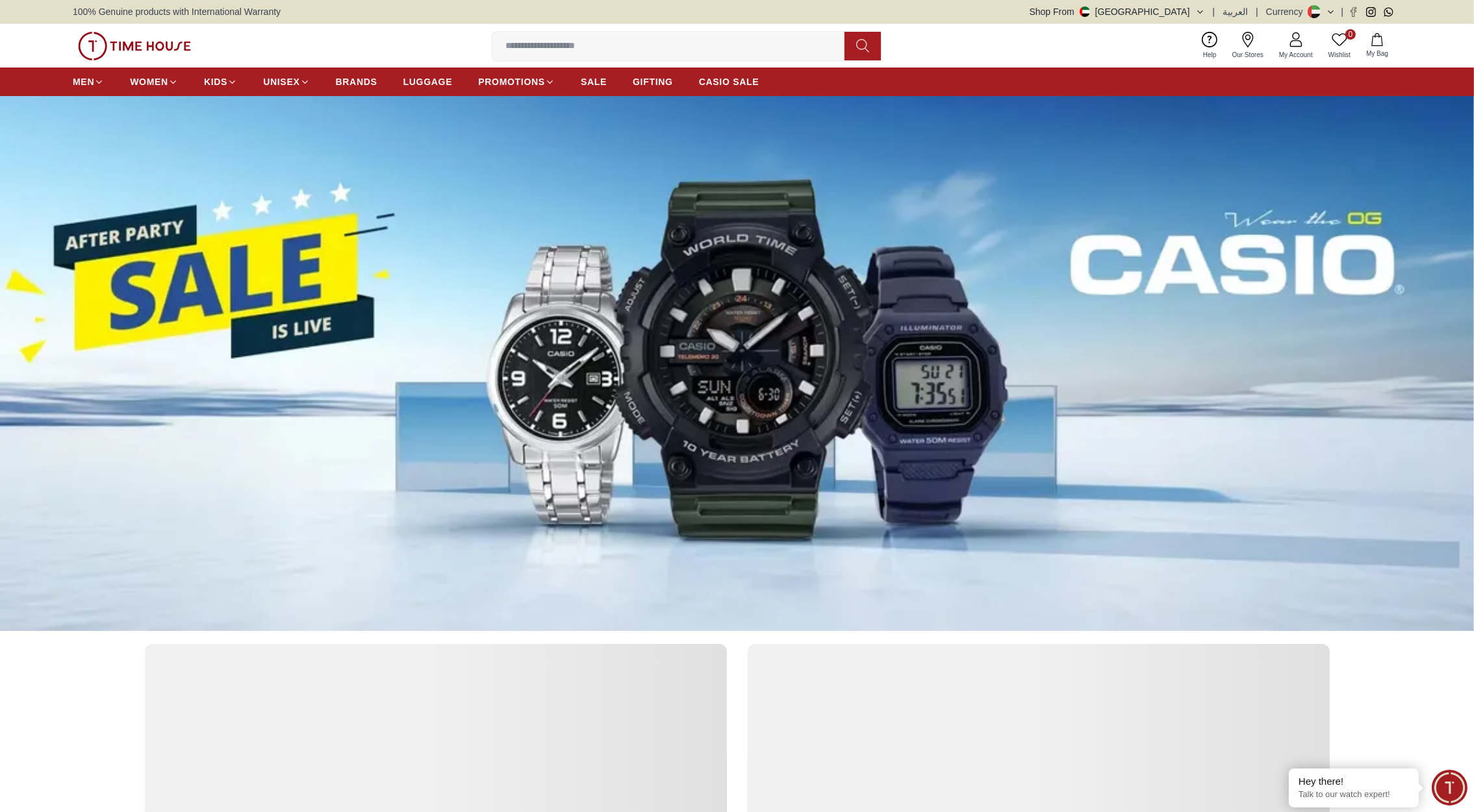
scroll to position [3345, 0]
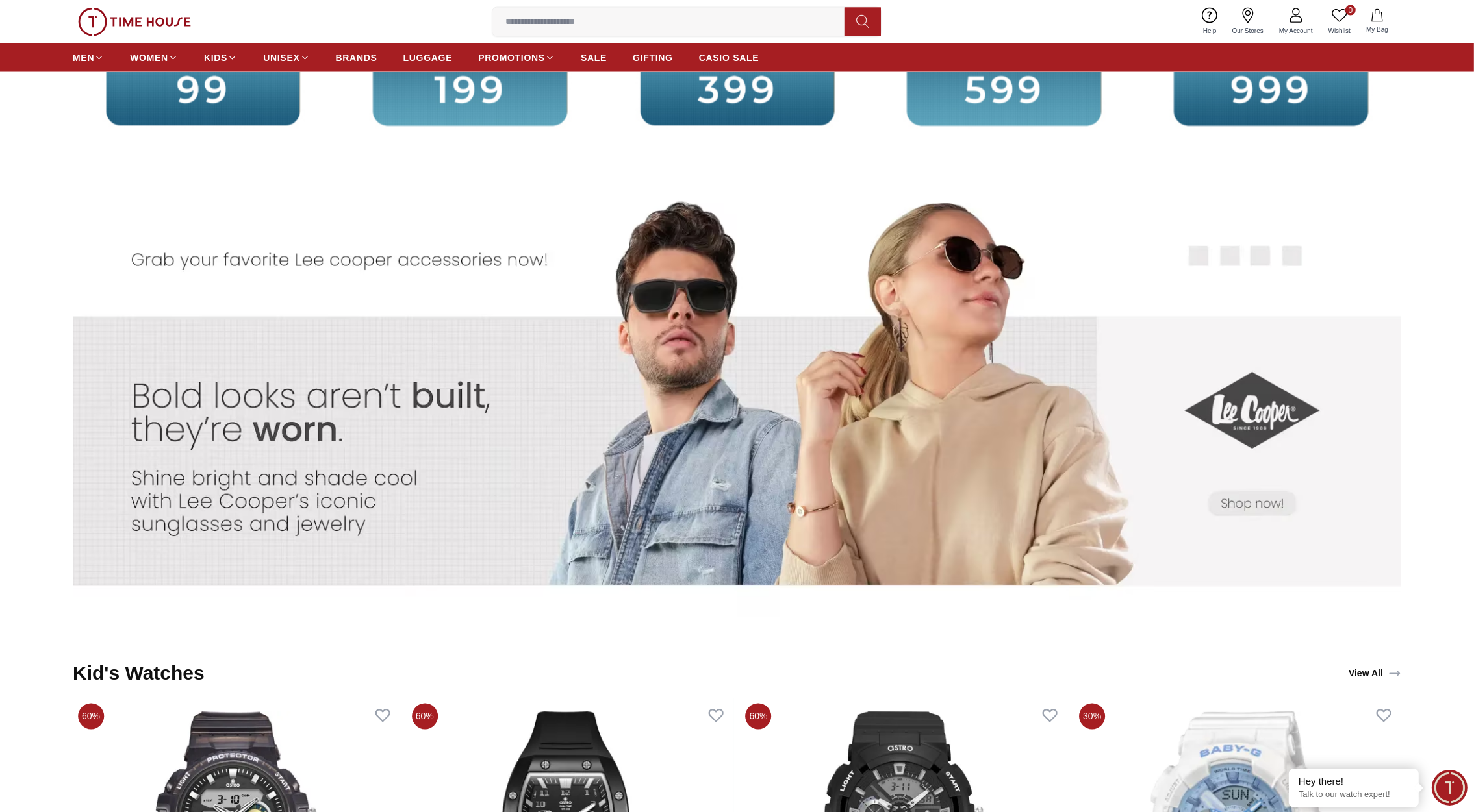
click at [277, 425] on img at bounding box center [238, 404] width 332 height 465
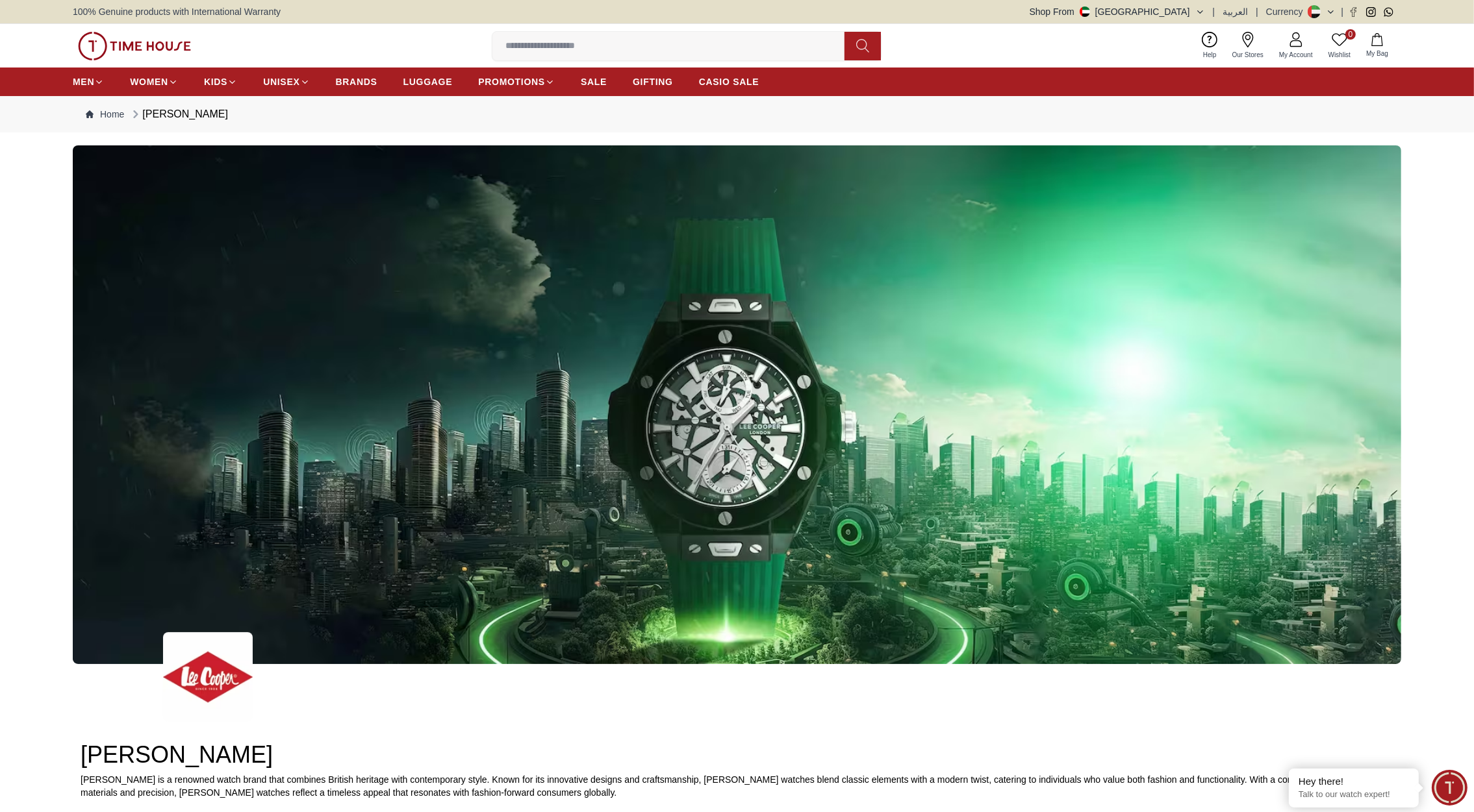
click at [126, 47] on img at bounding box center [134, 46] width 113 height 29
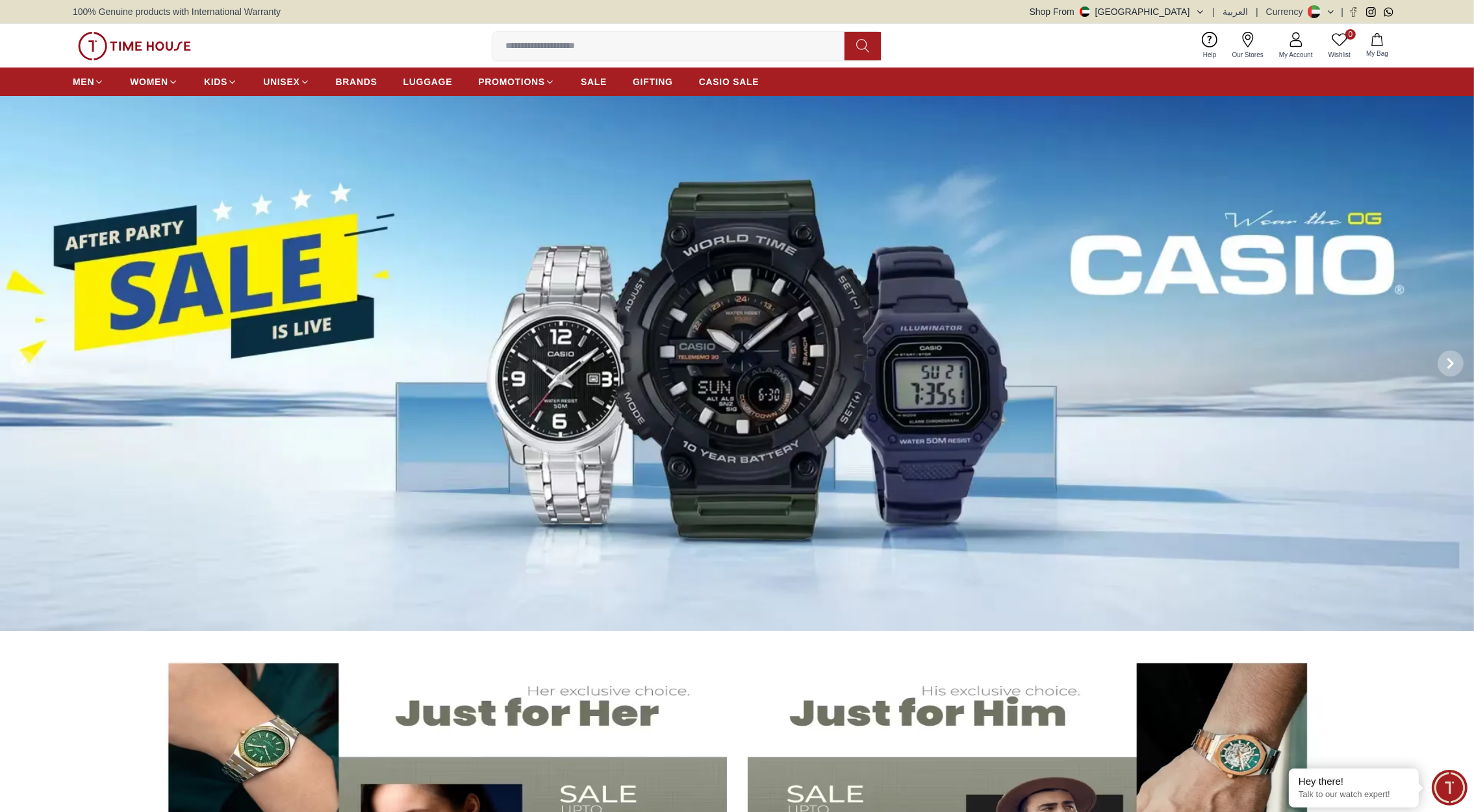
click at [158, 43] on img at bounding box center [134, 46] width 113 height 29
click at [543, 45] on input at bounding box center [673, 46] width 363 height 26
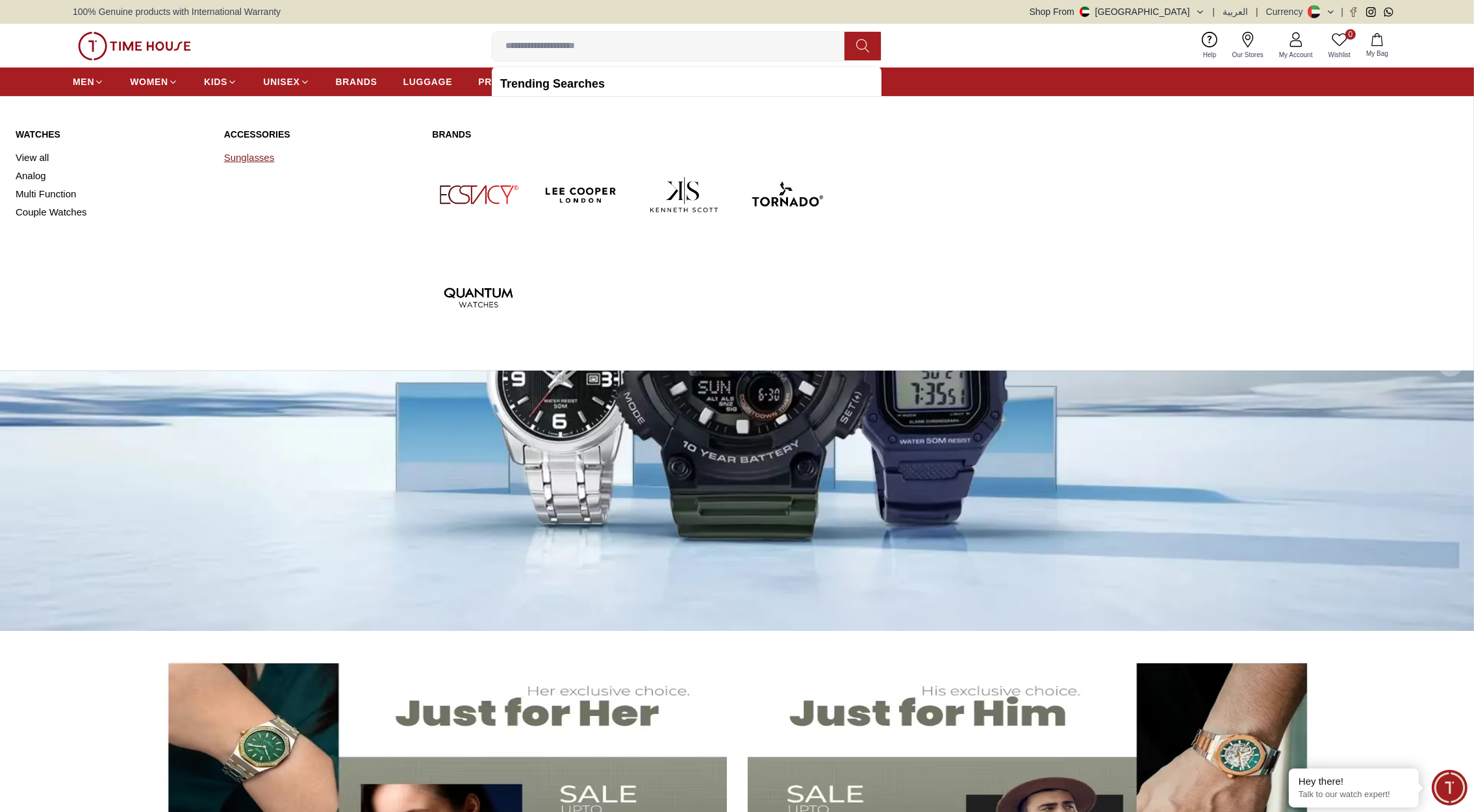
click at [241, 157] on link "Sunglasses" at bounding box center [320, 157] width 193 height 18
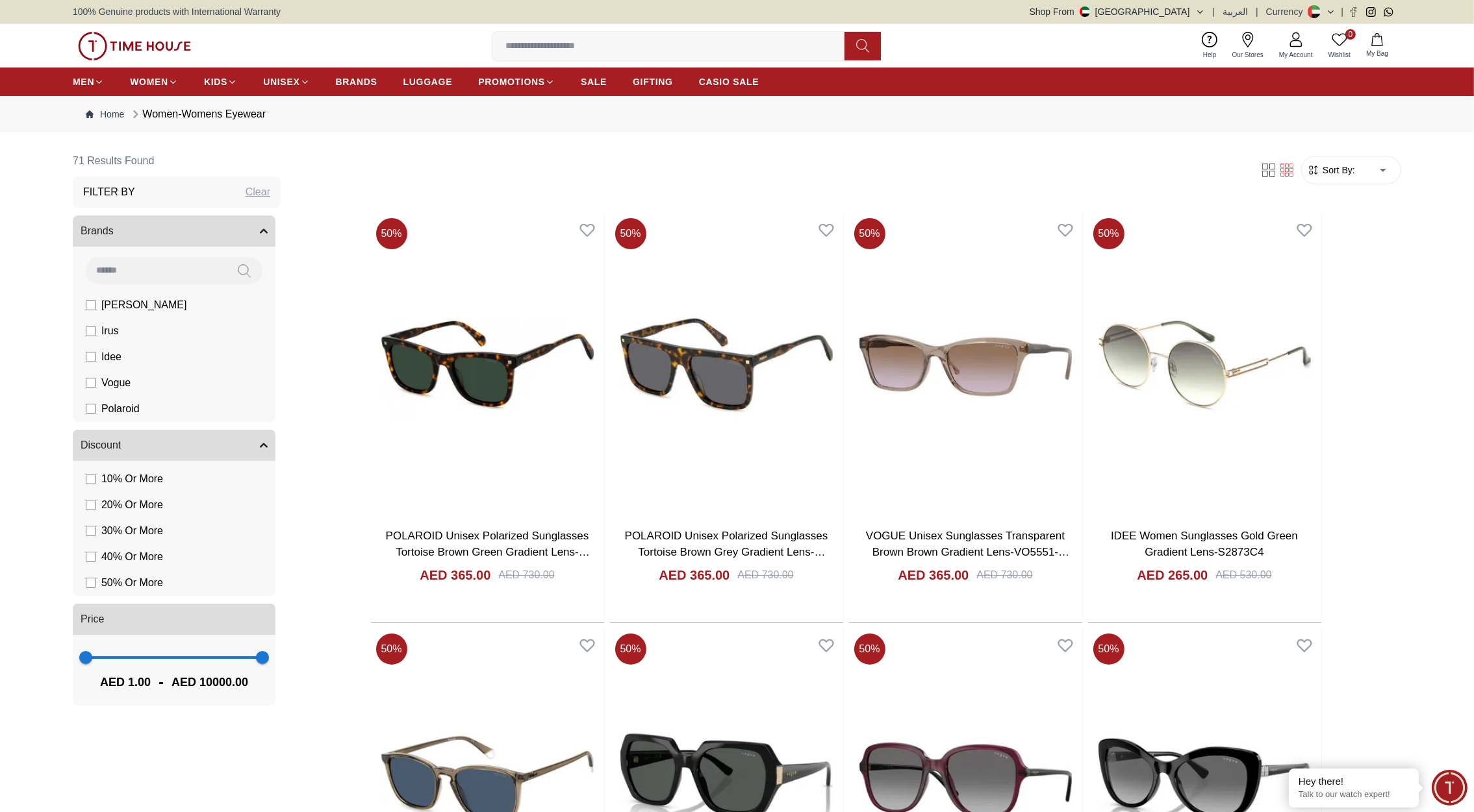
click at [167, 39] on img at bounding box center [134, 46] width 113 height 29
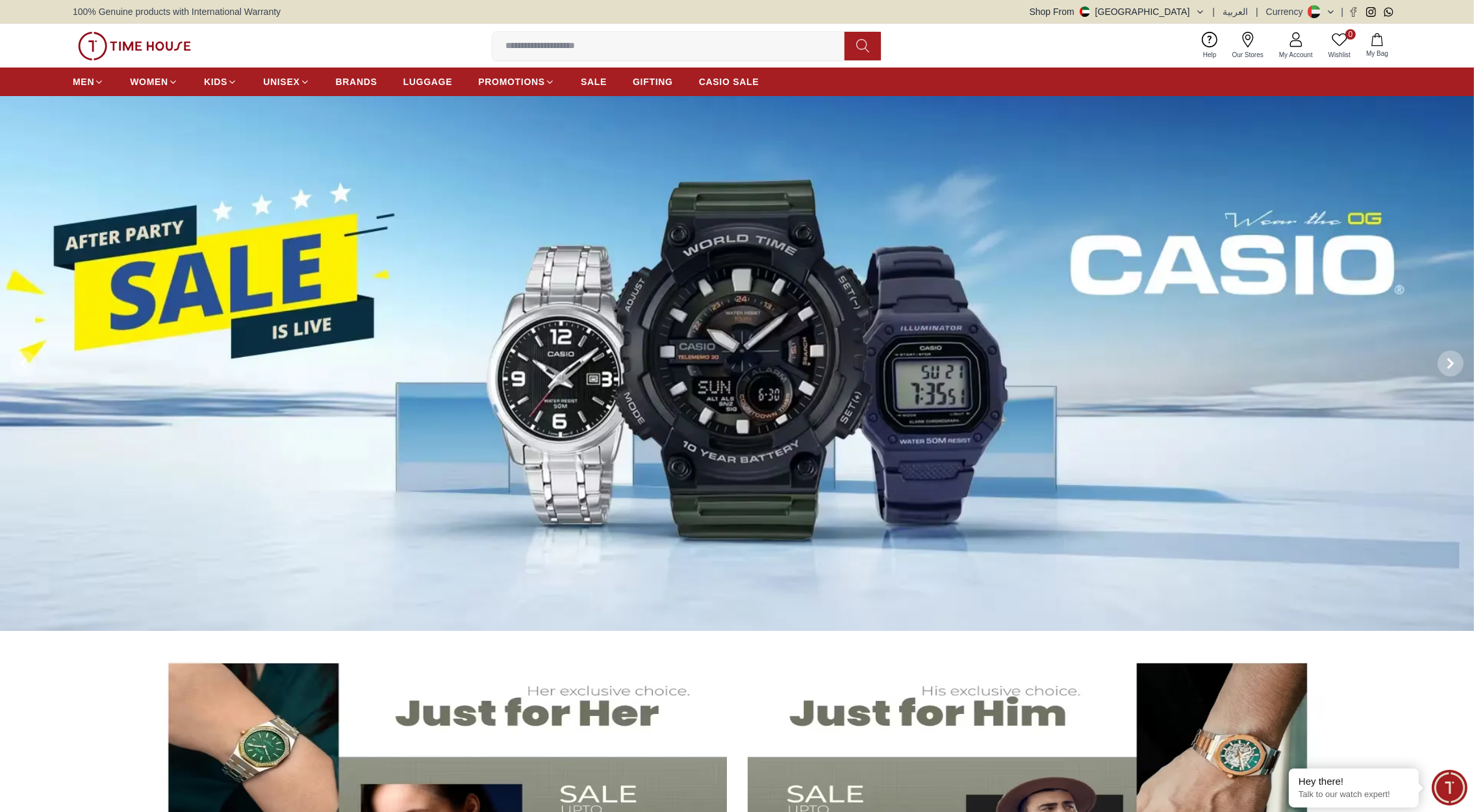
click at [539, 45] on input at bounding box center [673, 46] width 363 height 26
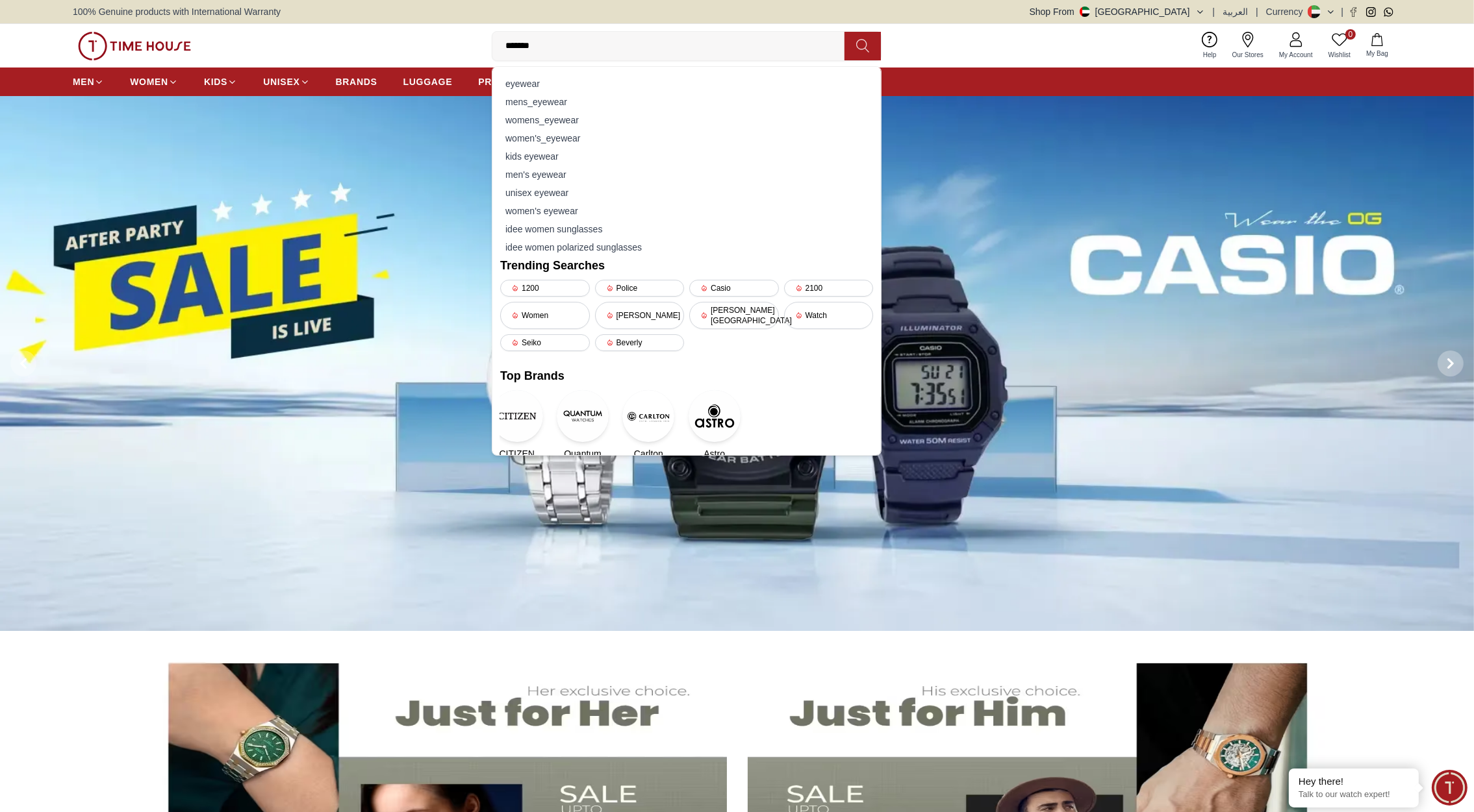
type input "********"
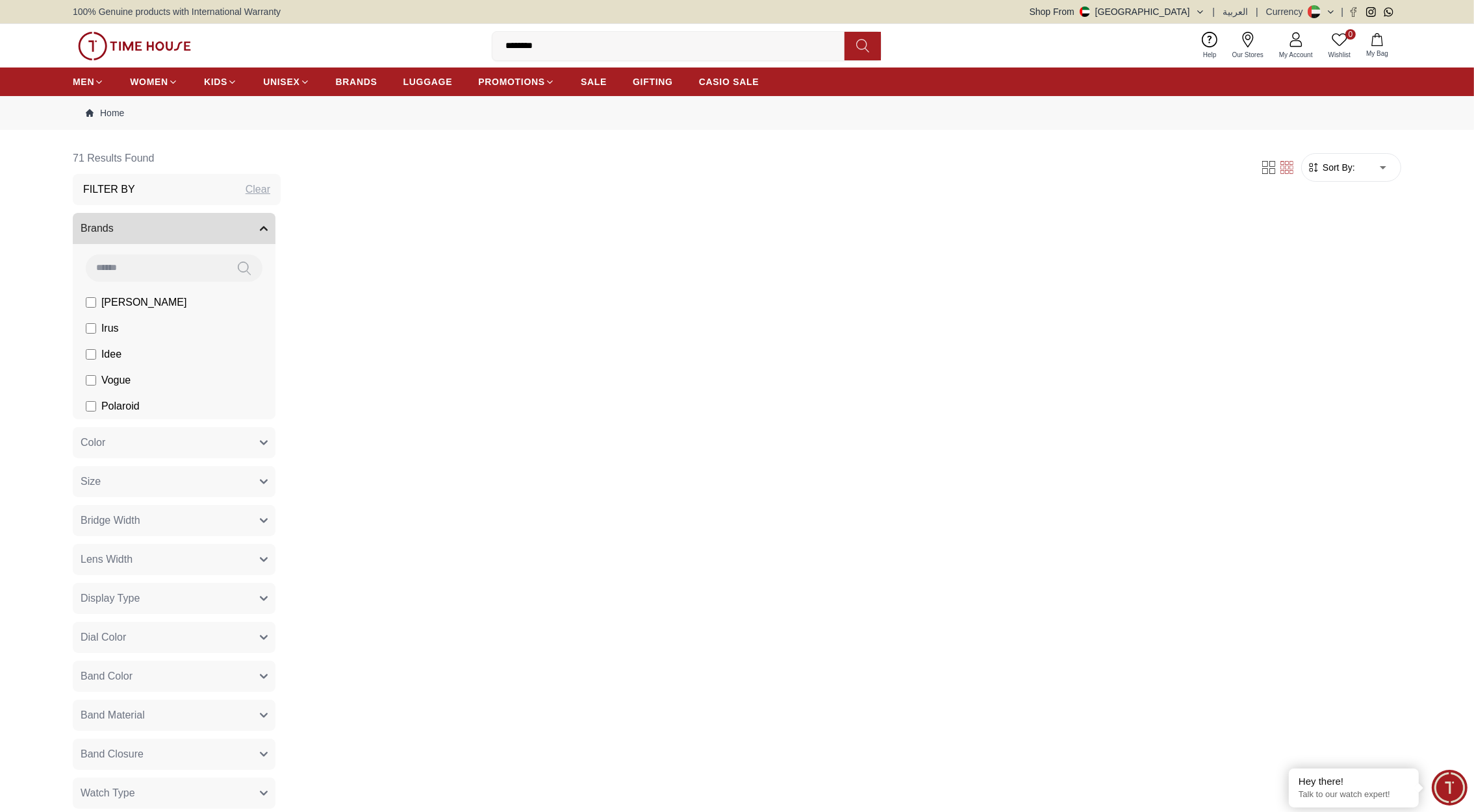
click at [556, 42] on input "********" at bounding box center [673, 46] width 363 height 26
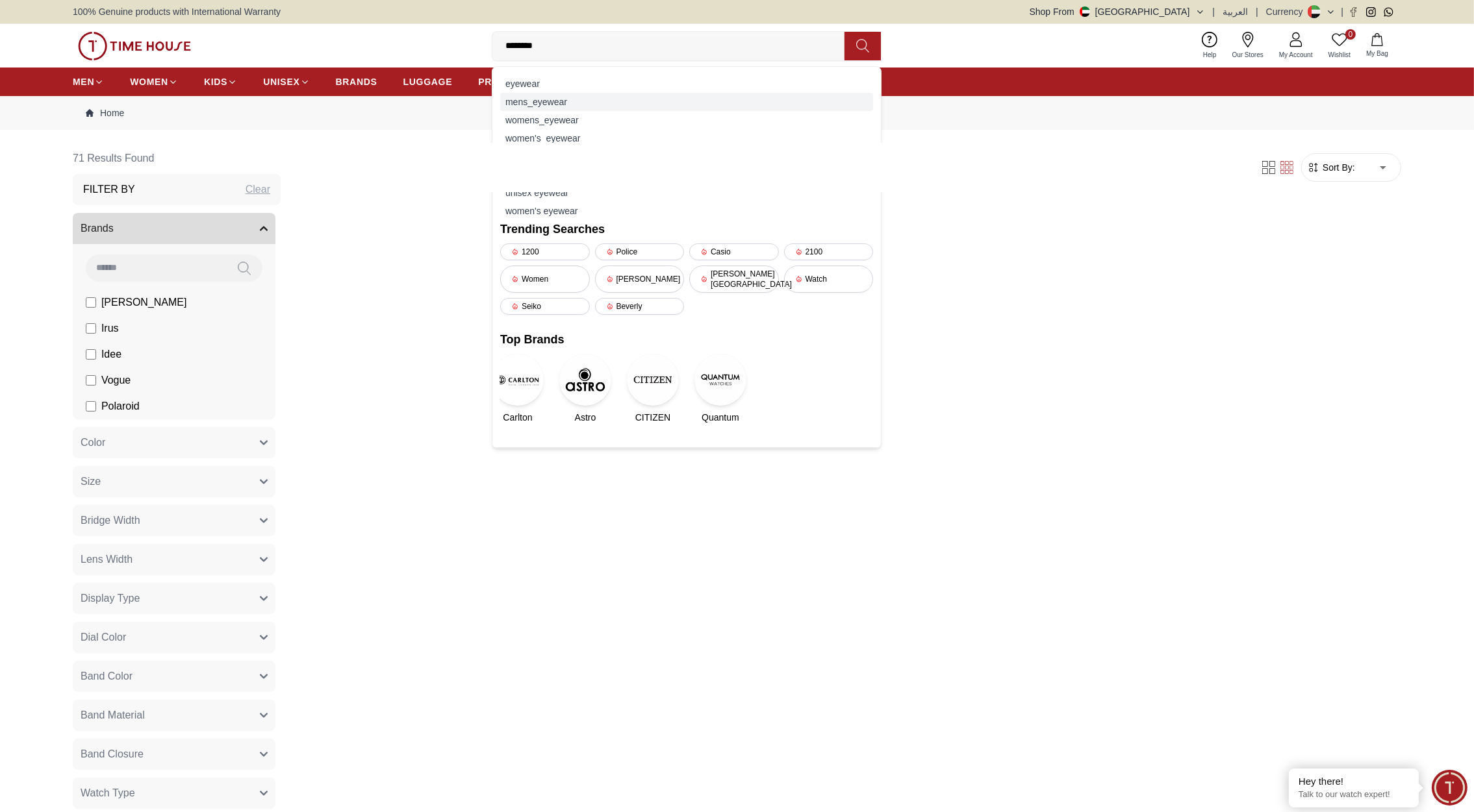
click at [524, 101] on div "mens_eyewear" at bounding box center [687, 102] width 373 height 18
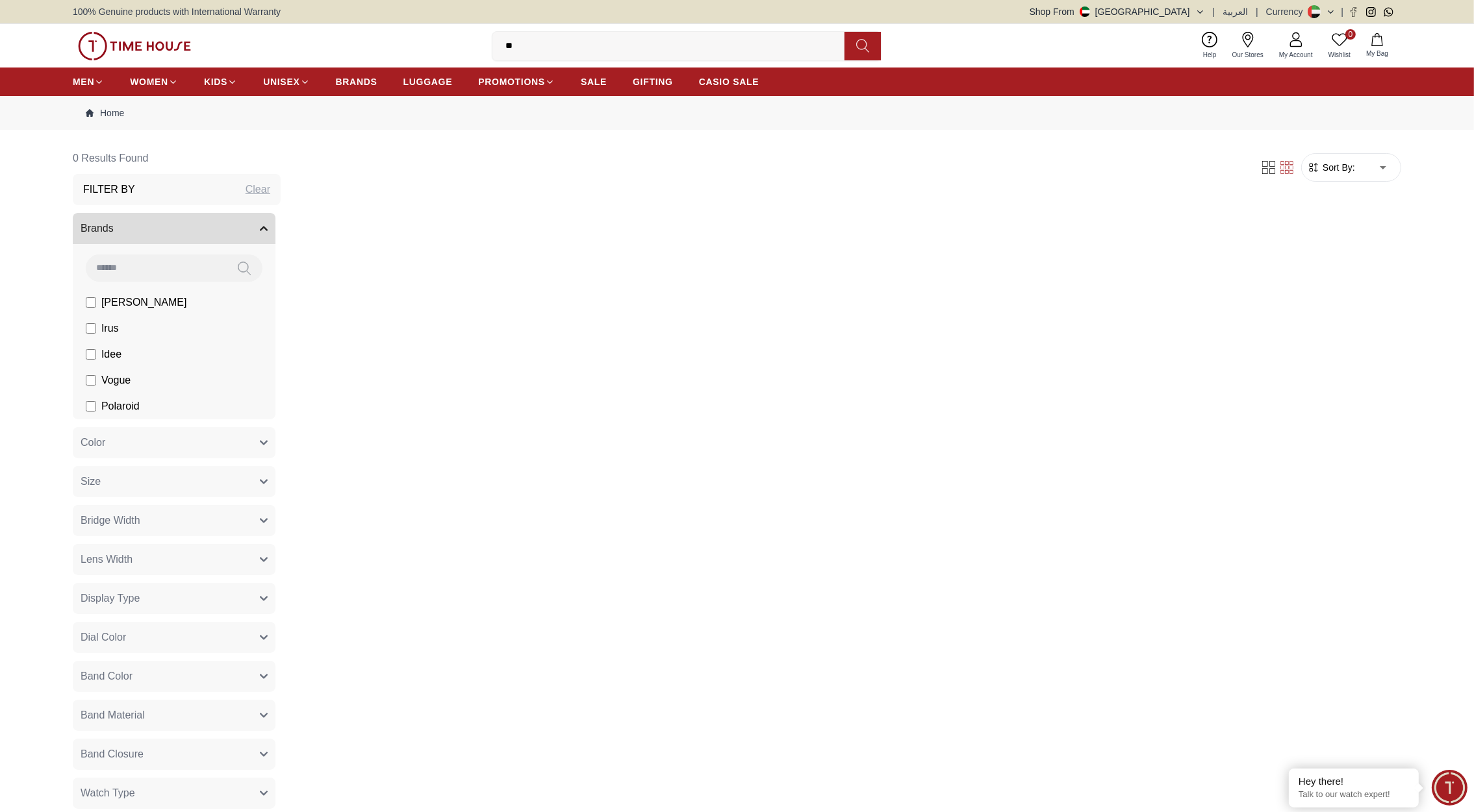
type input "*"
click at [129, 34] on img at bounding box center [134, 46] width 113 height 29
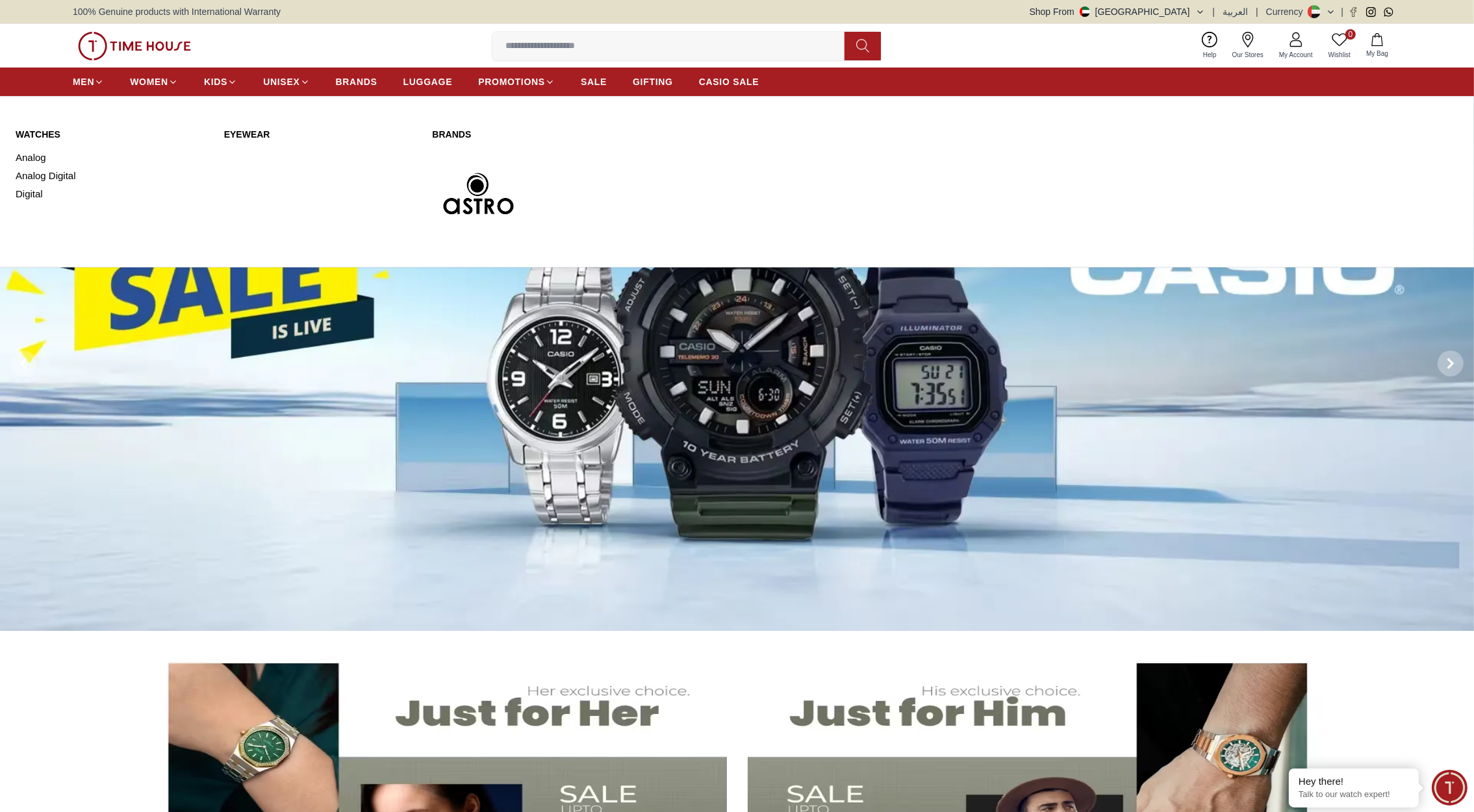
click at [238, 132] on link "Eyewear" at bounding box center [320, 134] width 193 height 13
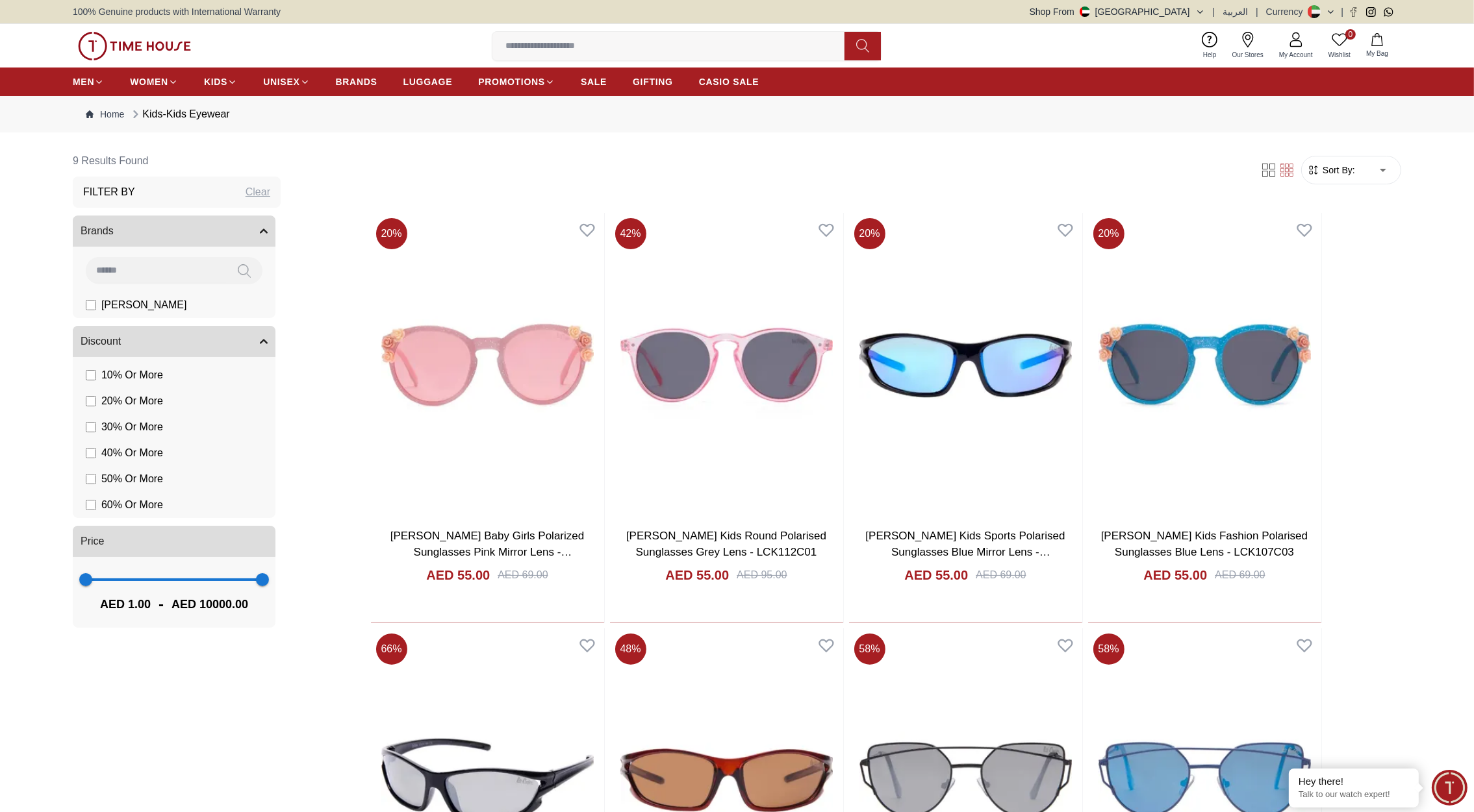
click at [145, 44] on img at bounding box center [134, 46] width 113 height 29
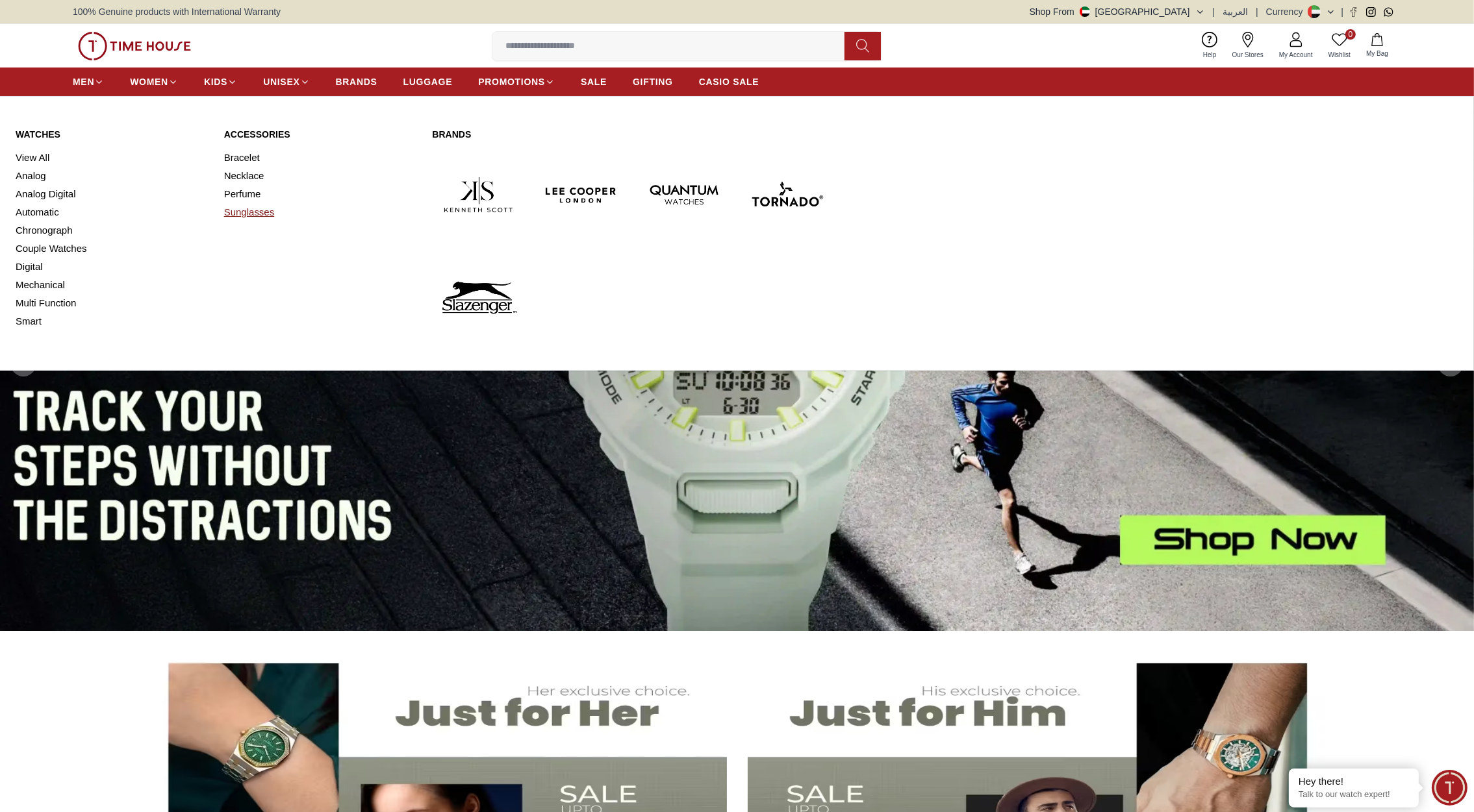
click at [243, 213] on link "Sunglasses" at bounding box center [320, 213] width 193 height 18
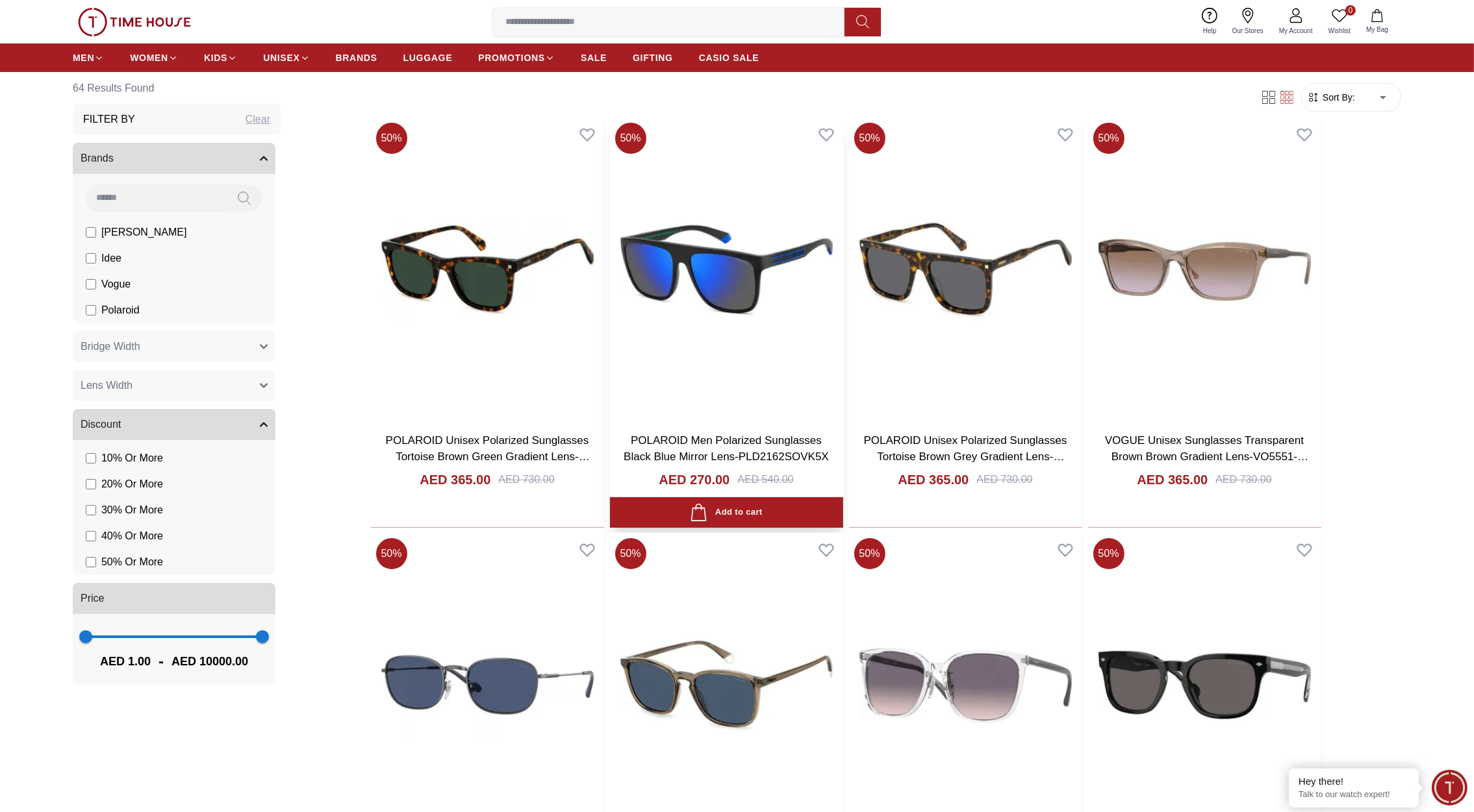
scroll to position [112, 0]
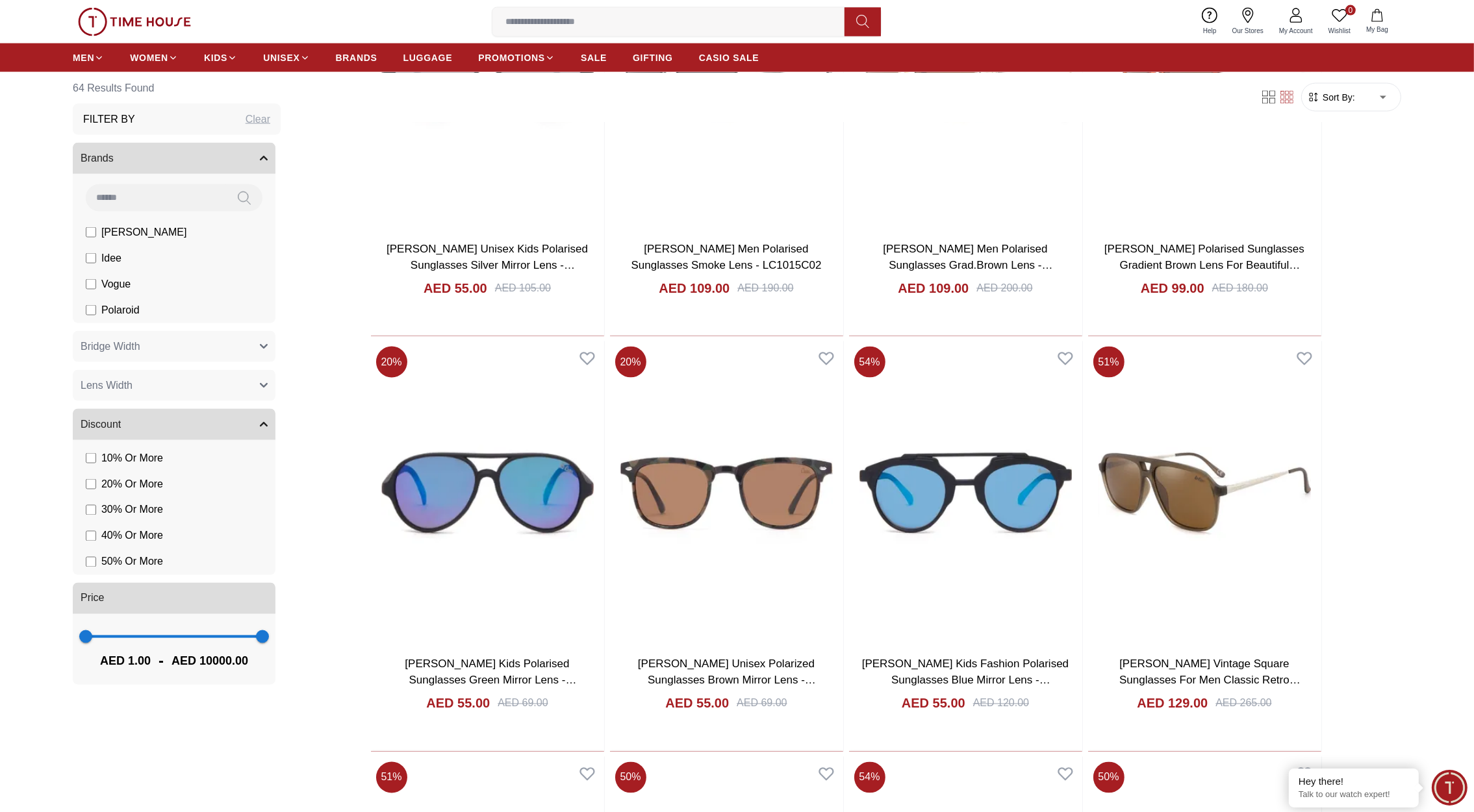
scroll to position [3204, 0]
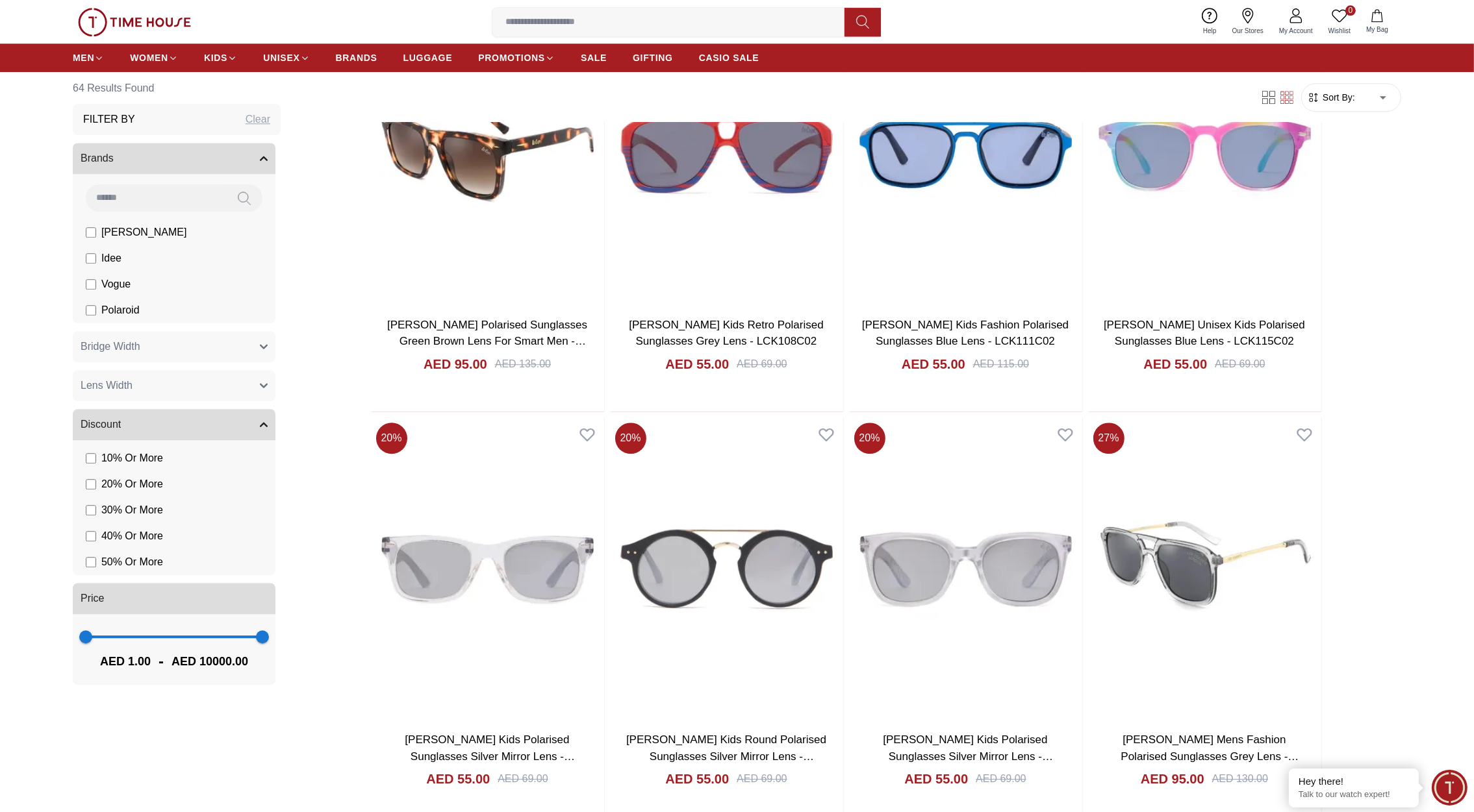
scroll to position [5207, 0]
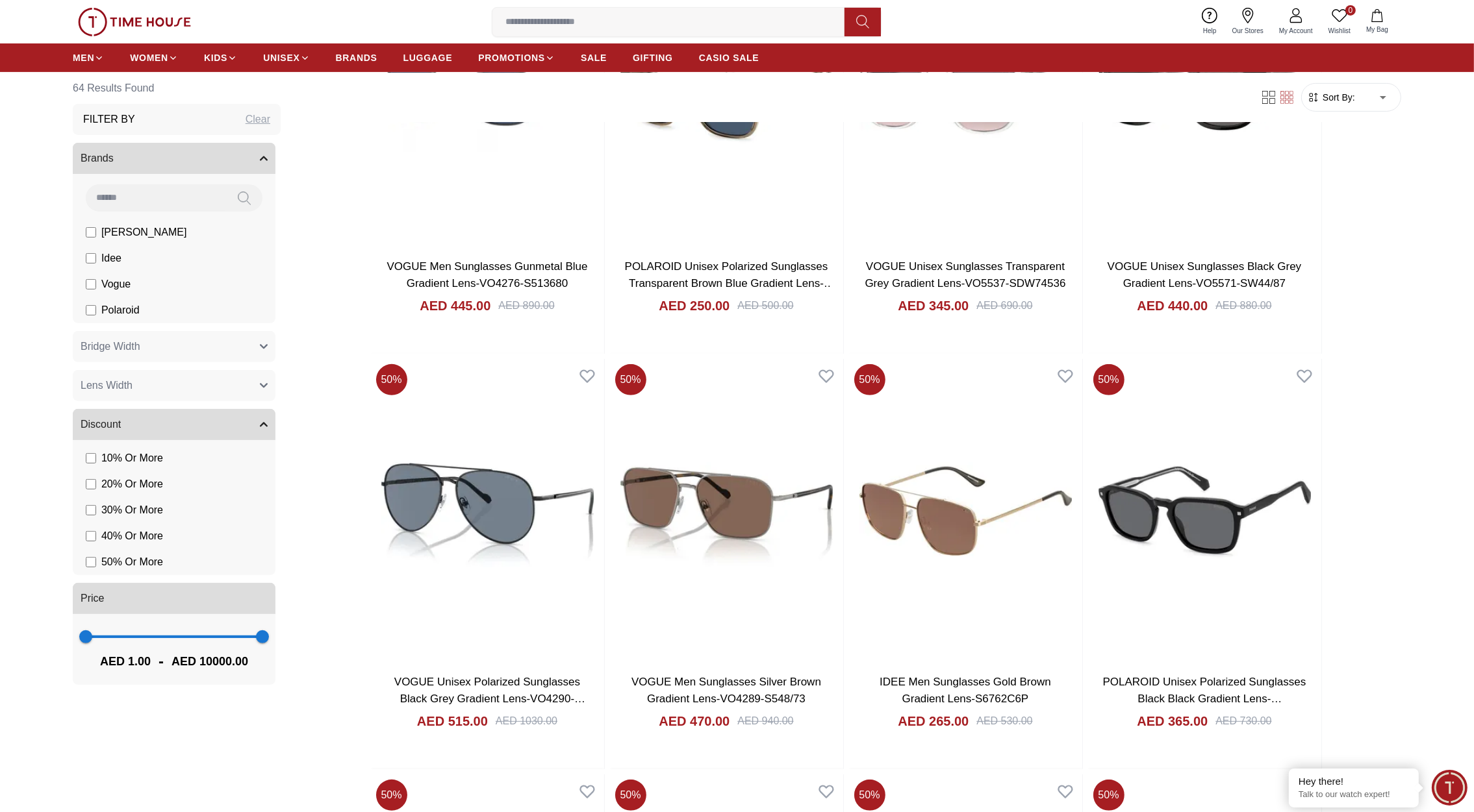
scroll to position [382, 0]
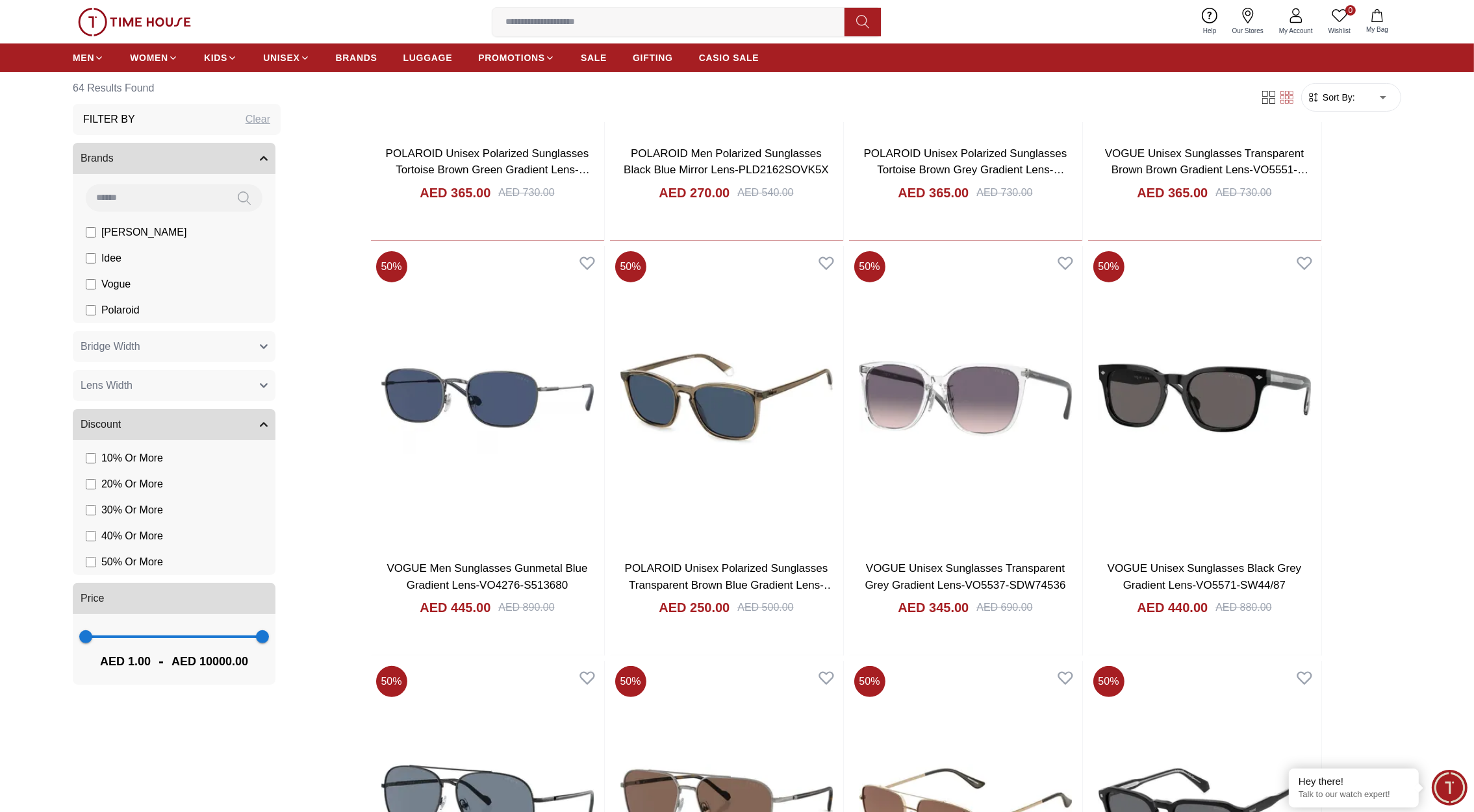
click at [164, 20] on img at bounding box center [134, 22] width 113 height 29
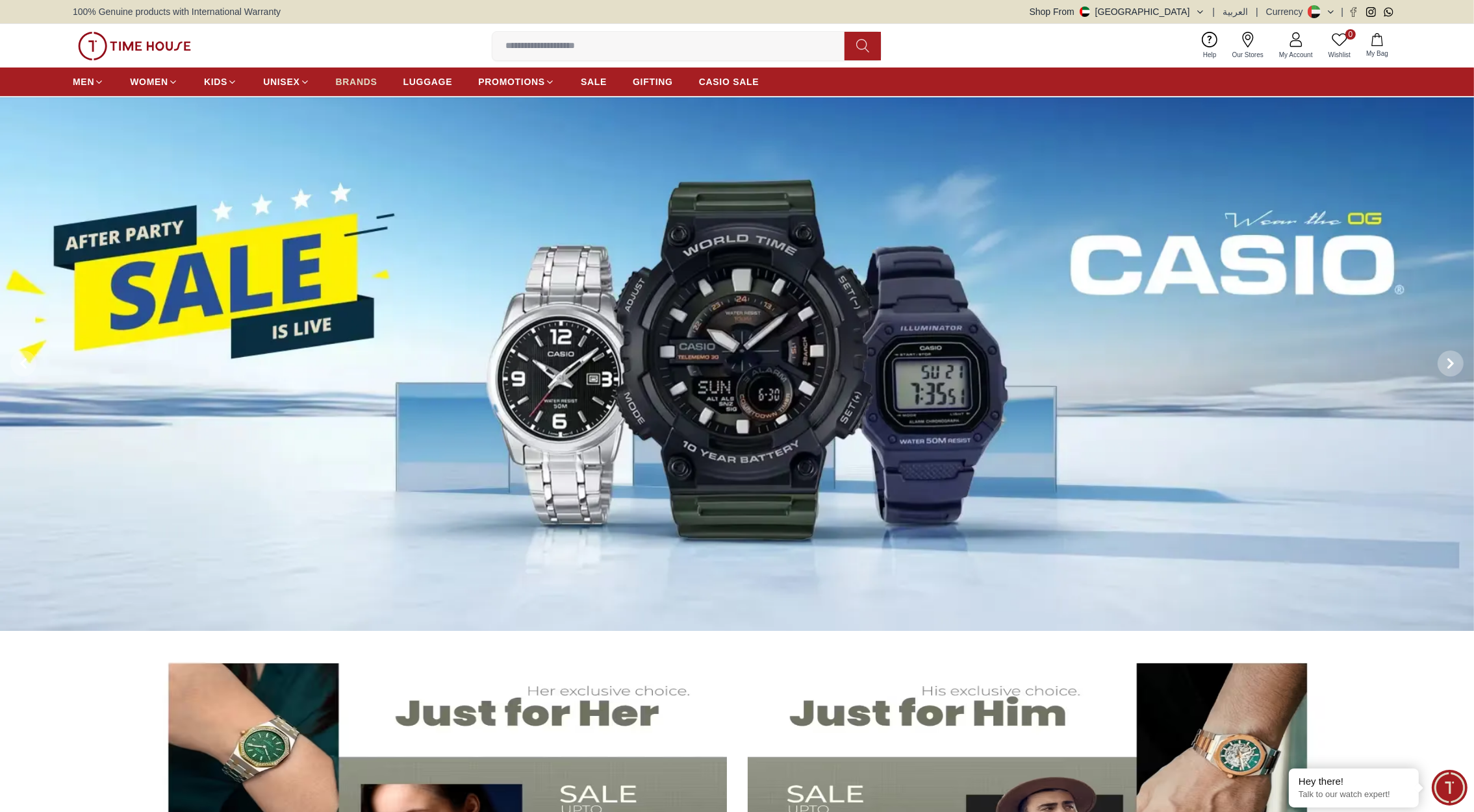
click at [350, 80] on span "BRANDS" at bounding box center [357, 82] width 42 height 13
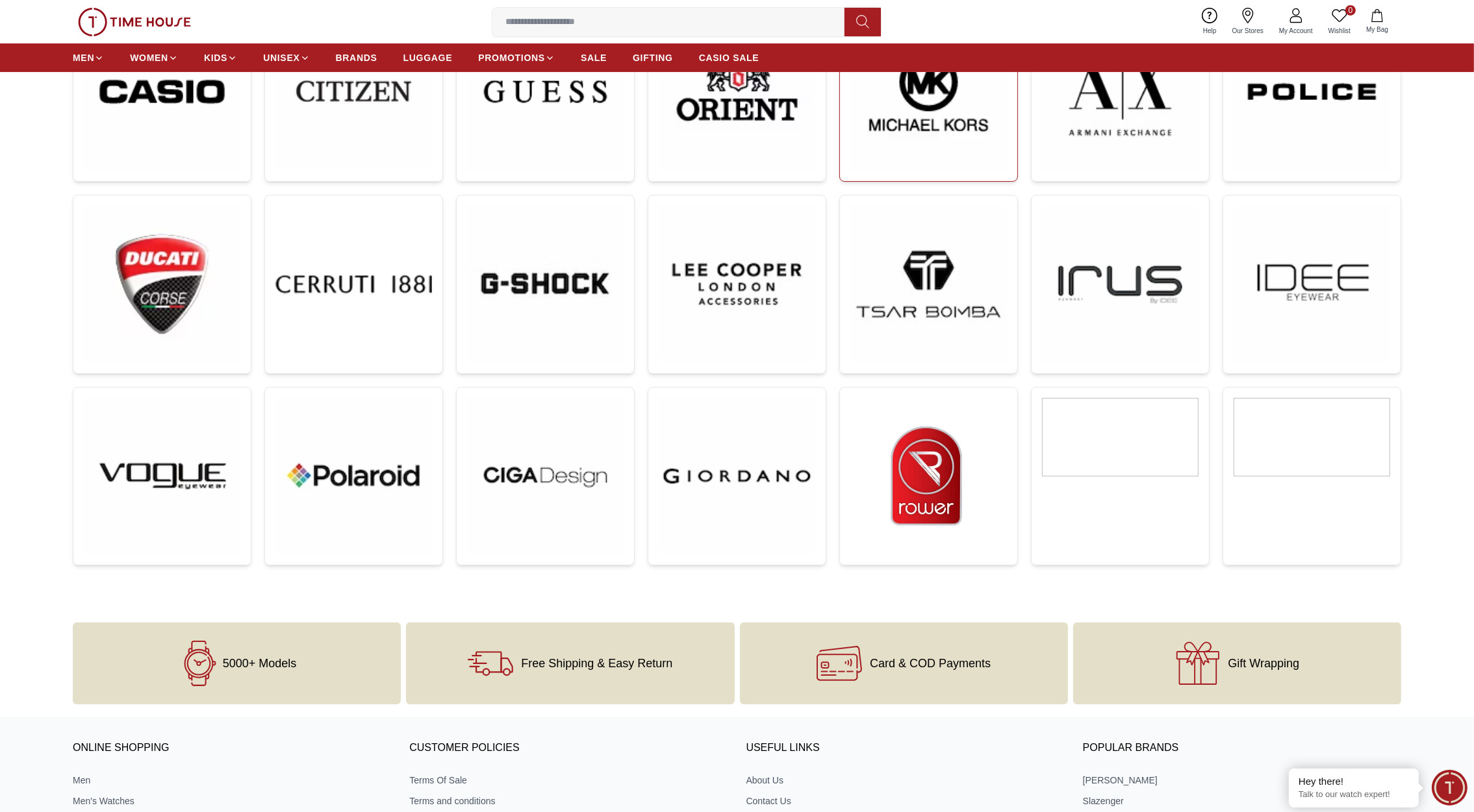
scroll to position [478, 0]
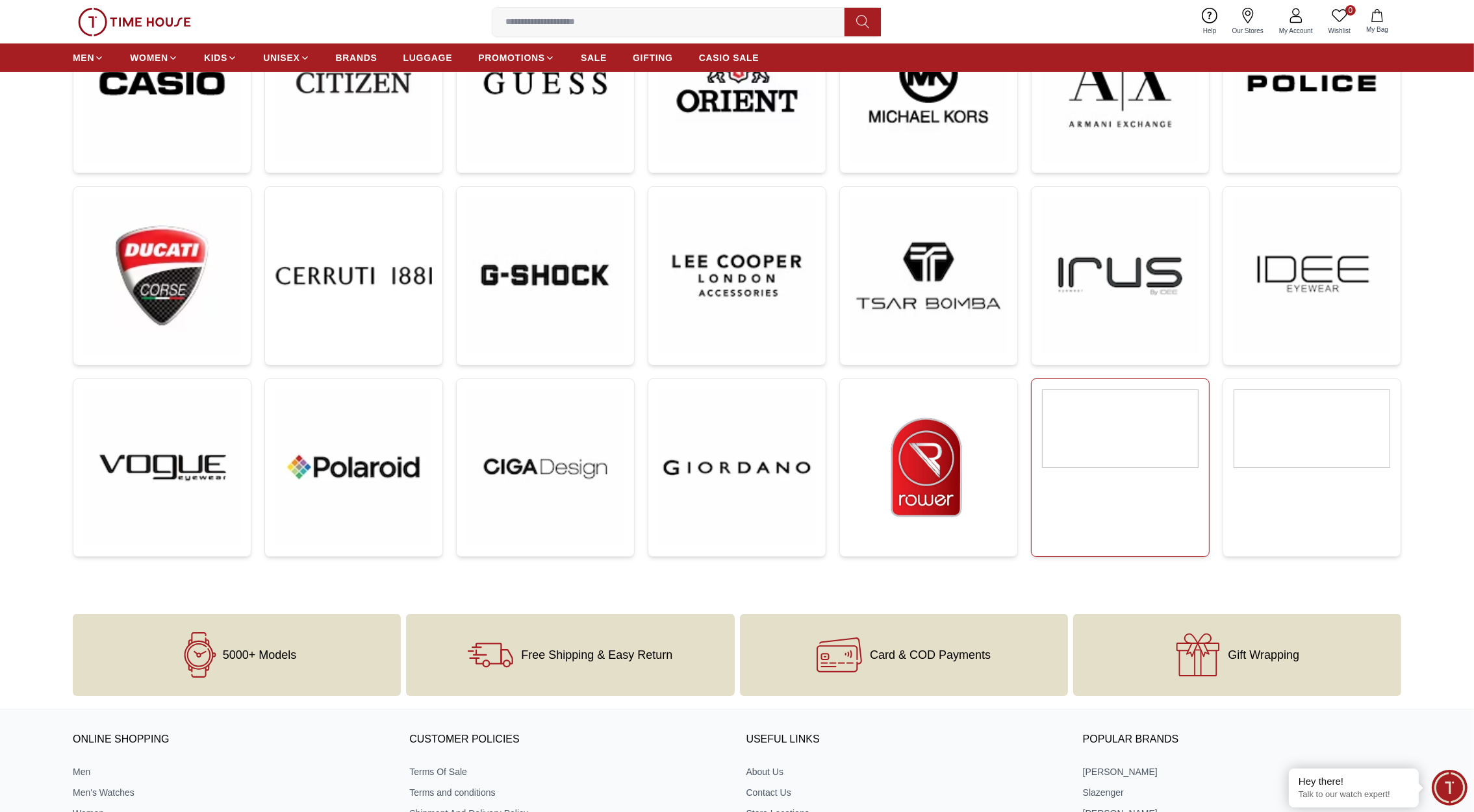
click at [1113, 450] on img at bounding box center [1120, 429] width 157 height 79
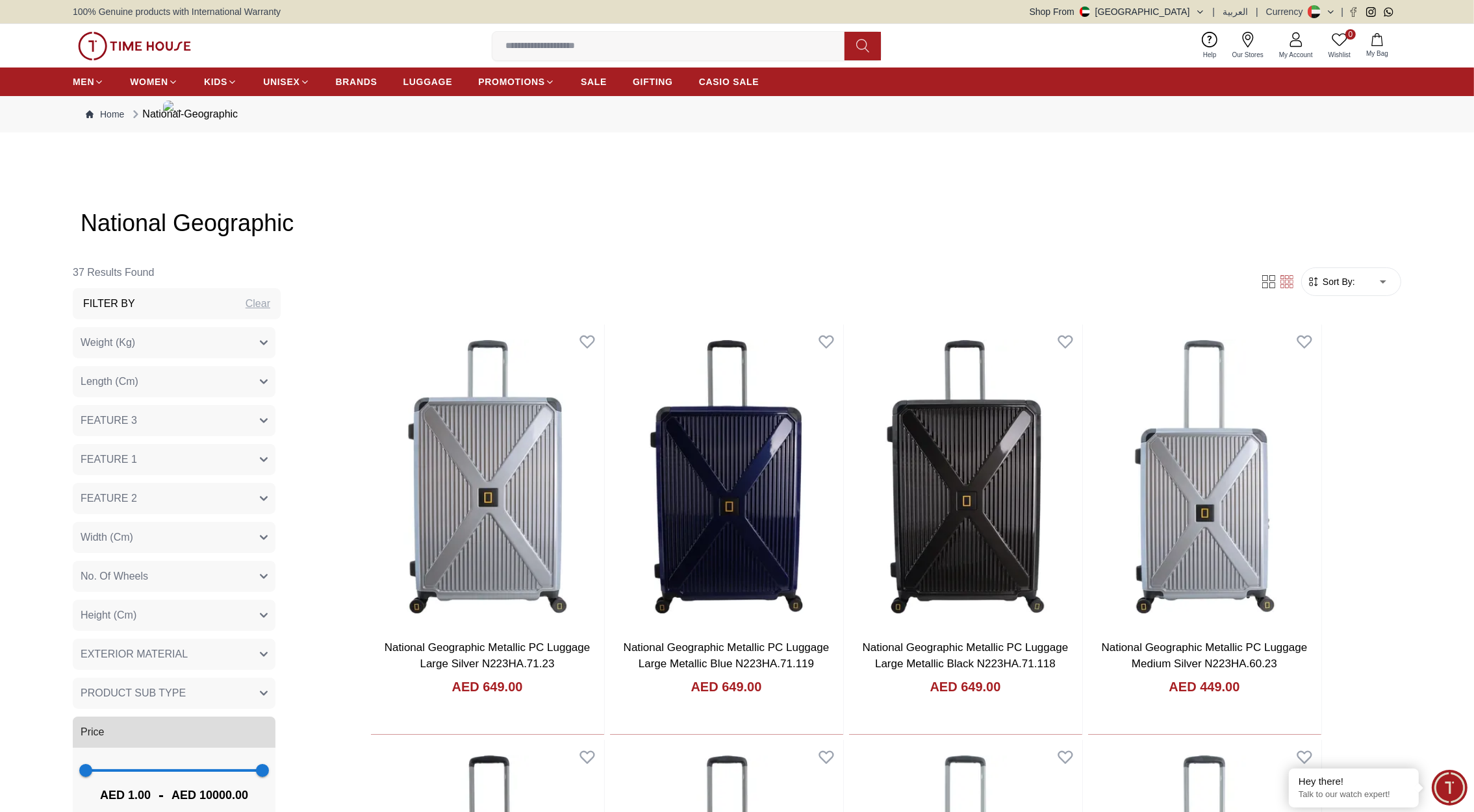
click at [131, 45] on img at bounding box center [134, 46] width 113 height 29
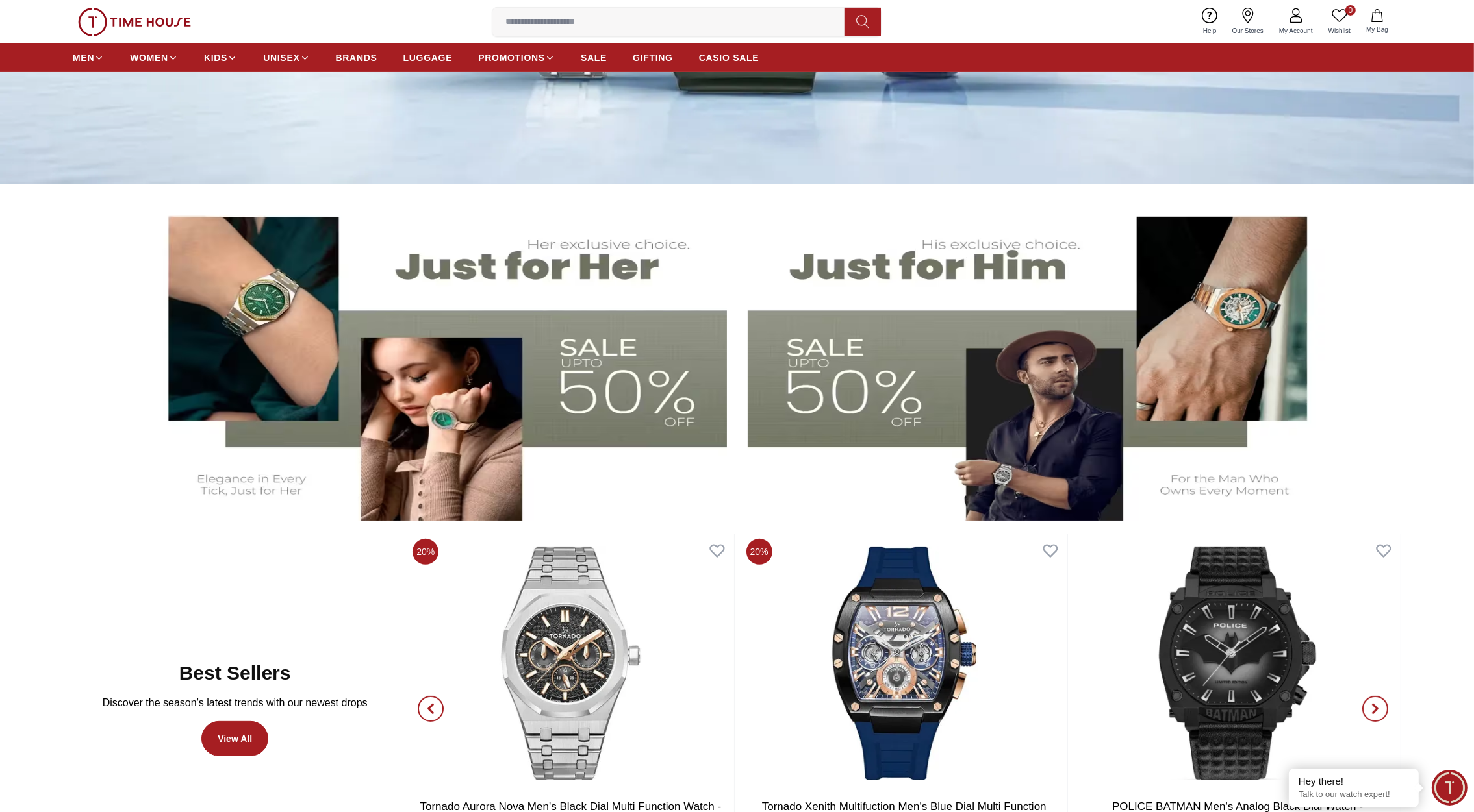
scroll to position [7, 0]
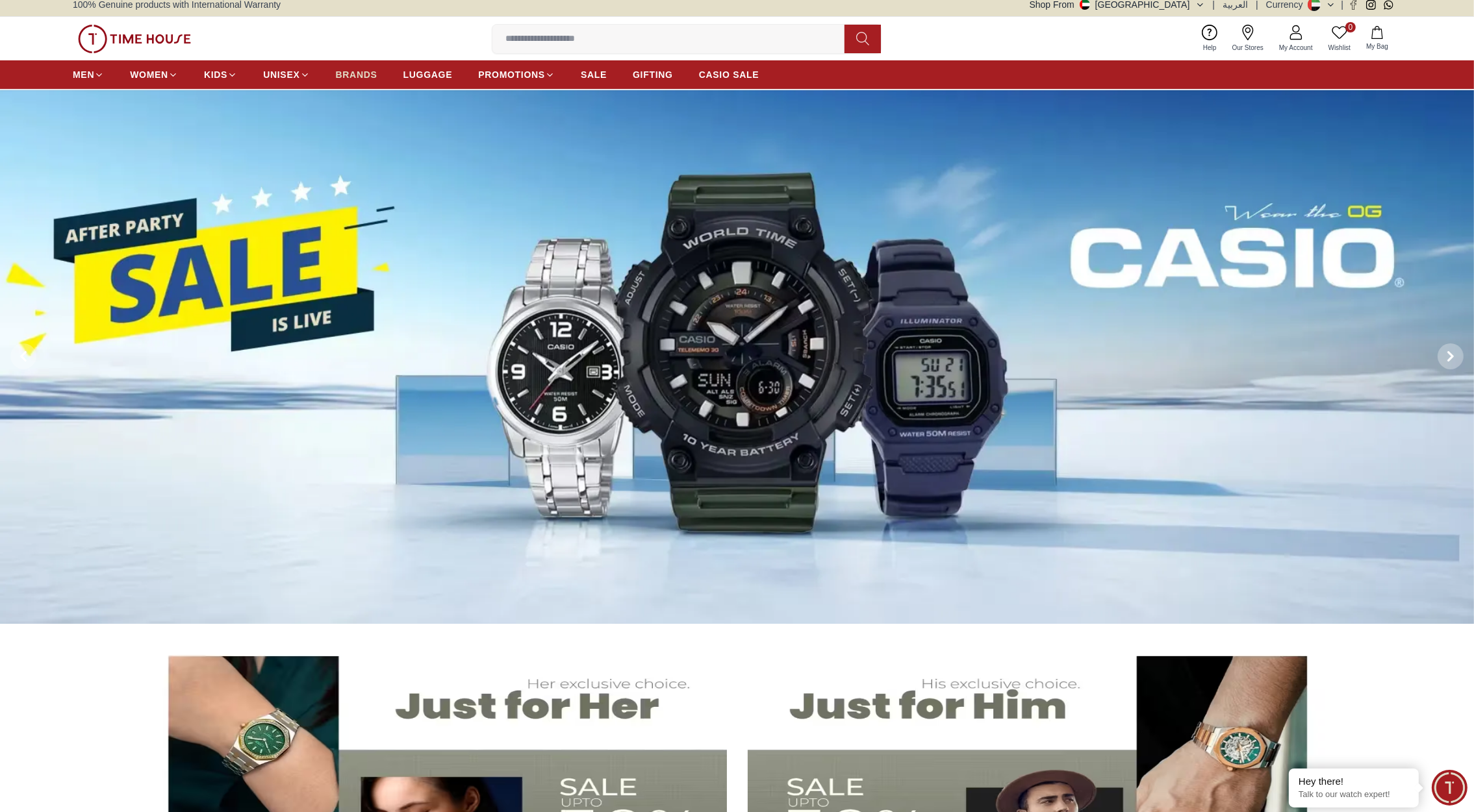
click at [357, 77] on span "BRANDS" at bounding box center [357, 74] width 42 height 13
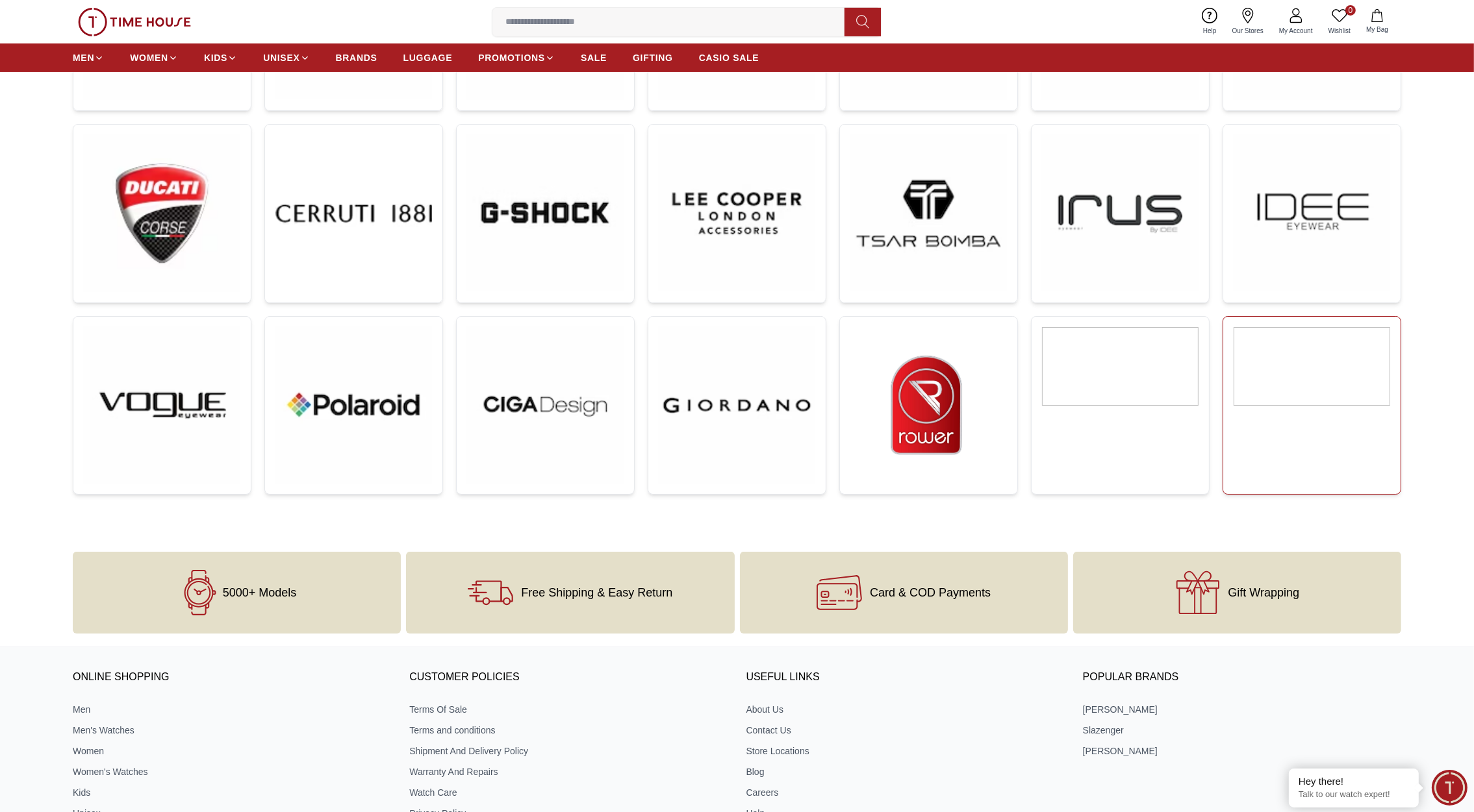
click at [1289, 419] on link at bounding box center [1312, 406] width 179 height 179
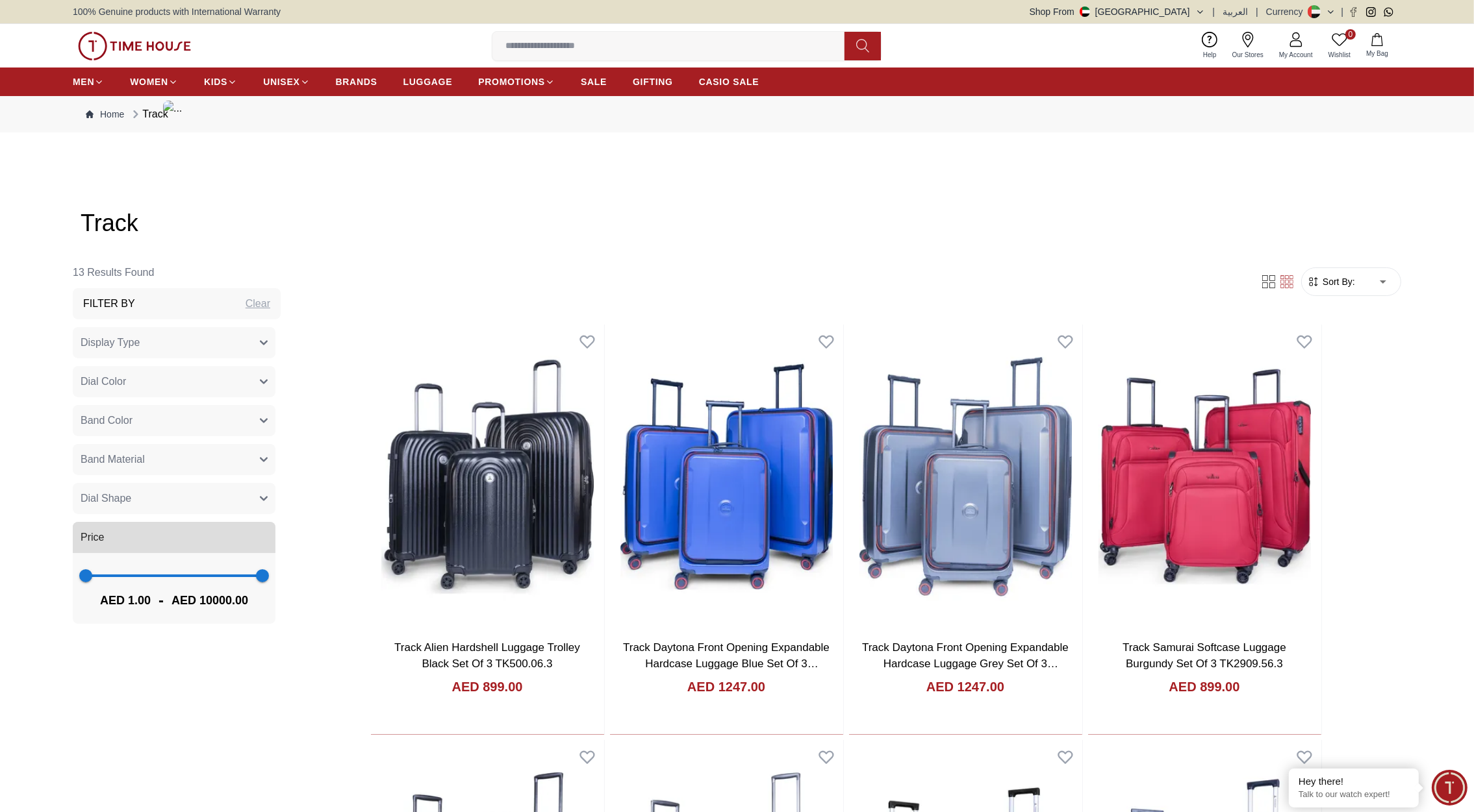
click at [141, 42] on img at bounding box center [134, 46] width 113 height 29
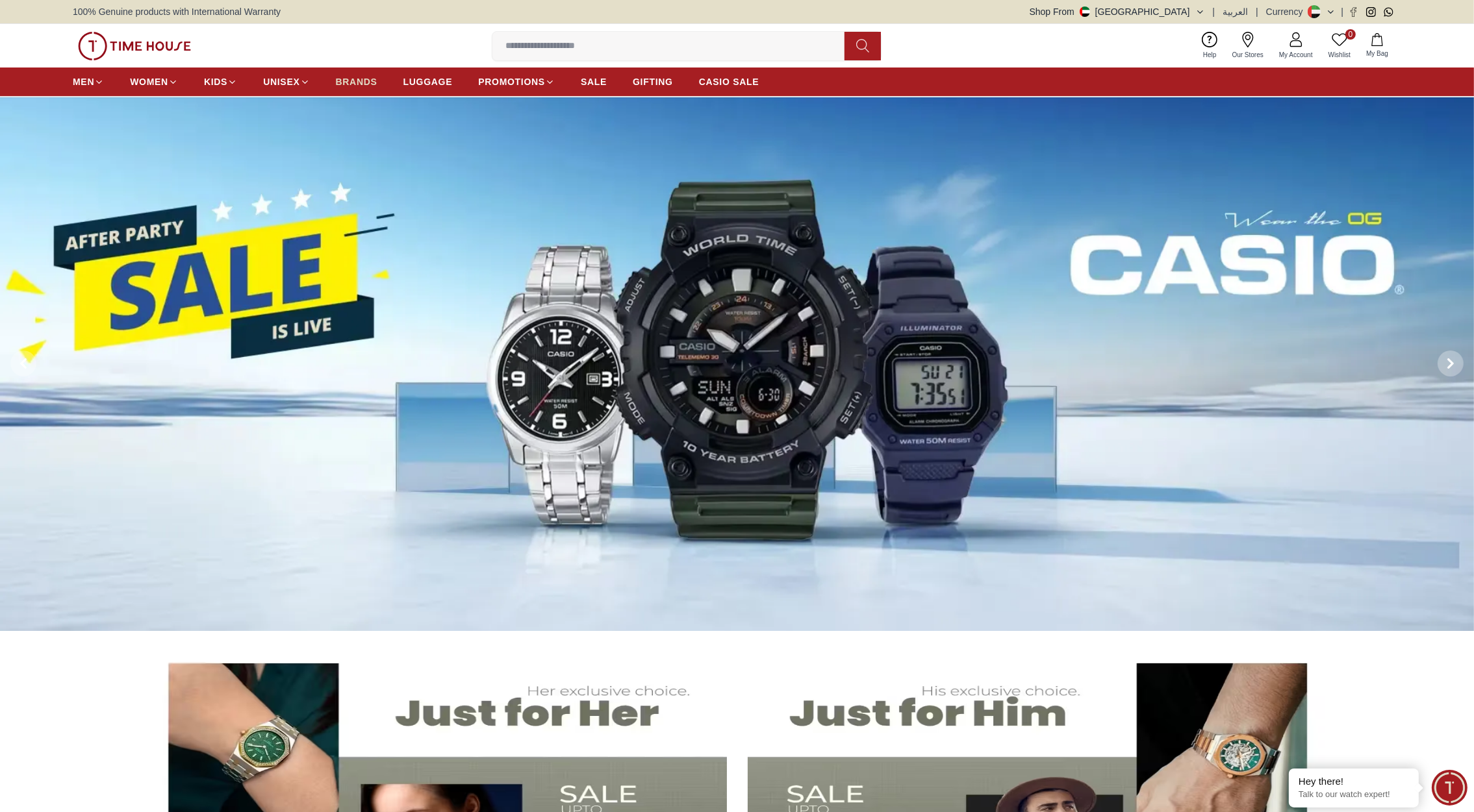
click at [364, 82] on span "BRANDS" at bounding box center [357, 82] width 42 height 13
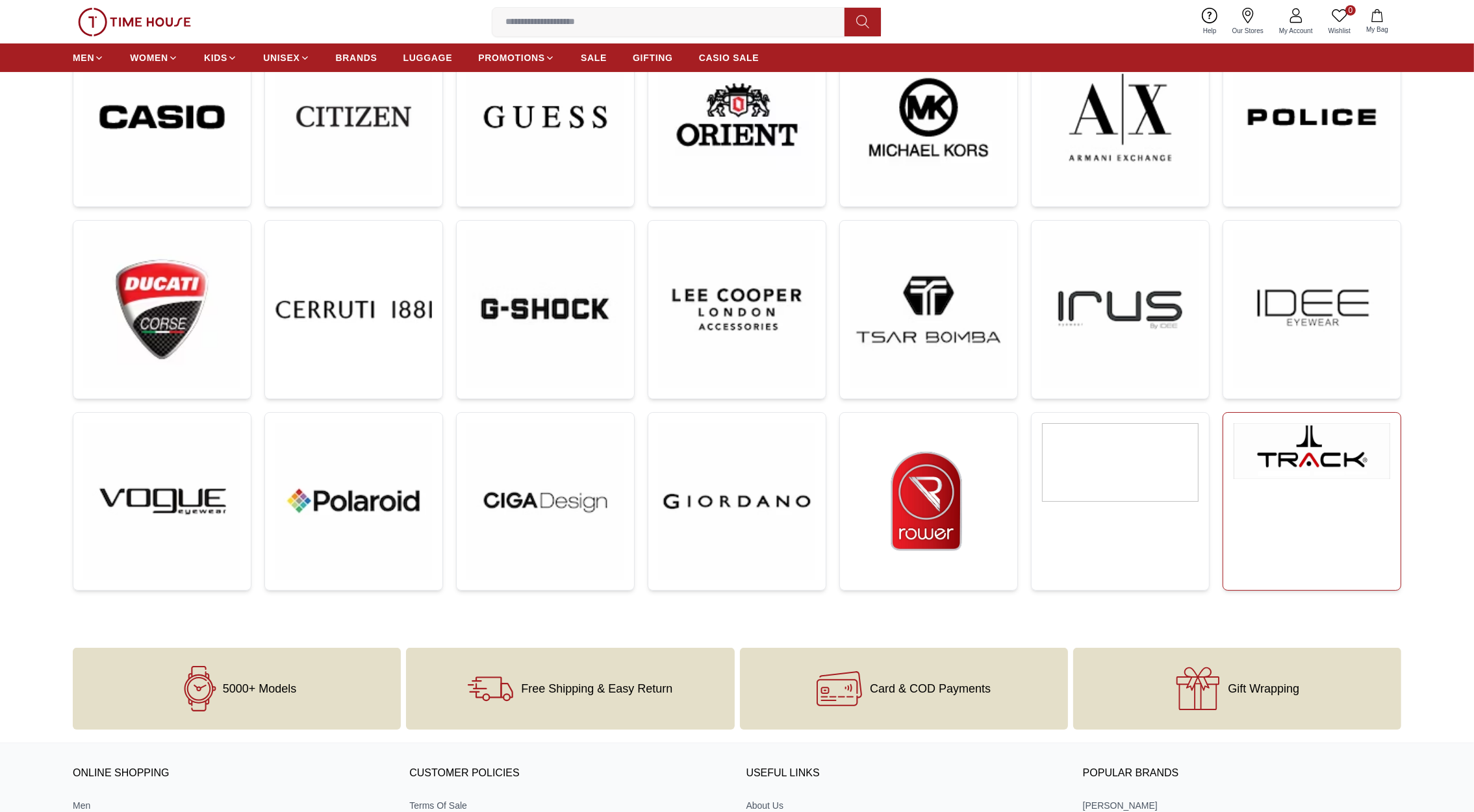
click at [1299, 518] on link at bounding box center [1312, 502] width 179 height 179
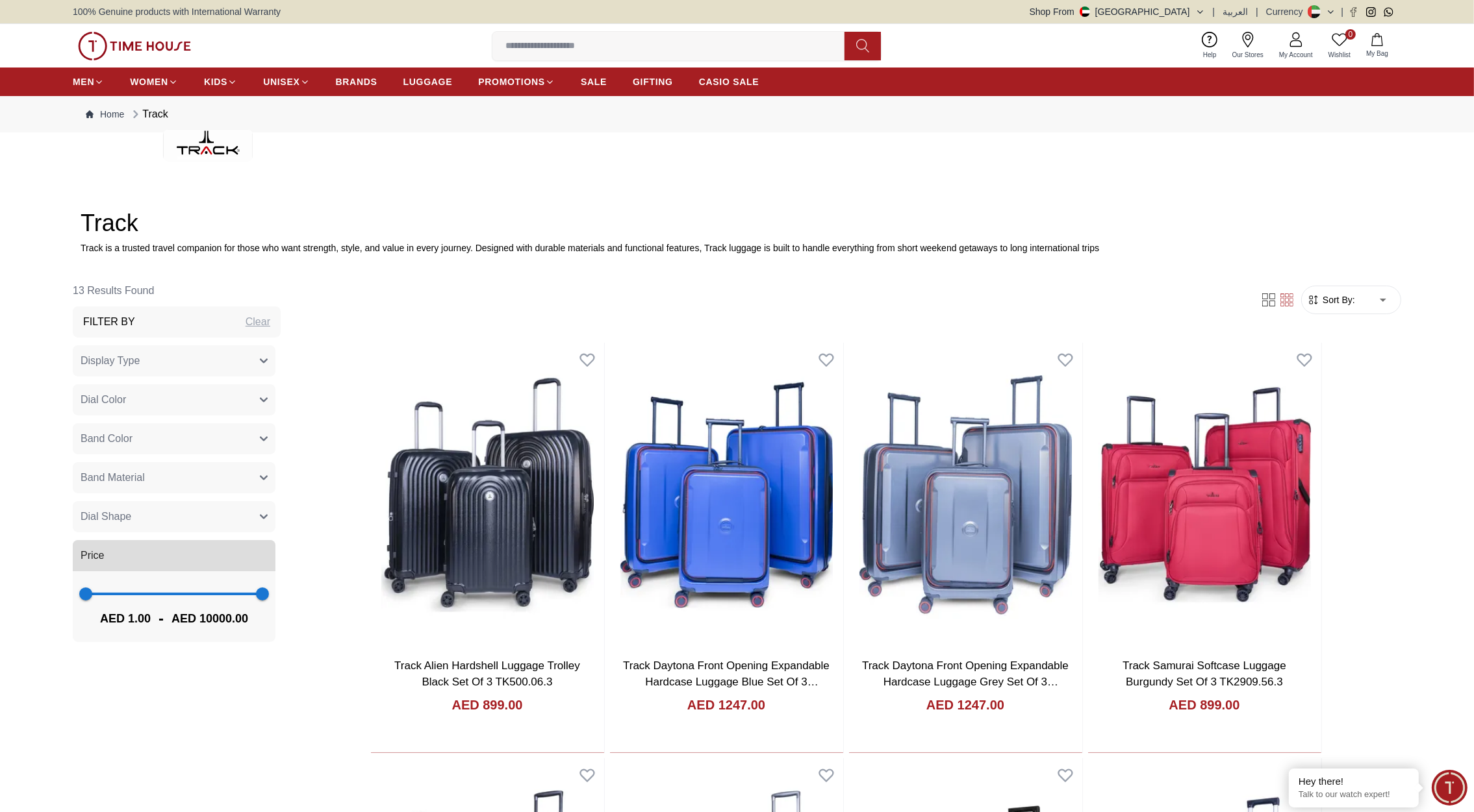
click at [132, 42] on img at bounding box center [134, 46] width 113 height 29
